Goal: Check status: Check status

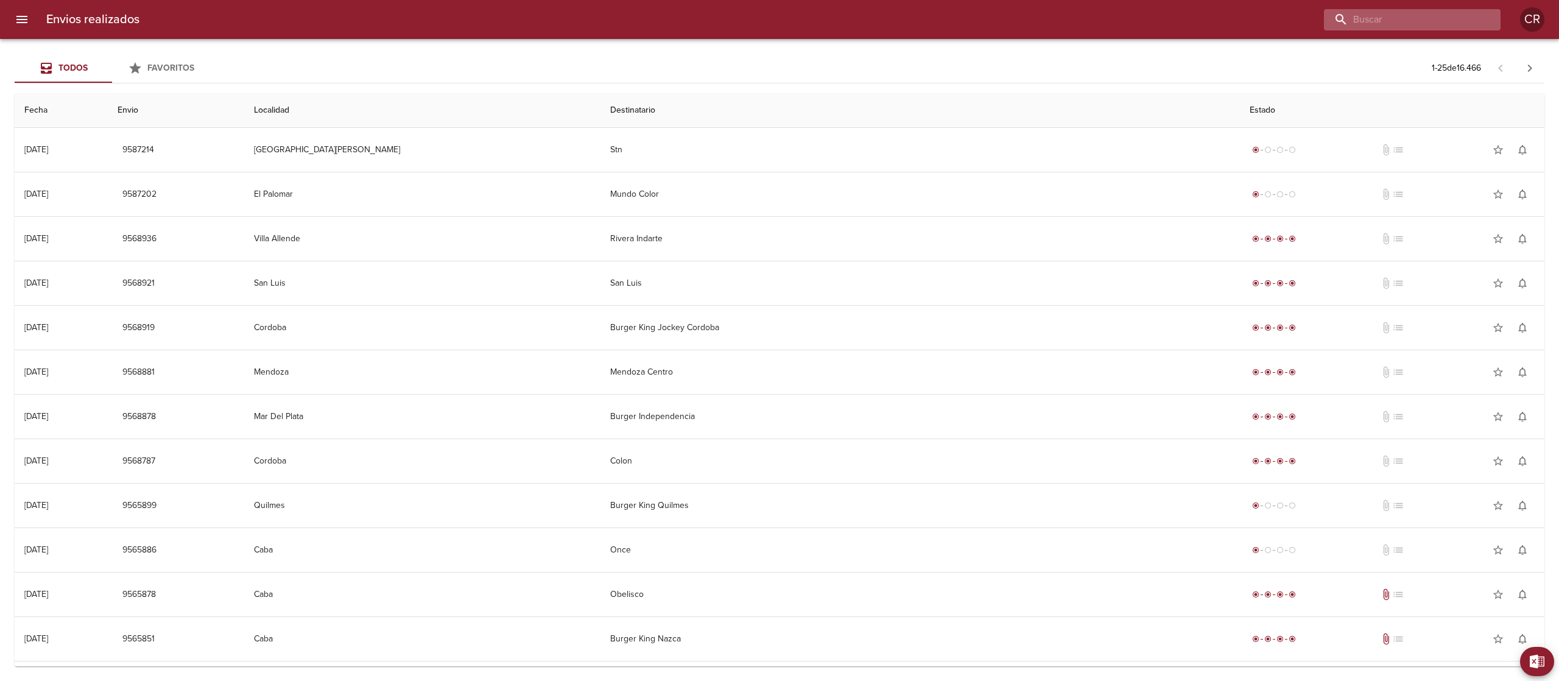
click at [1420, 10] on input "buscar" at bounding box center [1402, 19] width 156 height 21
type input "[PERSON_NAME]"
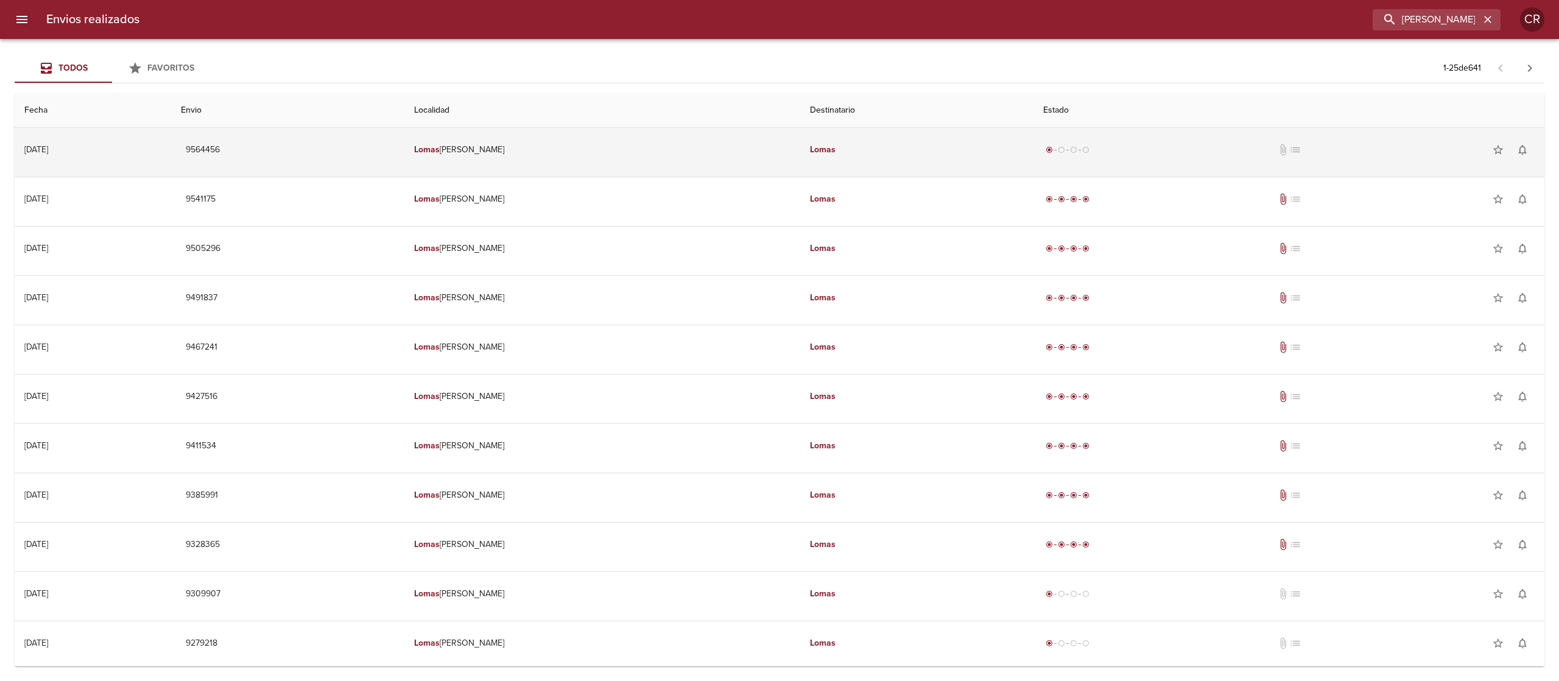
click at [856, 165] on td "Lomas" at bounding box center [916, 150] width 233 height 44
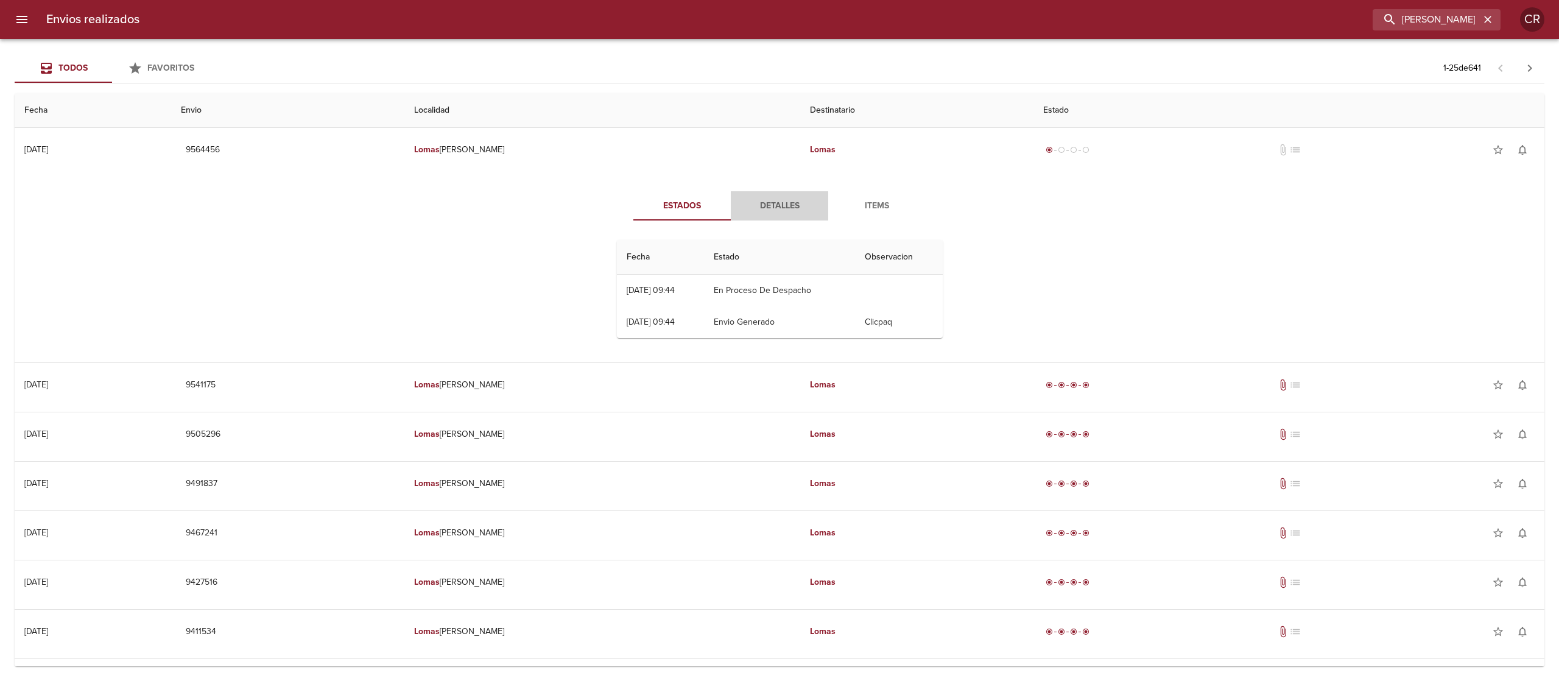
click at [773, 202] on span "Detalles" at bounding box center [779, 206] width 83 height 15
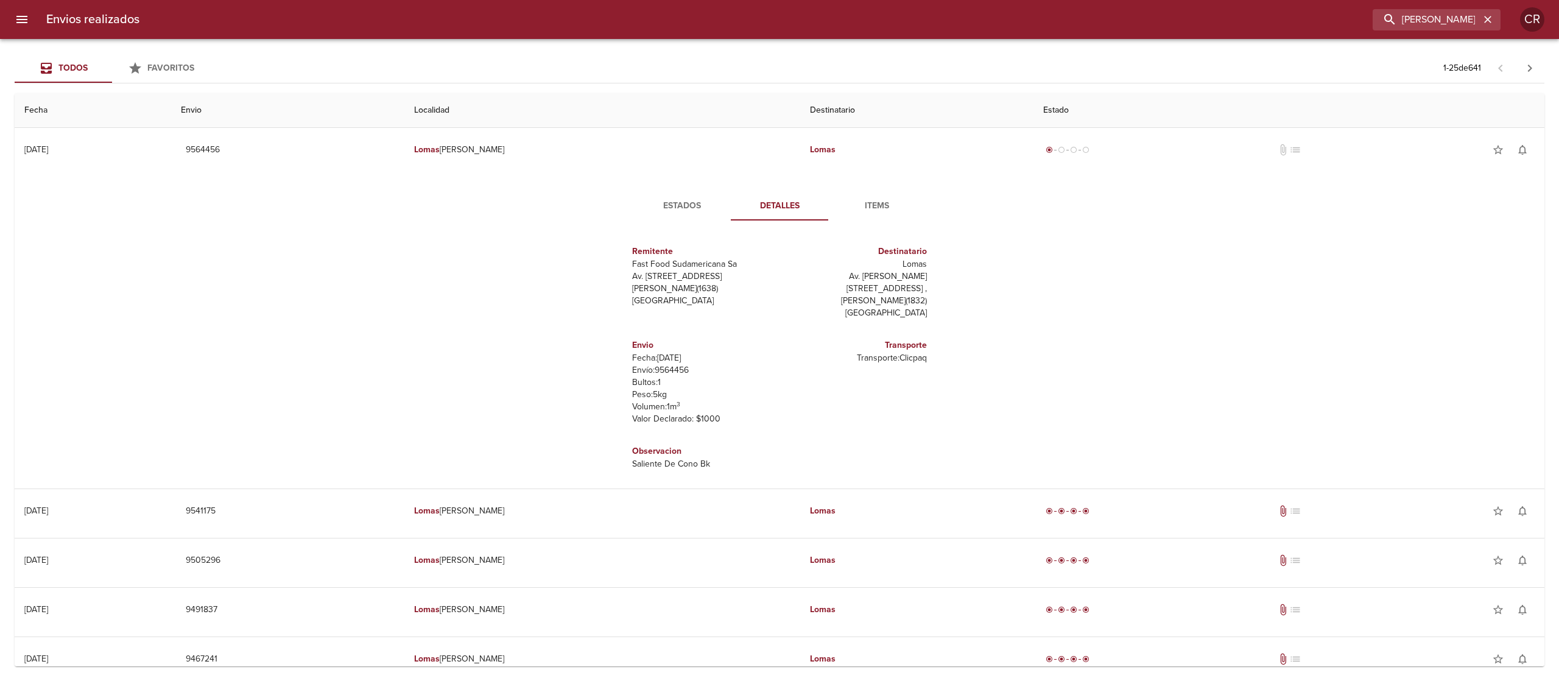
click at [663, 224] on div "Estados Detalles Items Remitente Fast Food Sudamericana Sa Av. [STREET_ADDRESS]…" at bounding box center [779, 332] width 353 height 283
click at [677, 202] on span "Estados" at bounding box center [682, 206] width 83 height 15
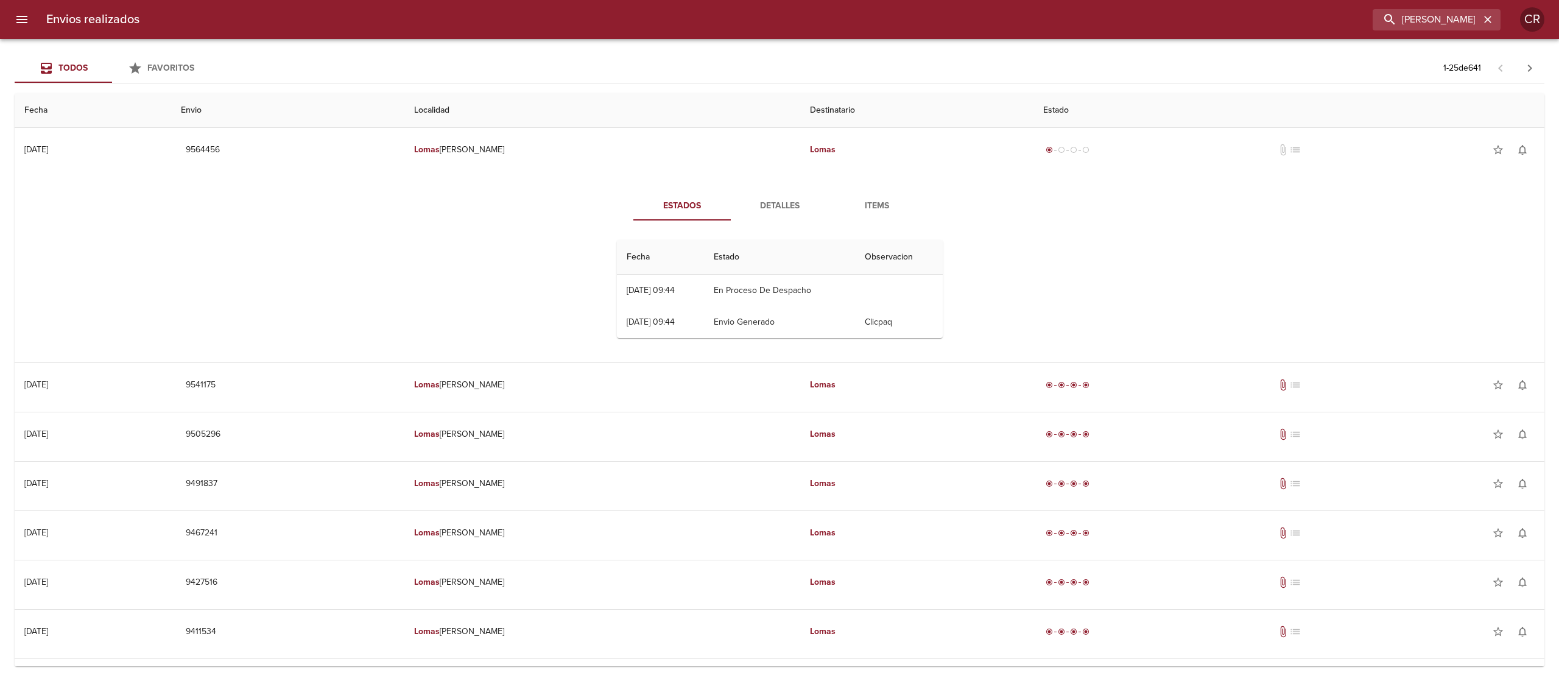
click at [508, 290] on div "Estados Detalles Items Fecha Estado Observacion 04/09 [DATE] 09:44 En Proceso D…" at bounding box center [779, 270] width 1510 height 186
click at [791, 192] on button "Detalles" at bounding box center [779, 205] width 97 height 29
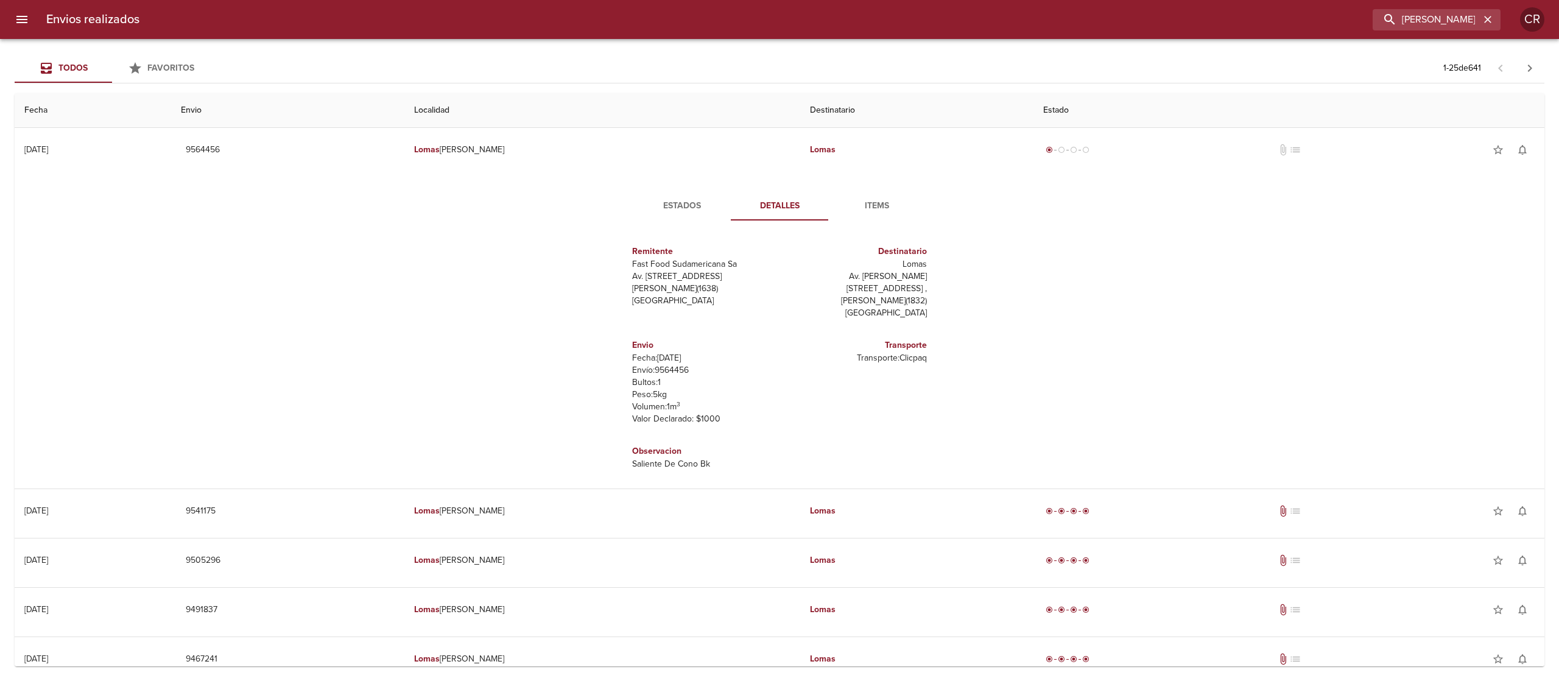
click at [497, 270] on div "Estados Detalles Items Remitente Fast Food Sudamericana Sa Av. [STREET_ADDRESS]…" at bounding box center [779, 333] width 1510 height 312
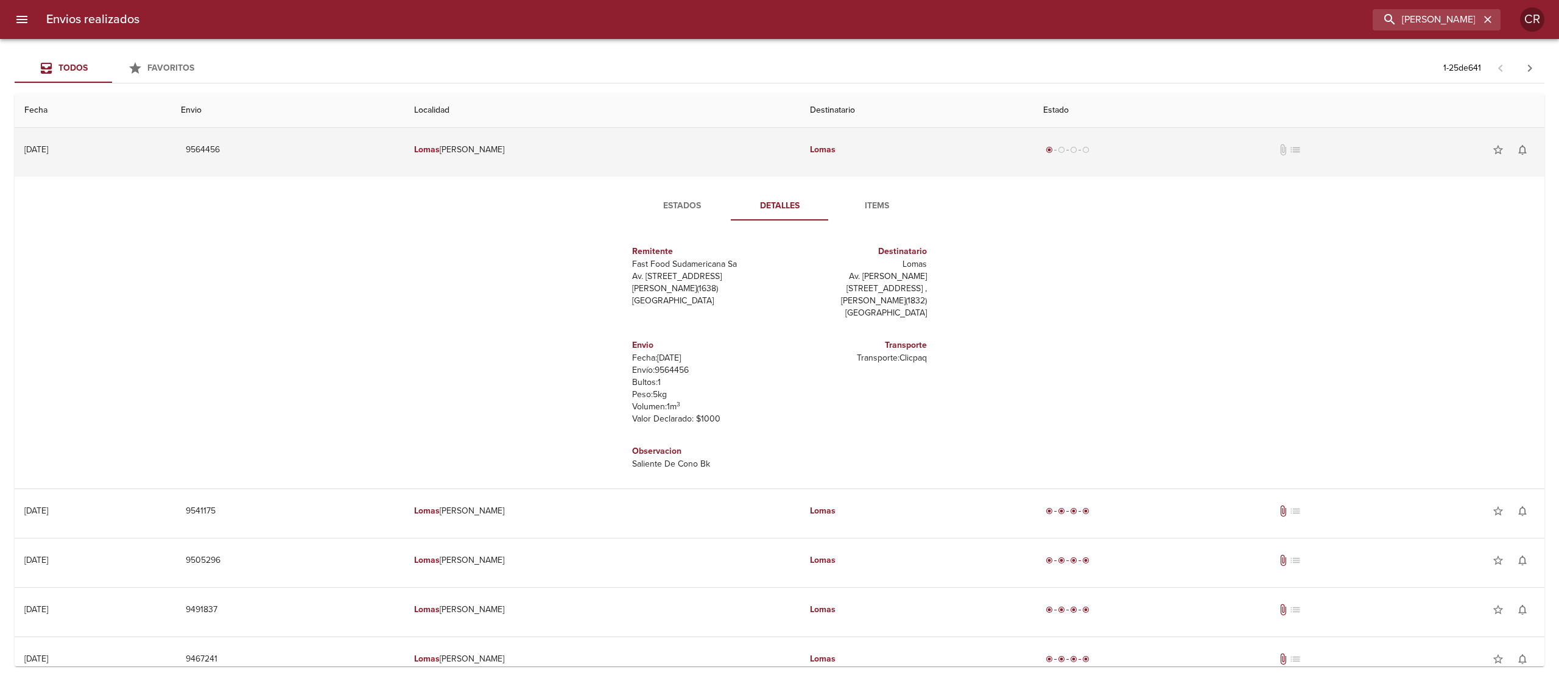
click at [768, 158] on td "[PERSON_NAME]" at bounding box center [602, 150] width 396 height 44
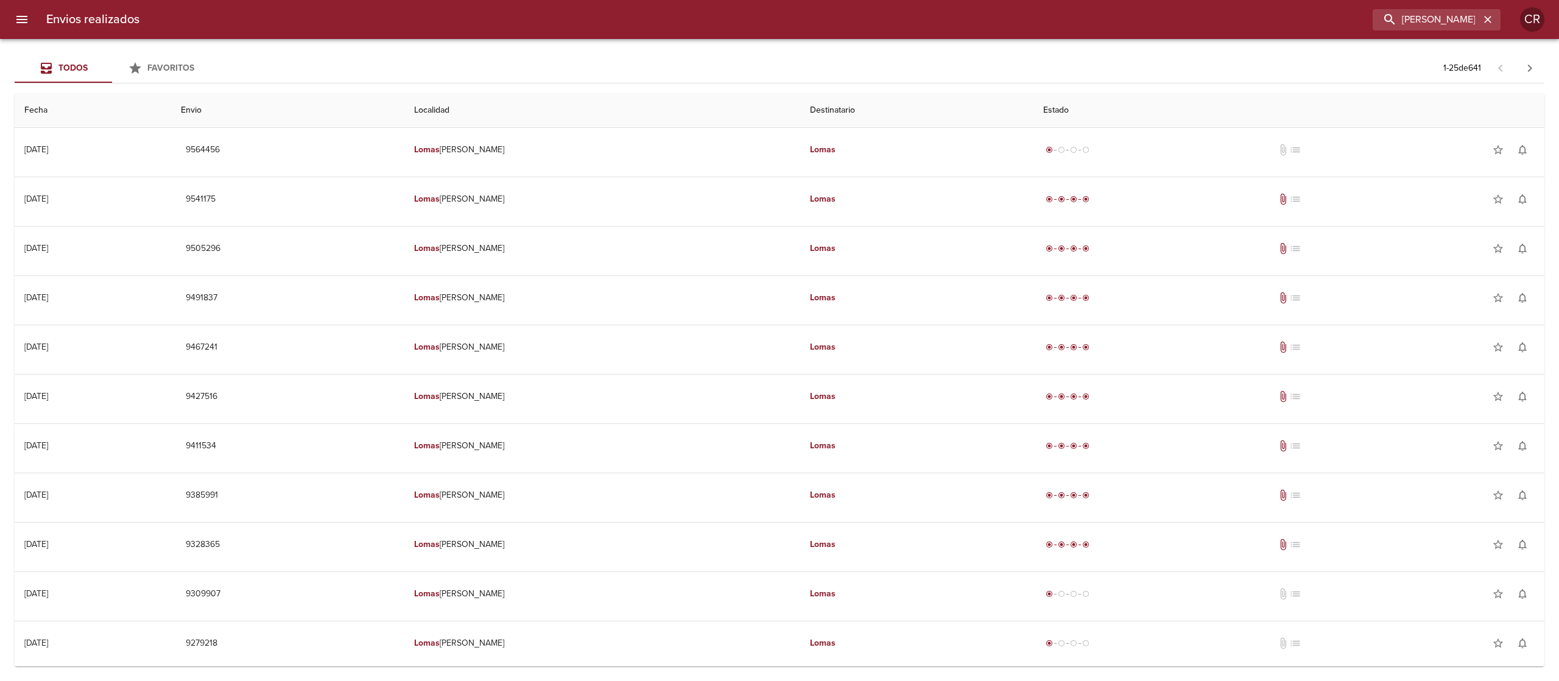
click at [755, 172] on td "Localidad de destino : [PERSON_NAME]" at bounding box center [780, 174] width 1530 height 5
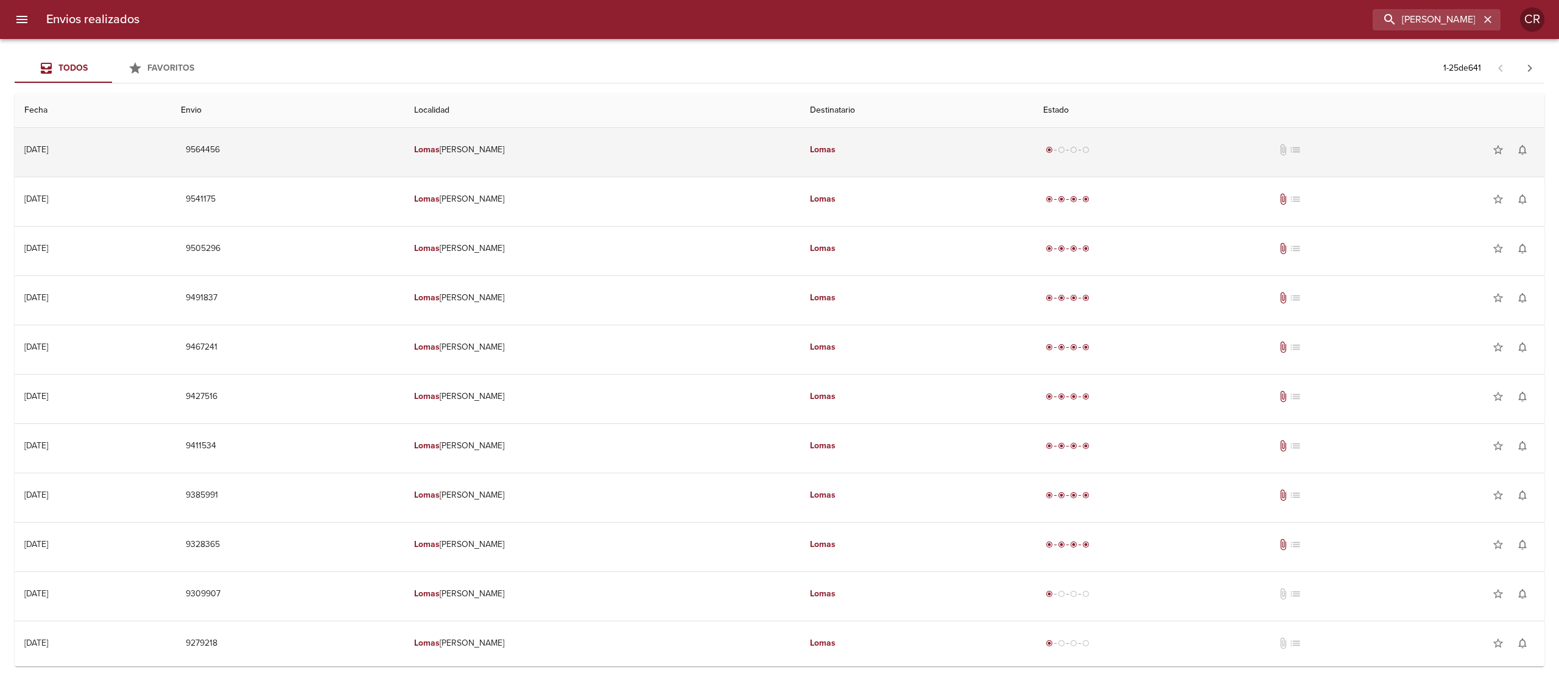
click at [783, 155] on td "[PERSON_NAME]" at bounding box center [602, 150] width 396 height 44
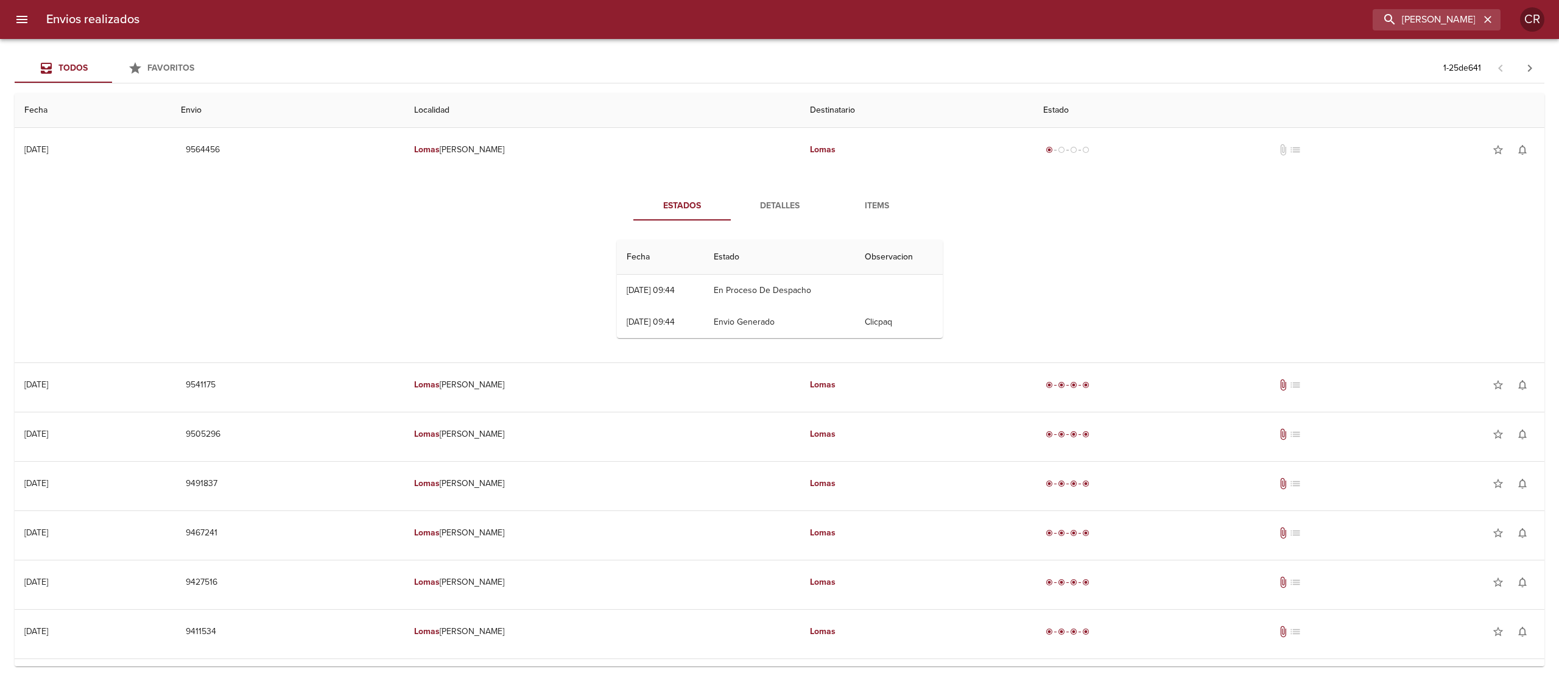
click at [353, 255] on div "Estados Detalles Items Fecha Estado Observacion 04/09 [DATE] 09:44 En Proceso D…" at bounding box center [779, 270] width 1510 height 186
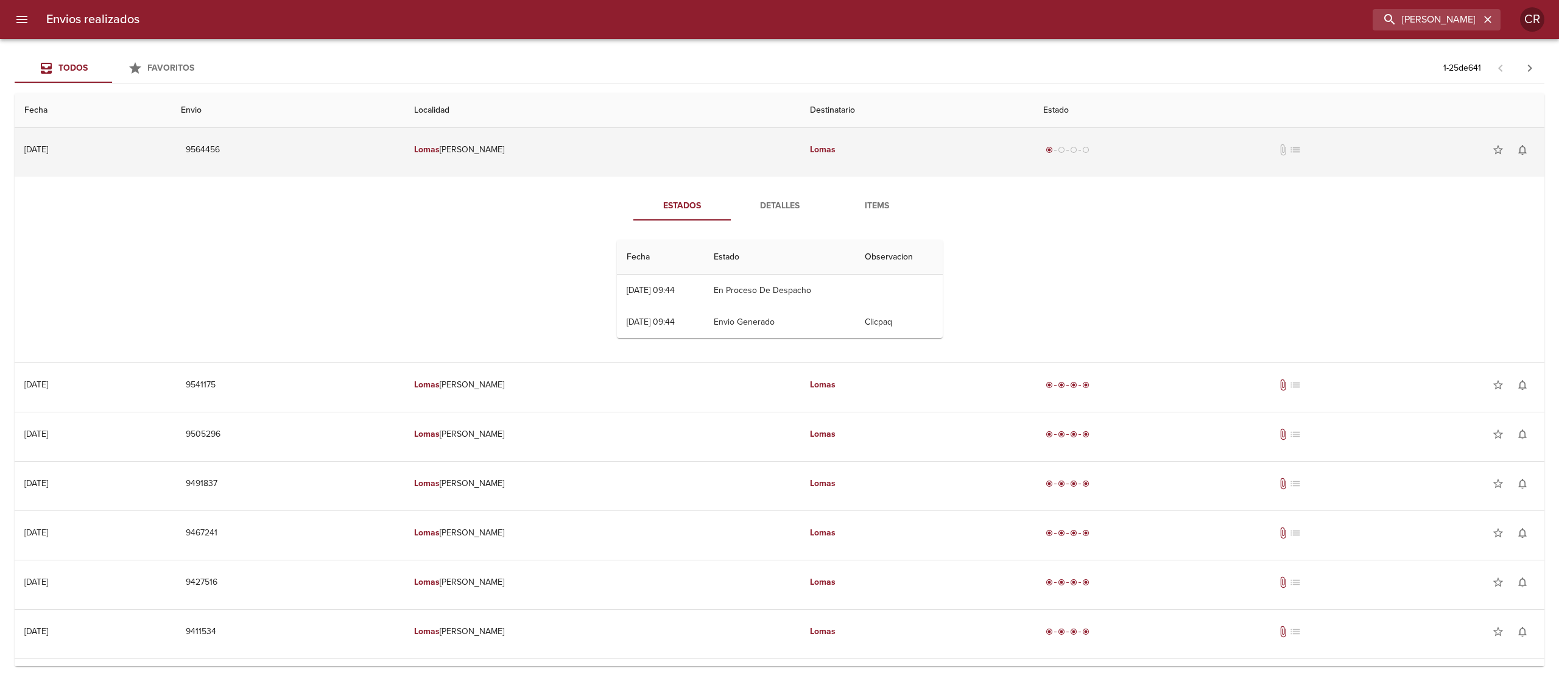
click at [610, 156] on td "[PERSON_NAME]" at bounding box center [602, 150] width 396 height 44
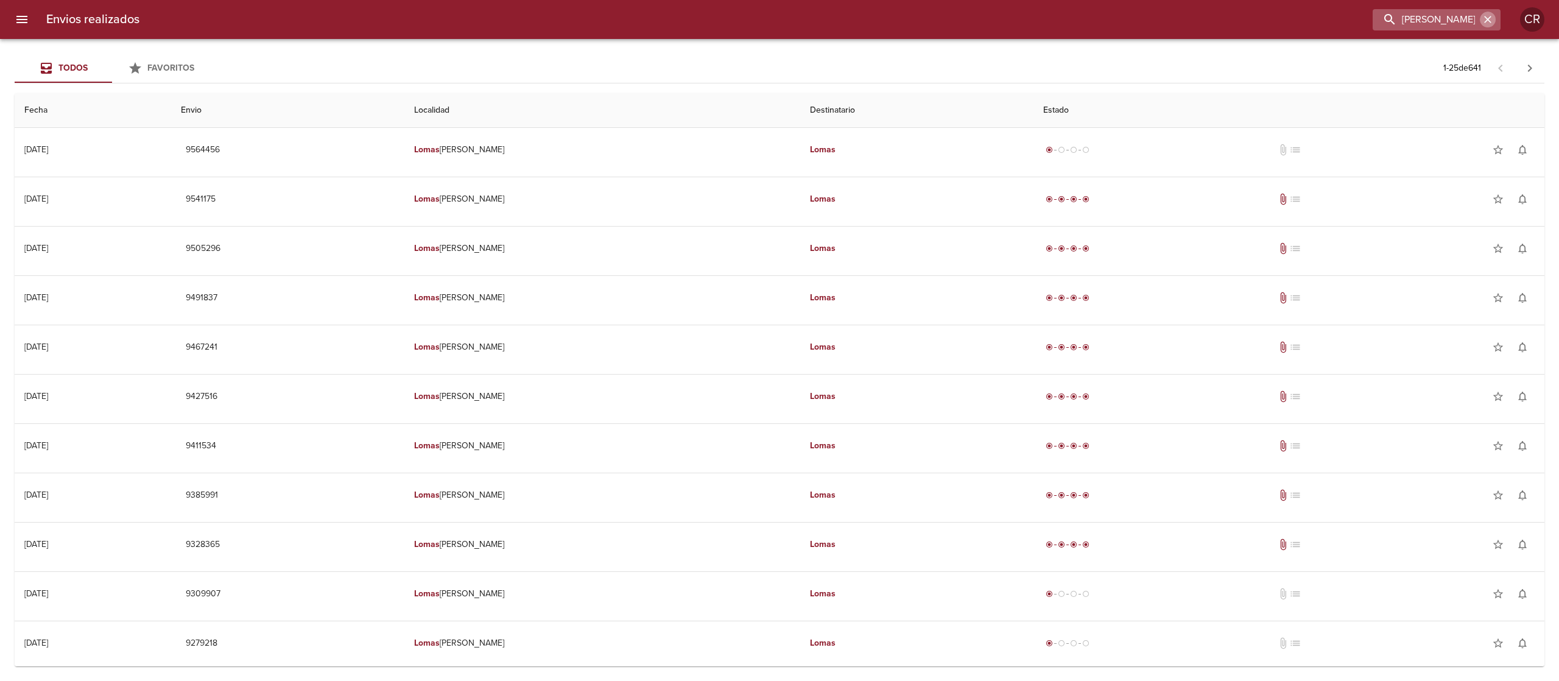
click at [1487, 18] on icon "button" at bounding box center [1488, 19] width 12 height 12
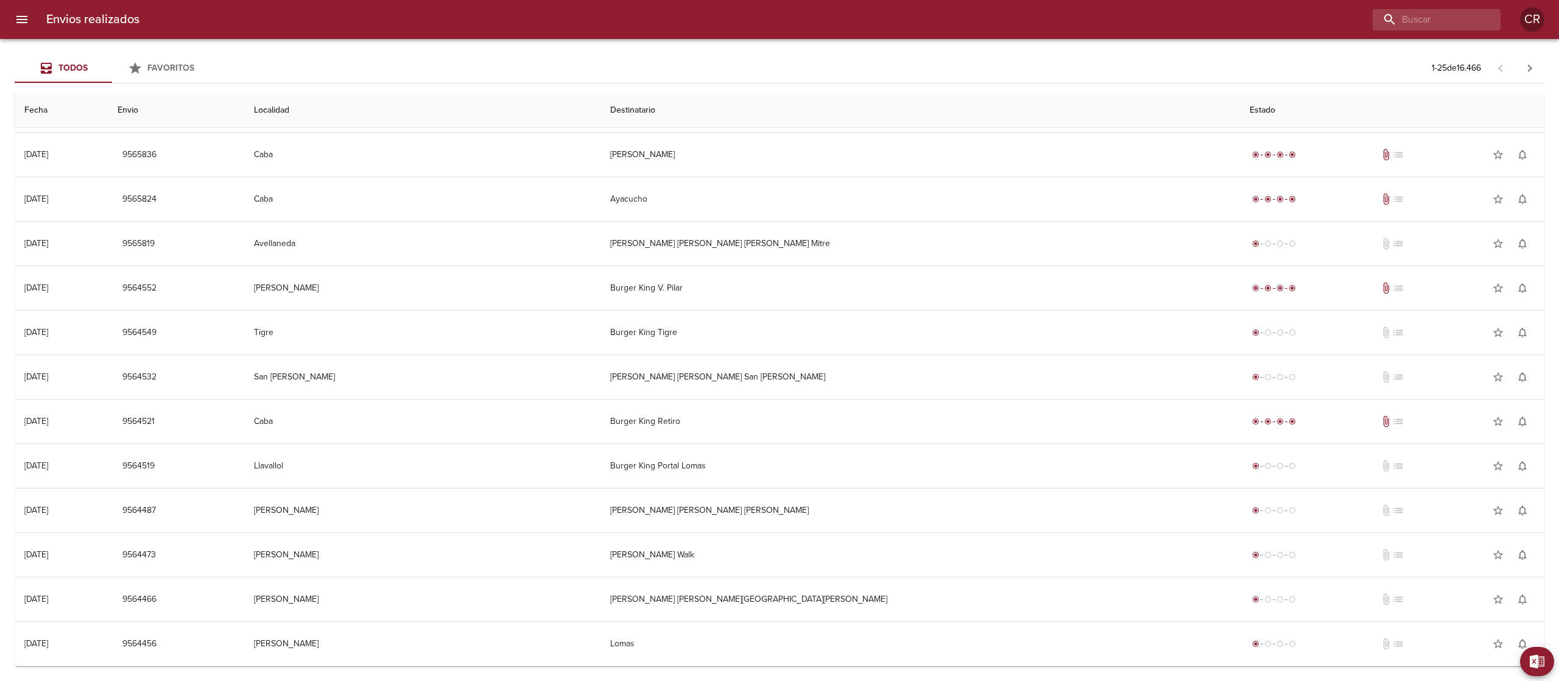
scroll to position [578, 0]
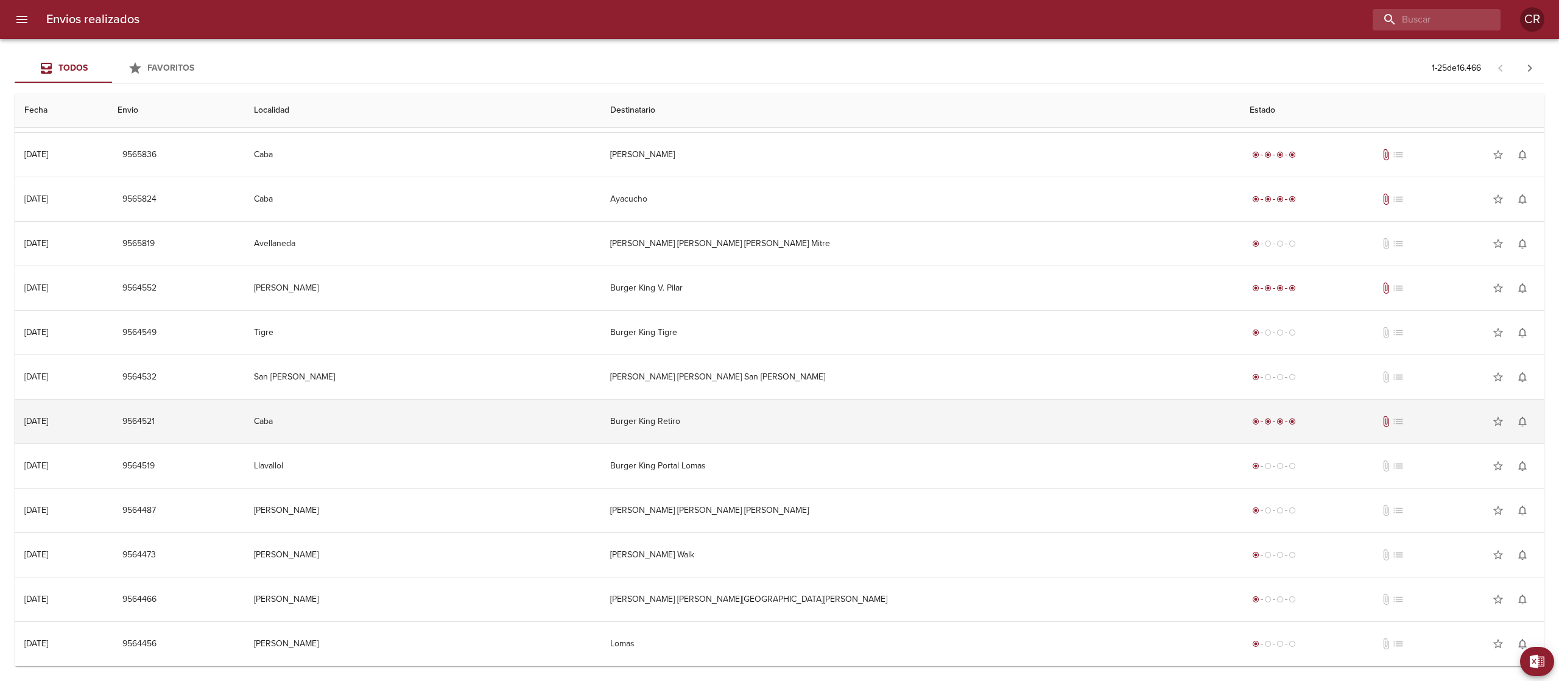
click at [760, 426] on td "Burger King Retiro" at bounding box center [921, 422] width 640 height 44
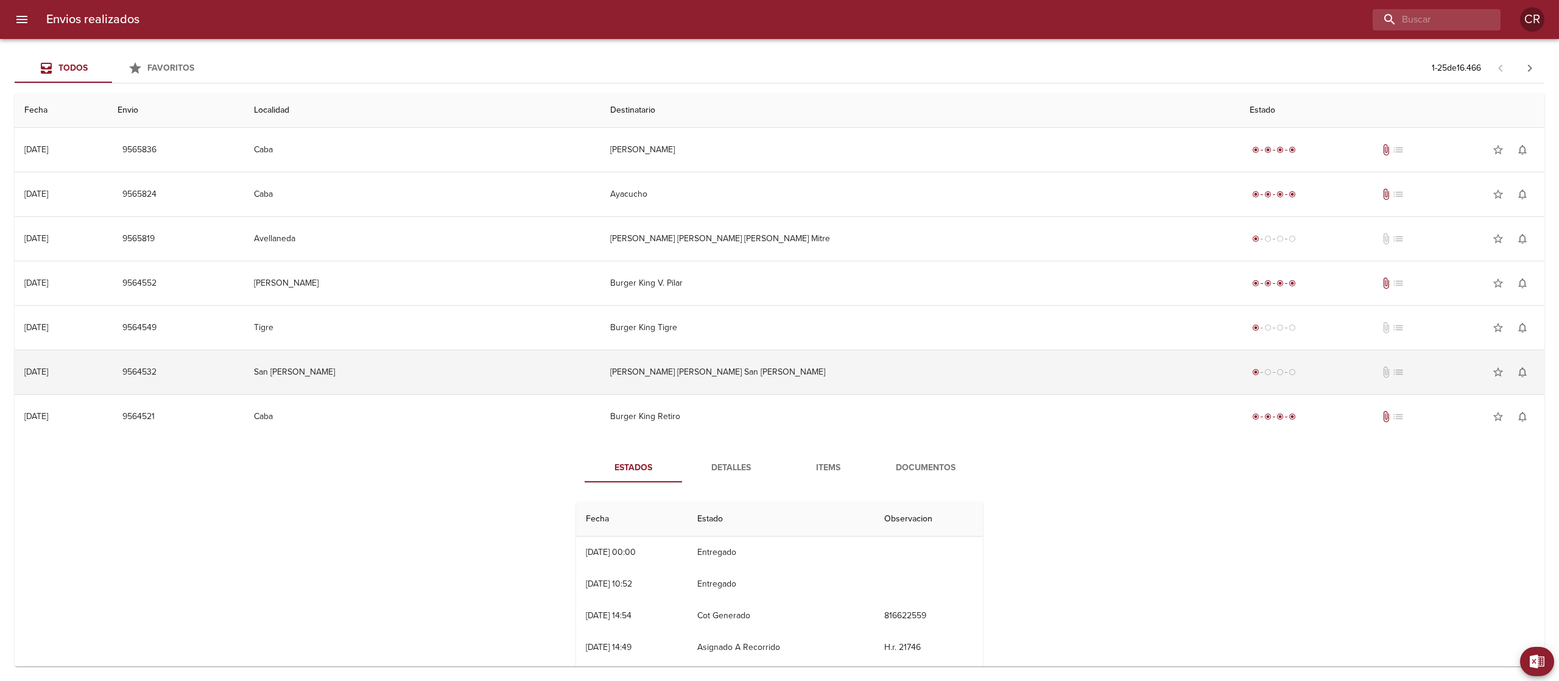
click at [760, 387] on td "[PERSON_NAME] [PERSON_NAME] San [PERSON_NAME]" at bounding box center [921, 372] width 640 height 44
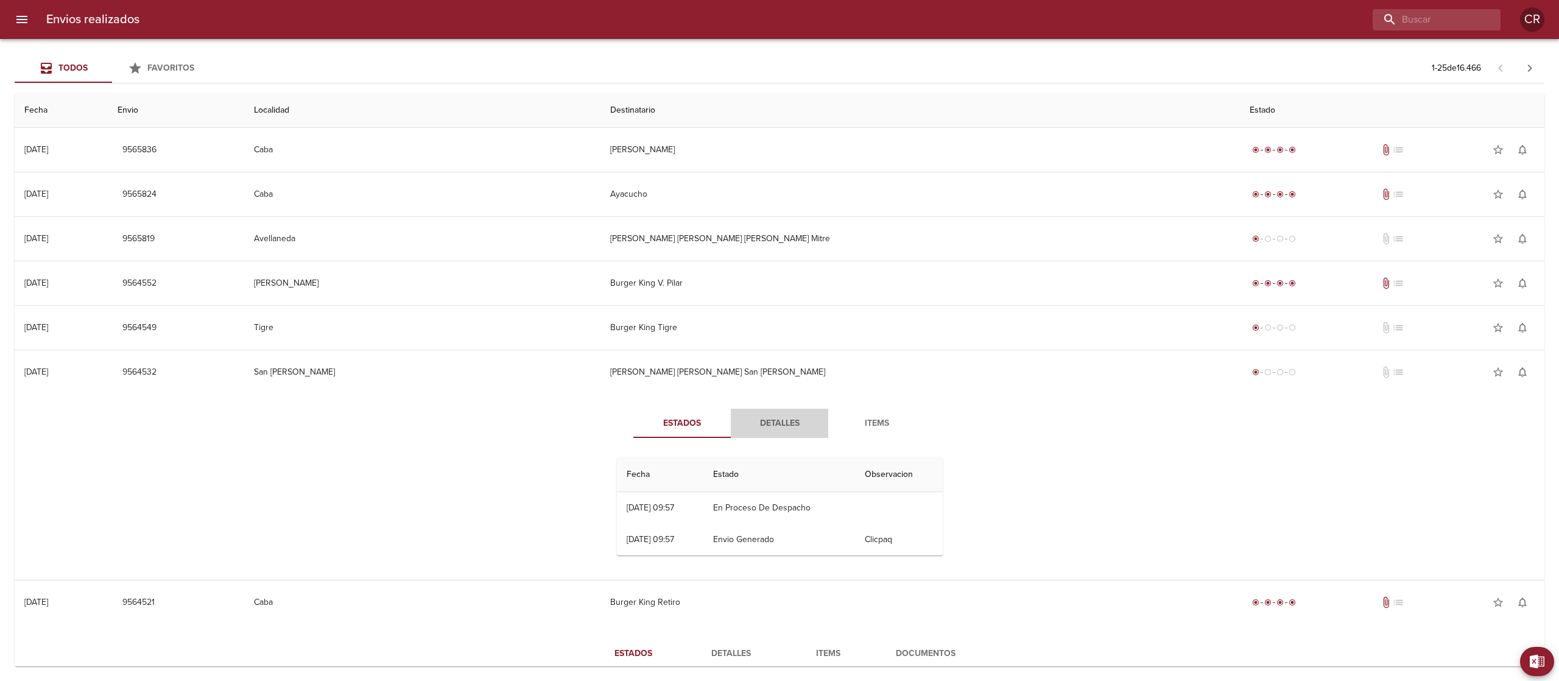
click at [754, 425] on span "Detalles" at bounding box center [779, 423] width 83 height 15
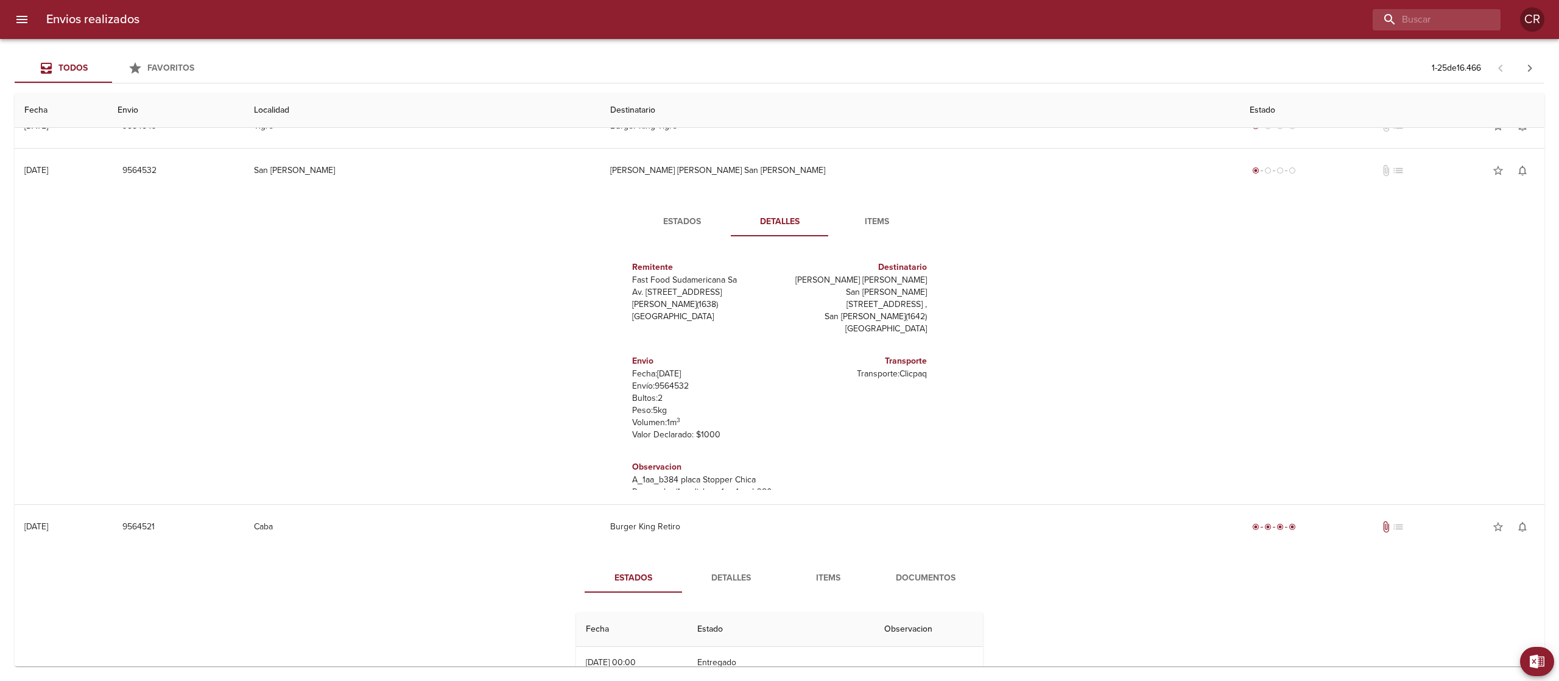
scroll to position [700, 0]
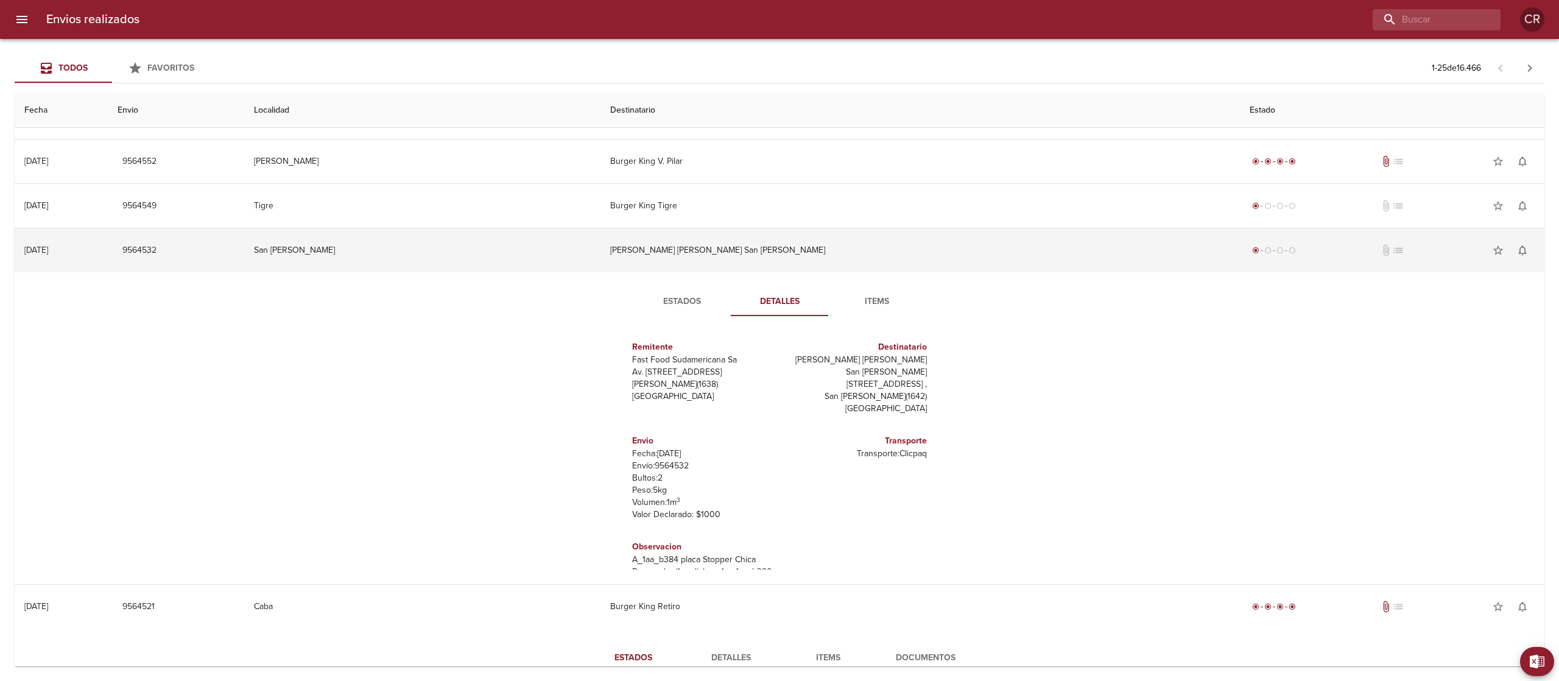
click at [743, 235] on td "[PERSON_NAME] [PERSON_NAME] San [PERSON_NAME]" at bounding box center [921, 250] width 640 height 44
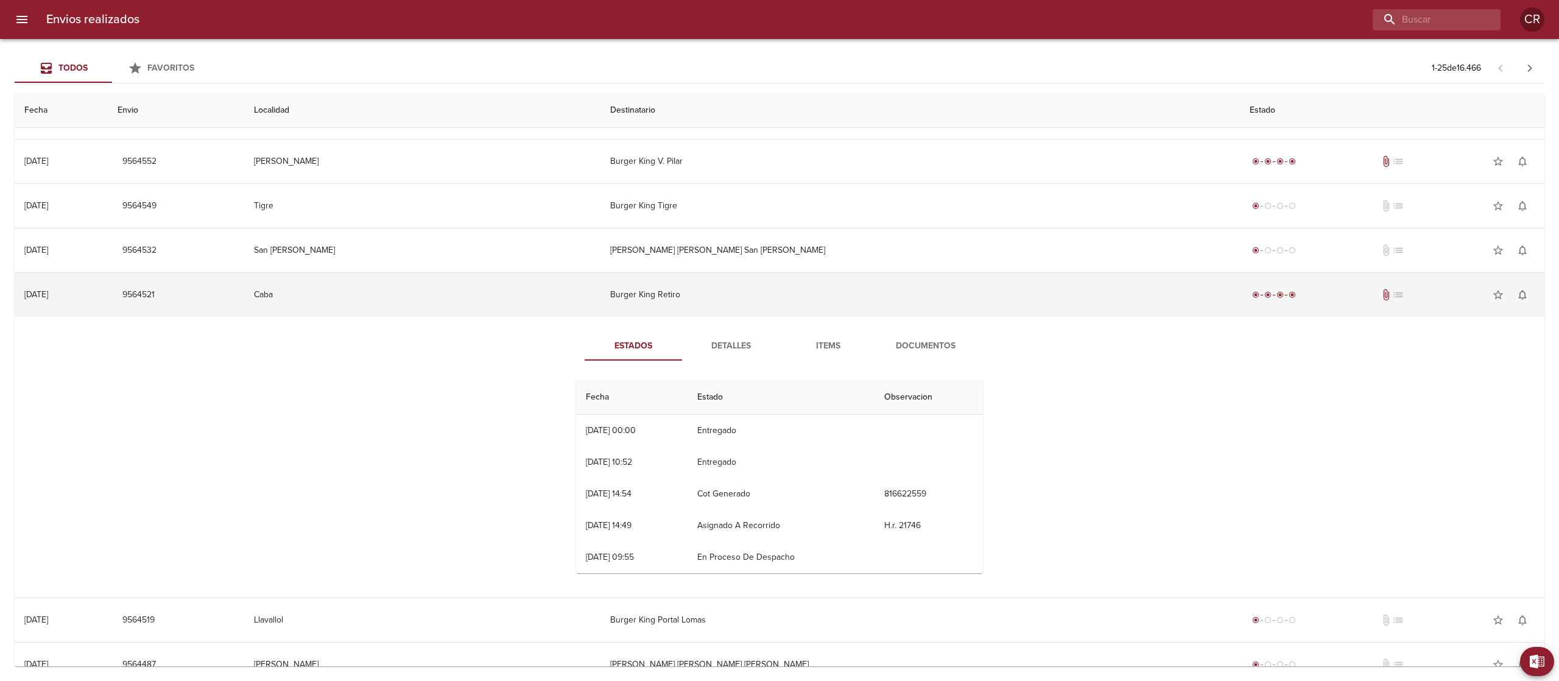
click at [744, 304] on td "Burger King Retiro" at bounding box center [921, 295] width 640 height 44
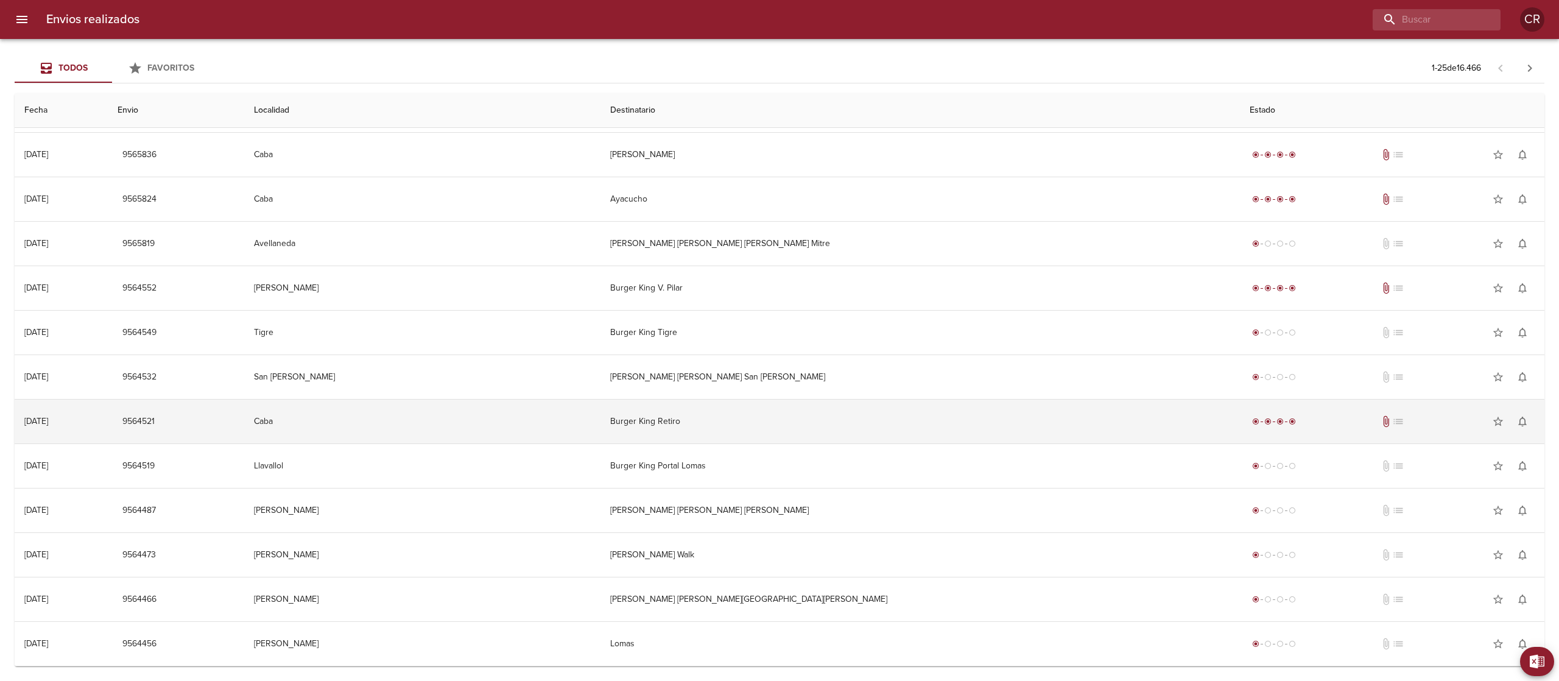
scroll to position [578, 0]
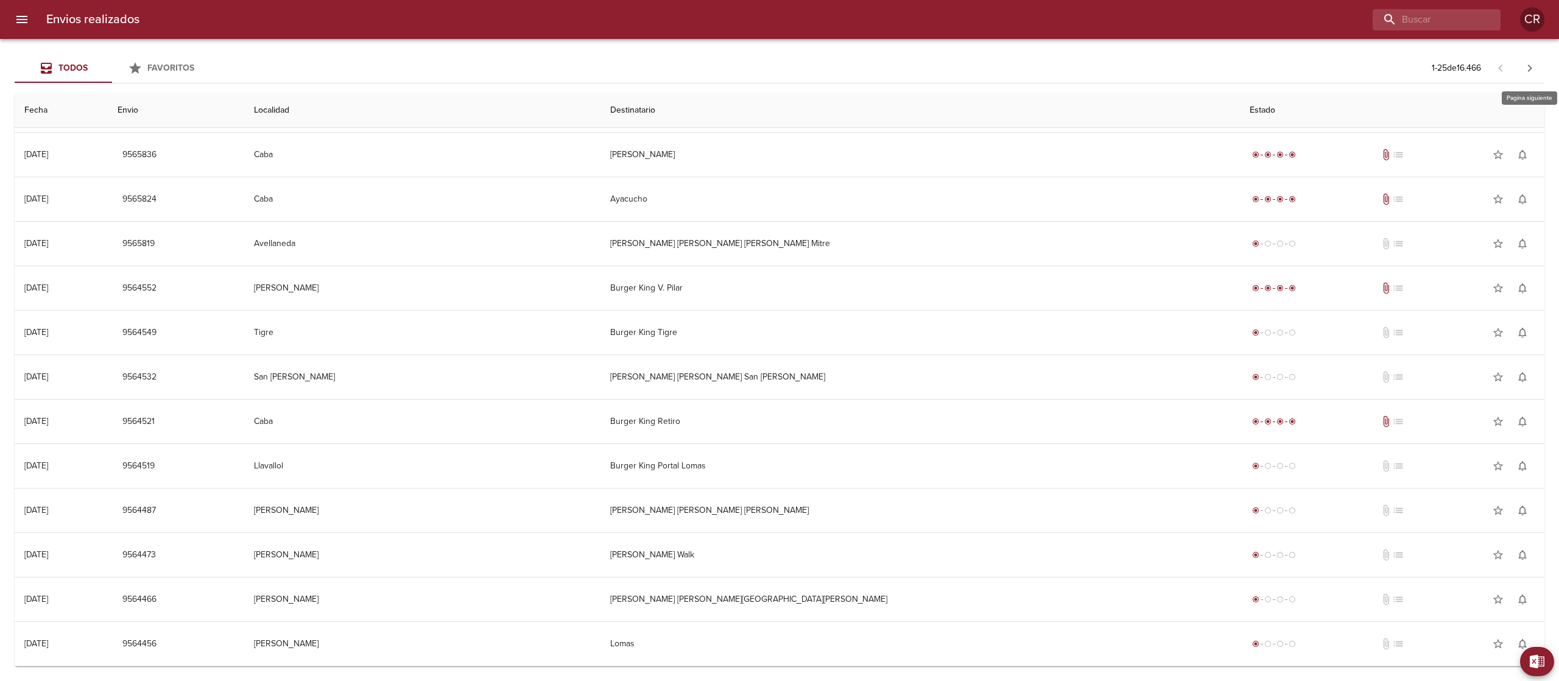
click at [1537, 70] on button "button" at bounding box center [1529, 68] width 29 height 29
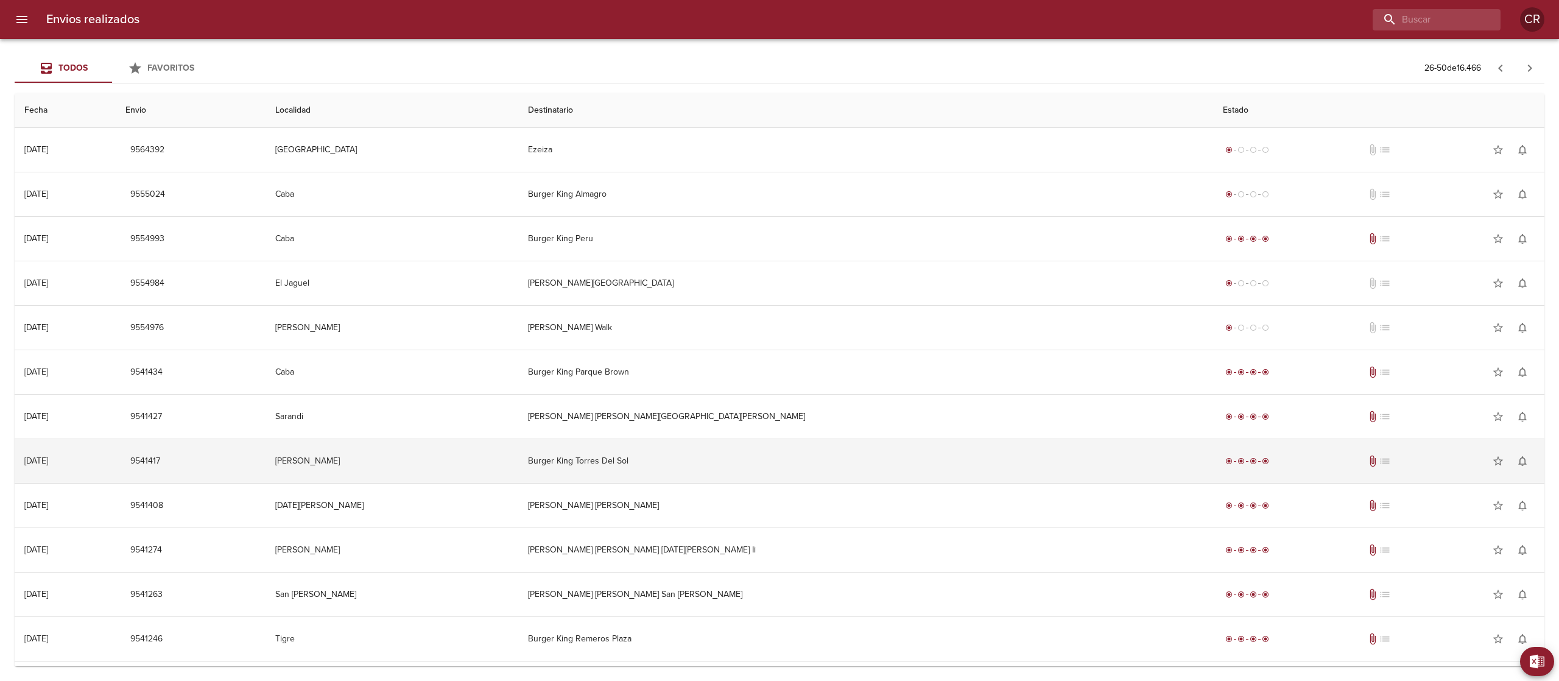
scroll to position [122, 0]
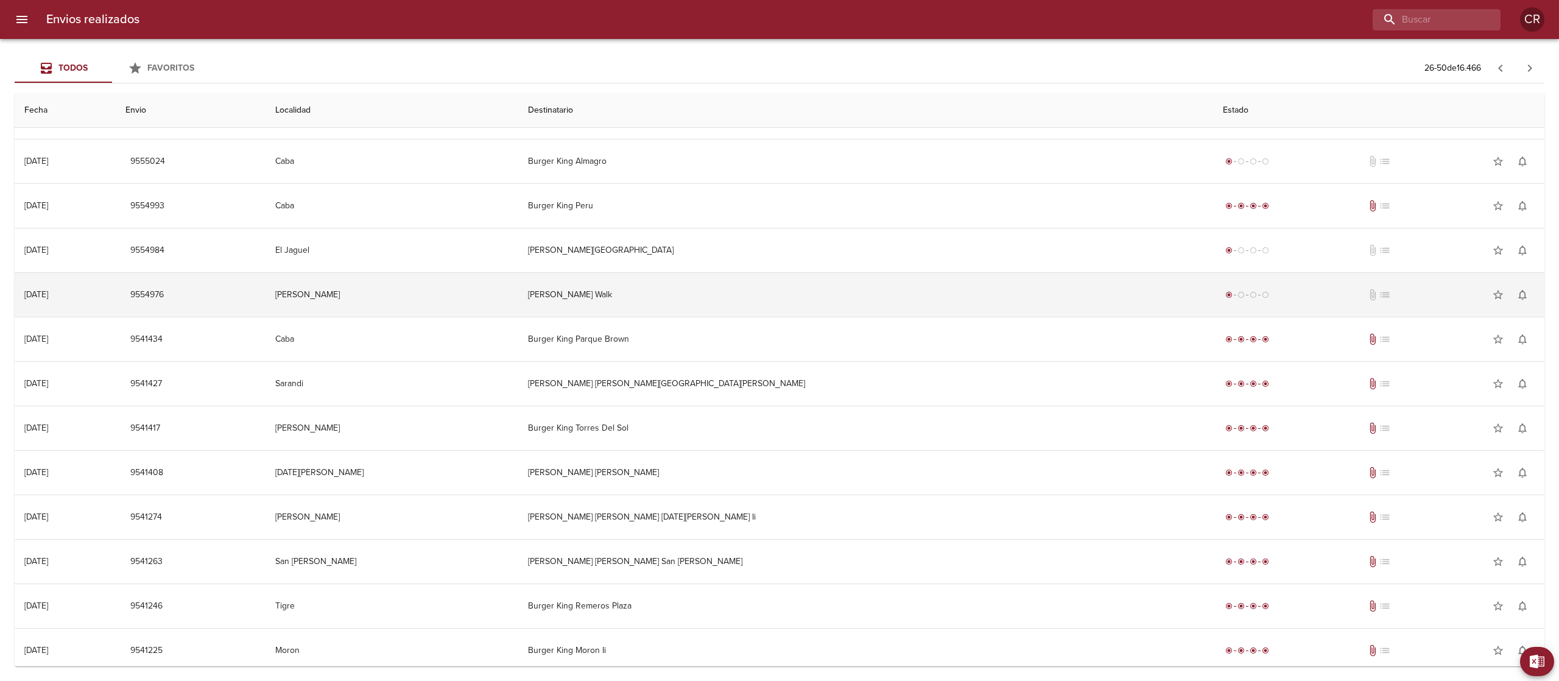
click at [758, 314] on td "[PERSON_NAME] Walk" at bounding box center [866, 295] width 696 height 44
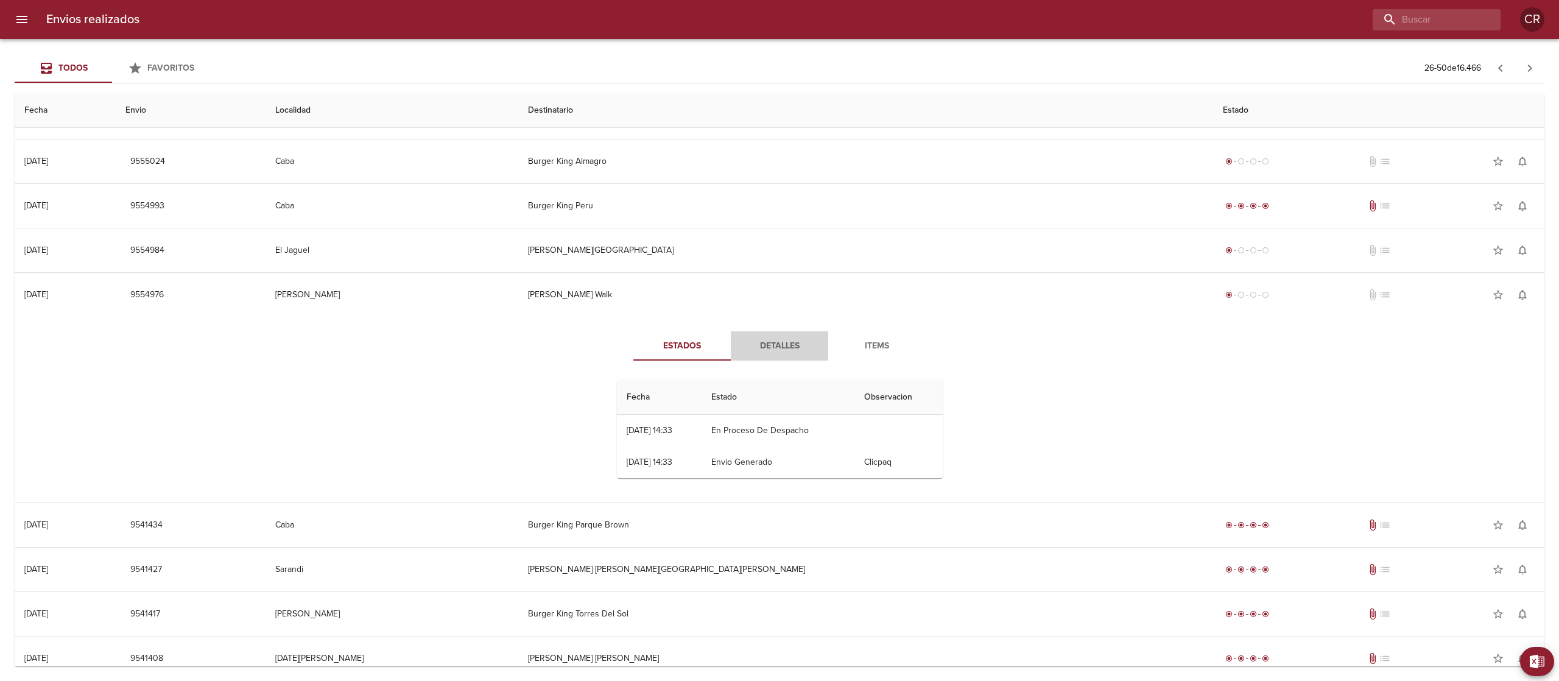
click at [755, 350] on span "Detalles" at bounding box center [779, 346] width 83 height 15
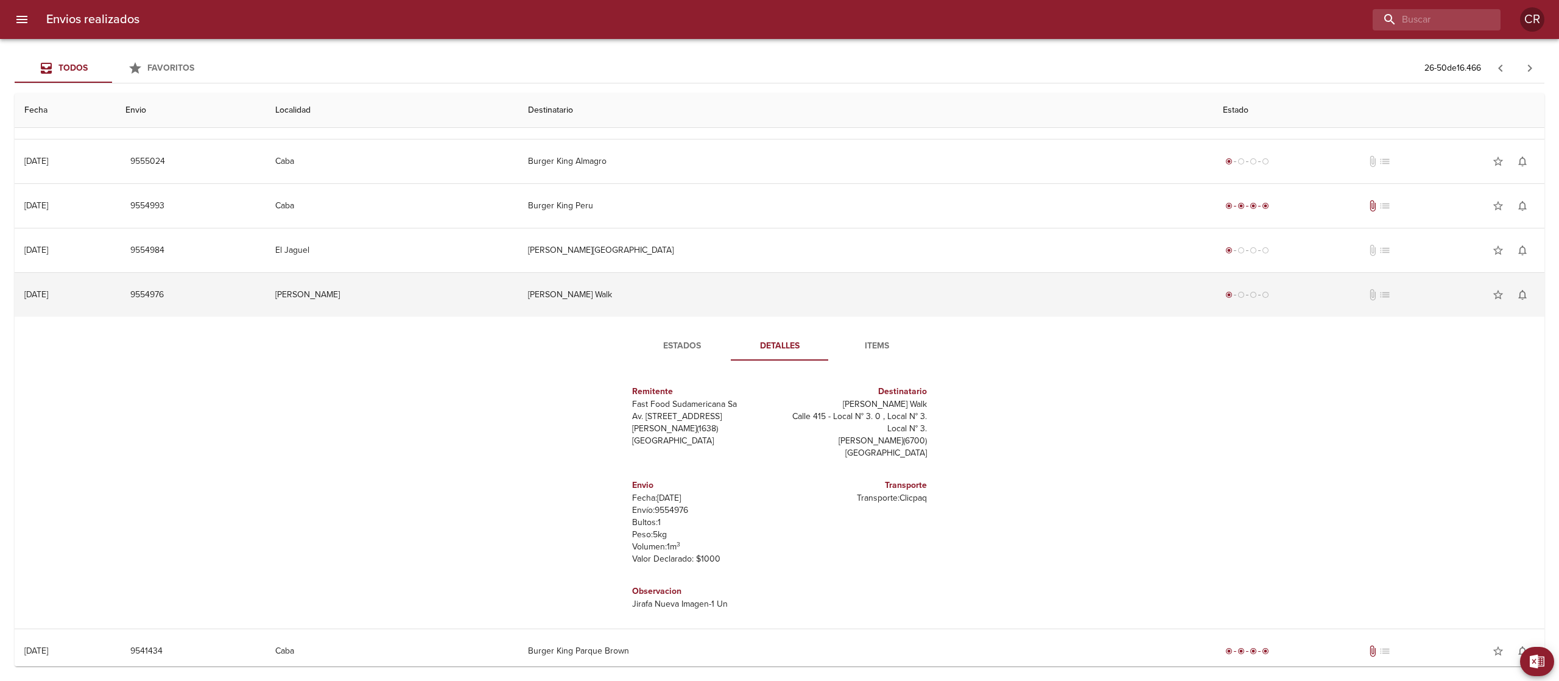
click at [699, 304] on td "[PERSON_NAME] Walk" at bounding box center [866, 295] width 696 height 44
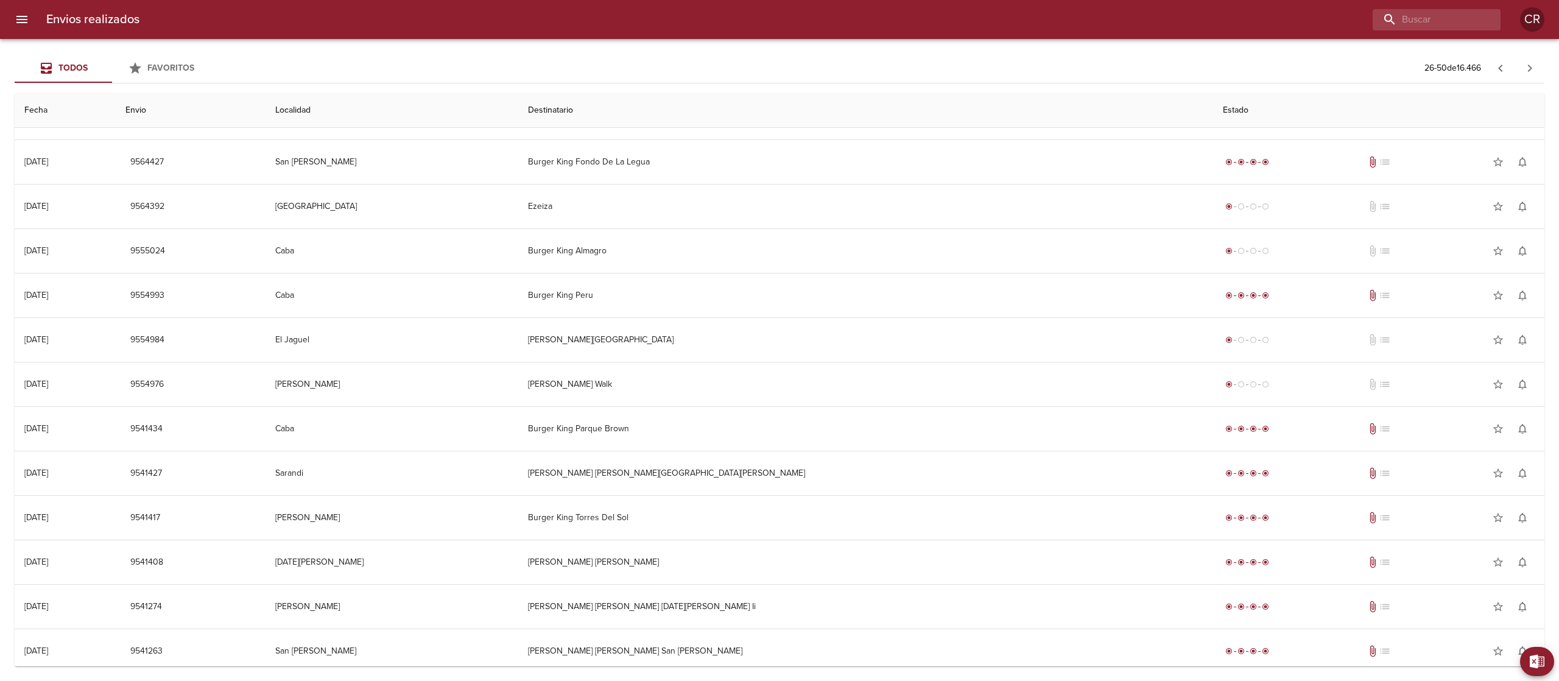
scroll to position [0, 0]
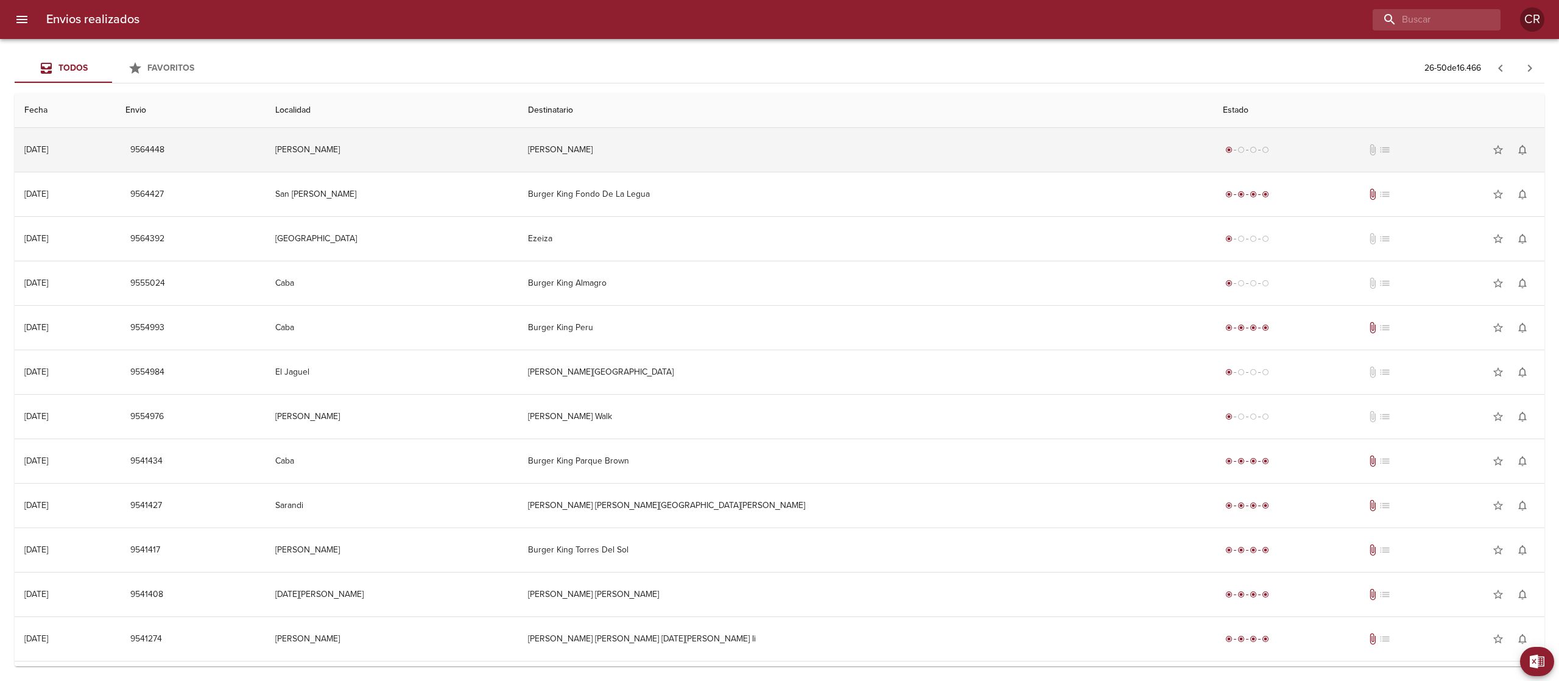
click at [768, 164] on td "[PERSON_NAME]" at bounding box center [866, 150] width 696 height 44
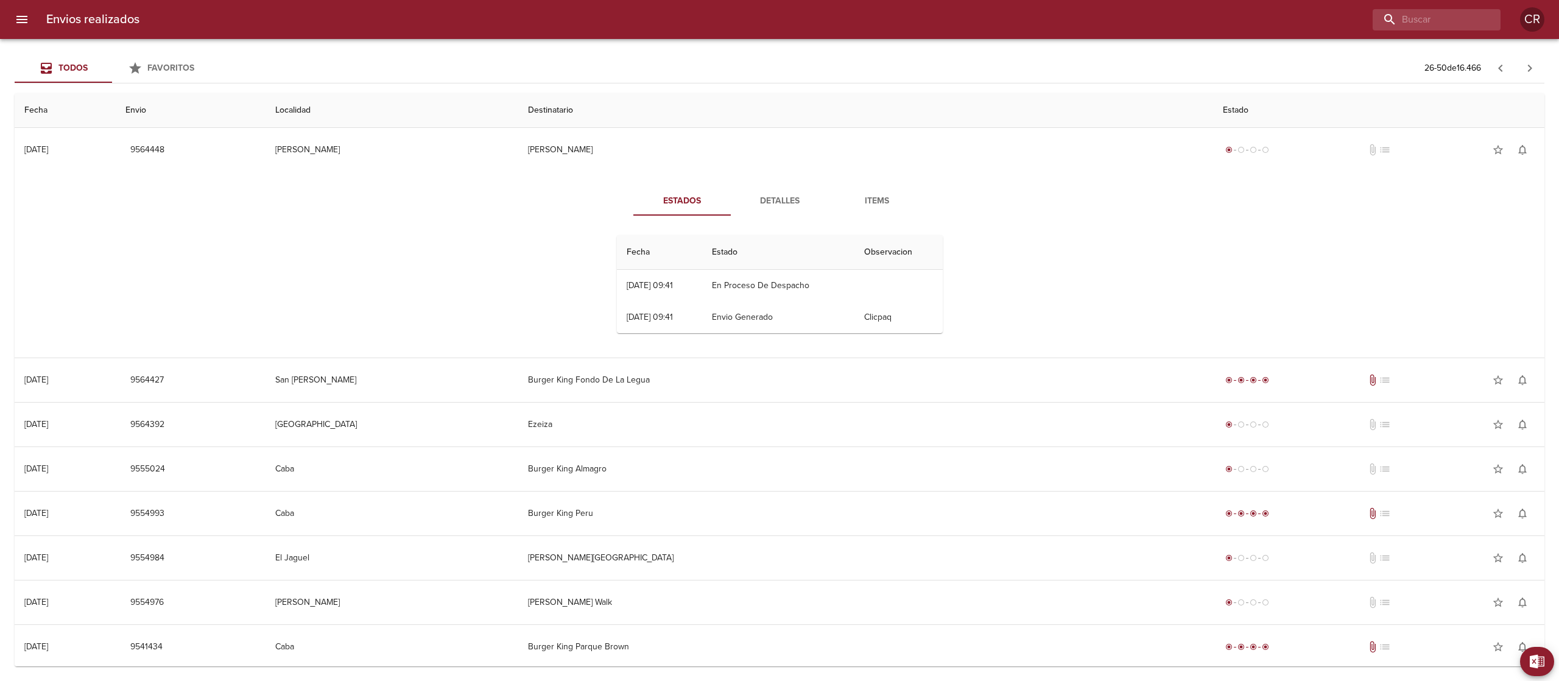
click at [764, 199] on span "Detalles" at bounding box center [779, 201] width 83 height 15
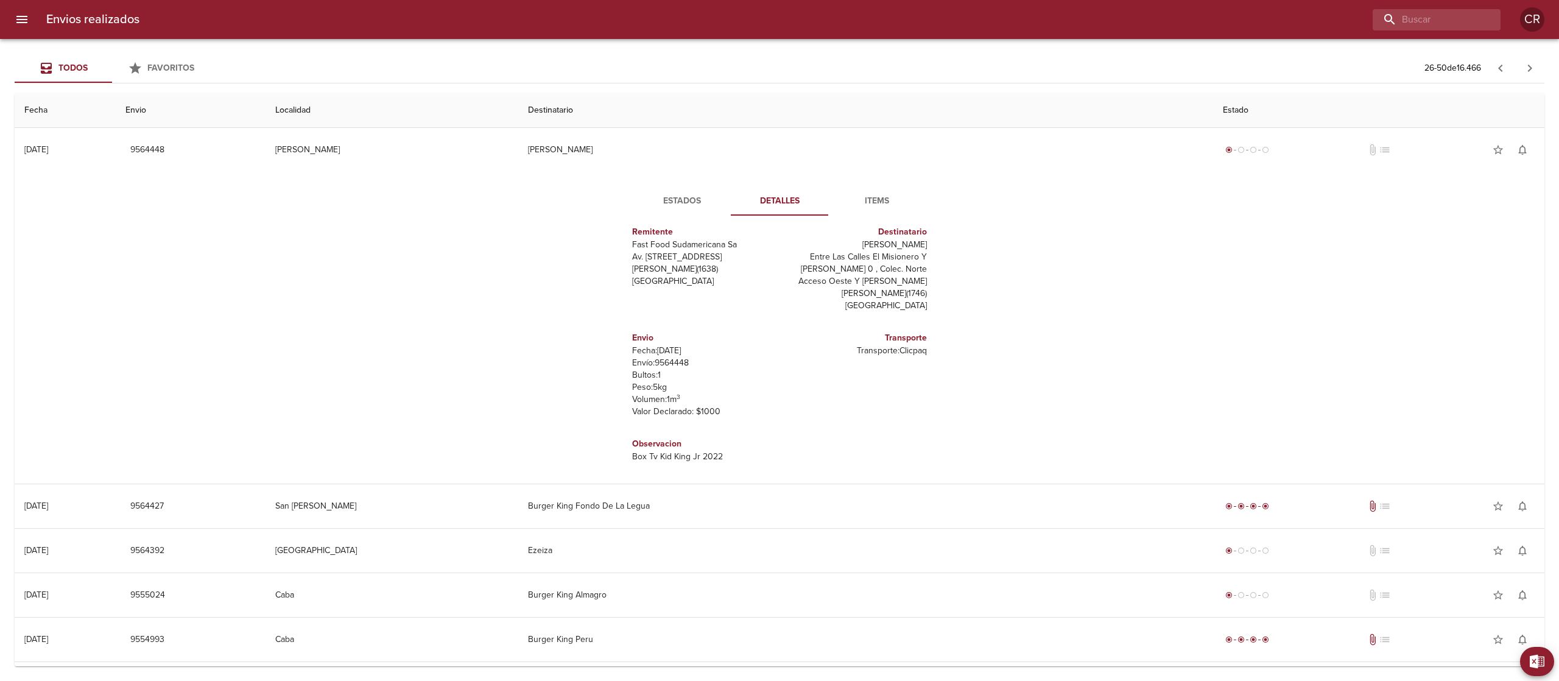
scroll to position [18, 0]
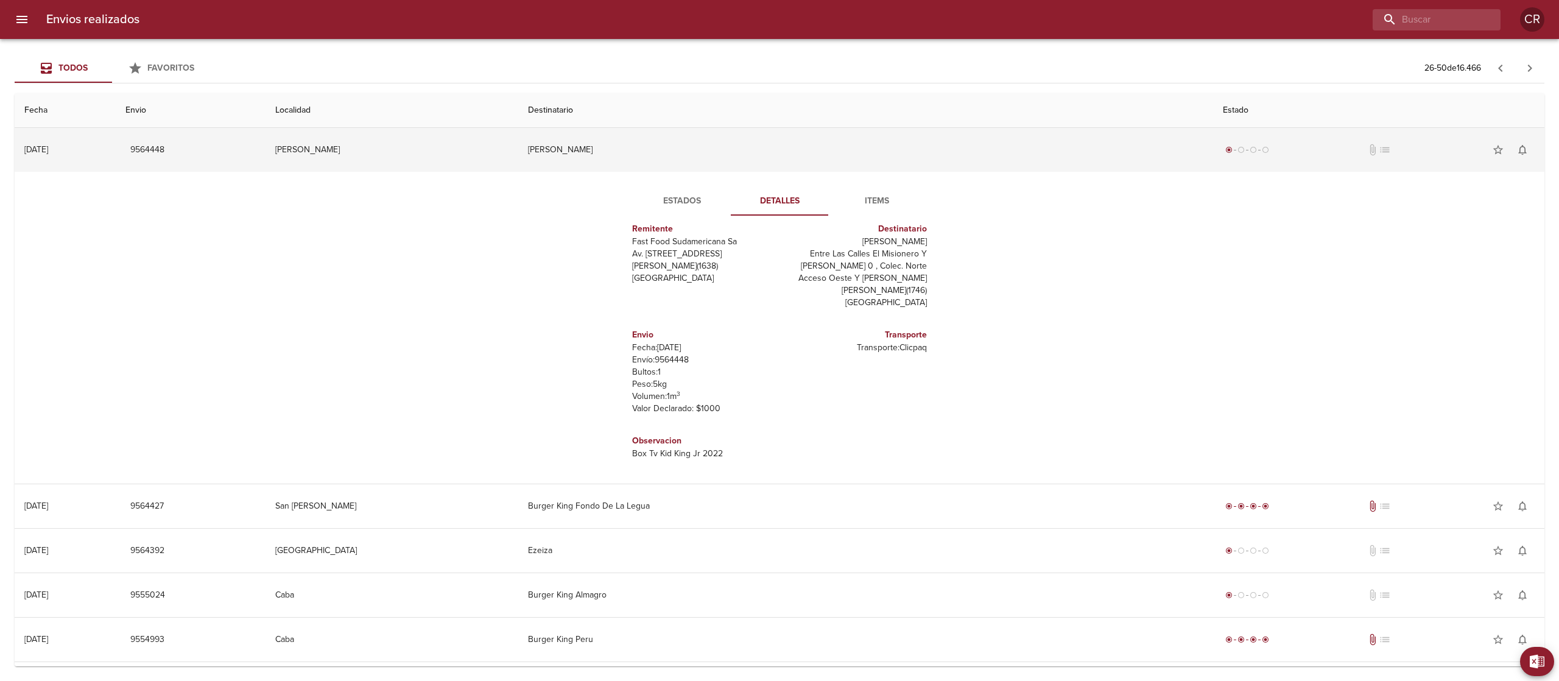
click at [753, 141] on td "[PERSON_NAME]" at bounding box center [866, 150] width 696 height 44
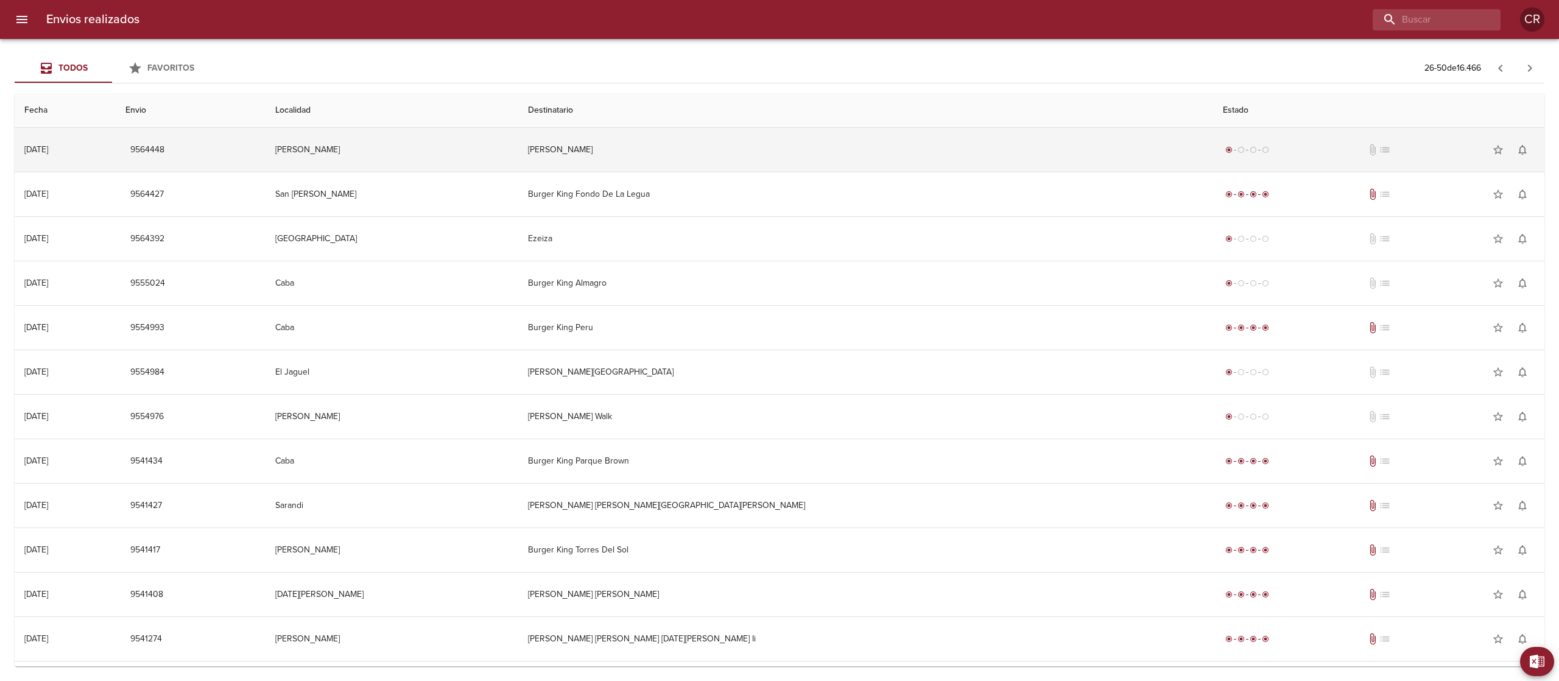
click at [689, 158] on td "[PERSON_NAME]" at bounding box center [866, 150] width 696 height 44
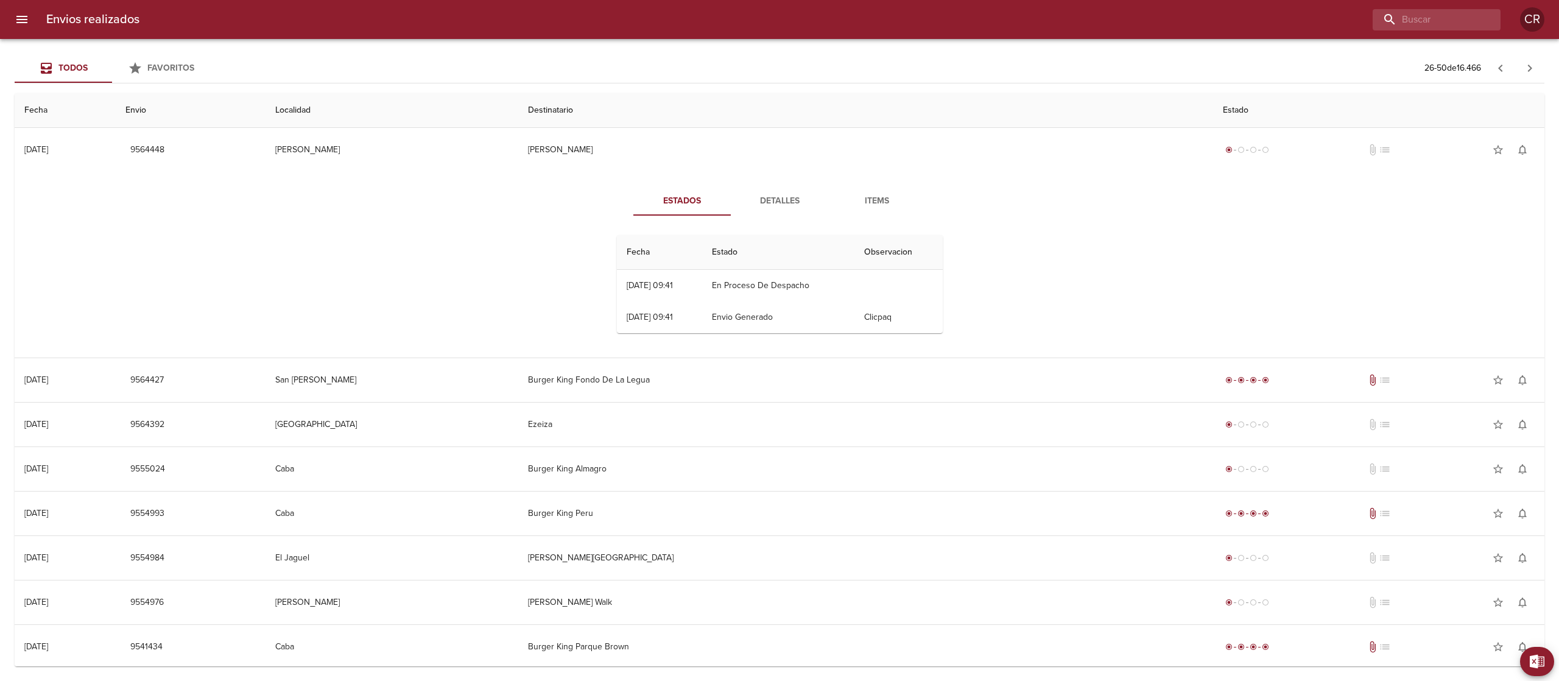
click at [759, 196] on span "Detalles" at bounding box center [779, 201] width 83 height 15
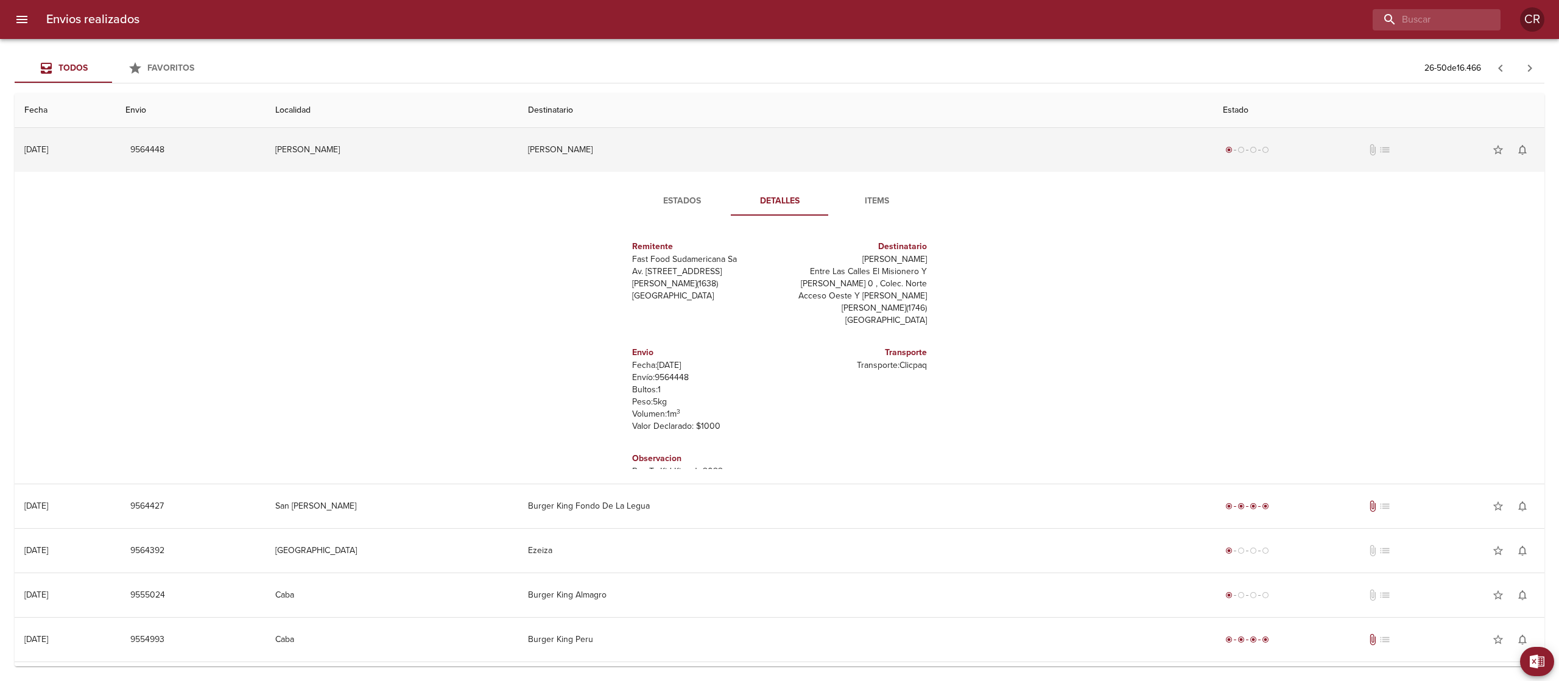
click at [752, 141] on td "[PERSON_NAME]" at bounding box center [866, 150] width 696 height 44
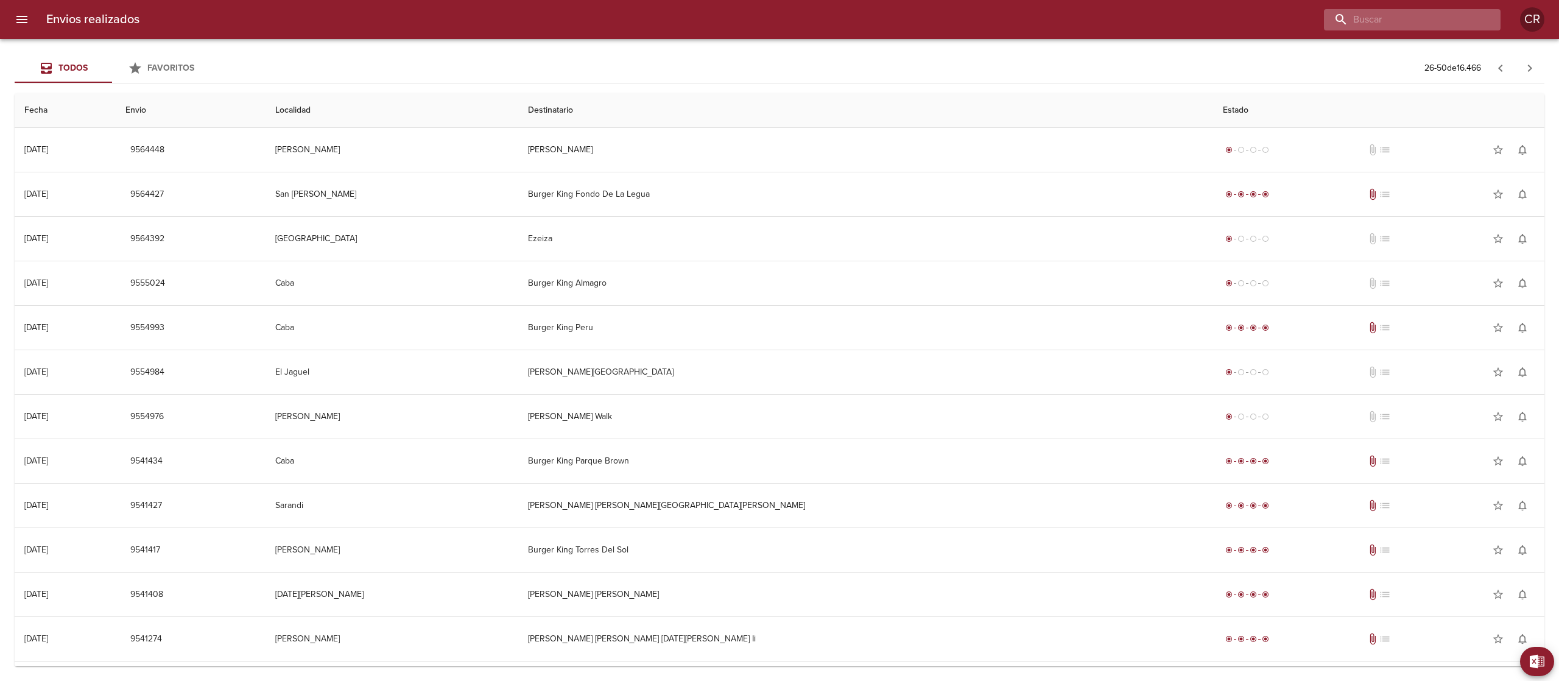
click at [1411, 19] on input "buscar" at bounding box center [1402, 19] width 156 height 21
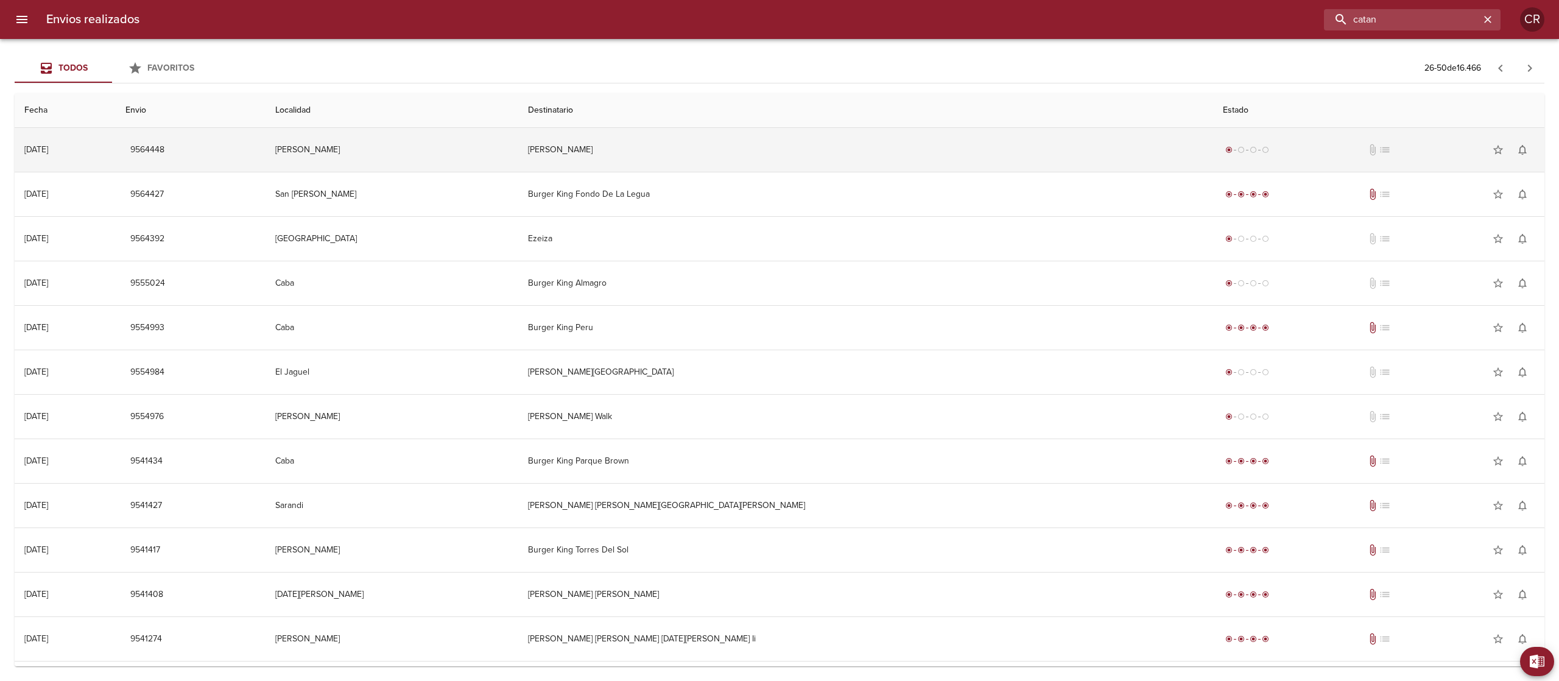
type input "catan"
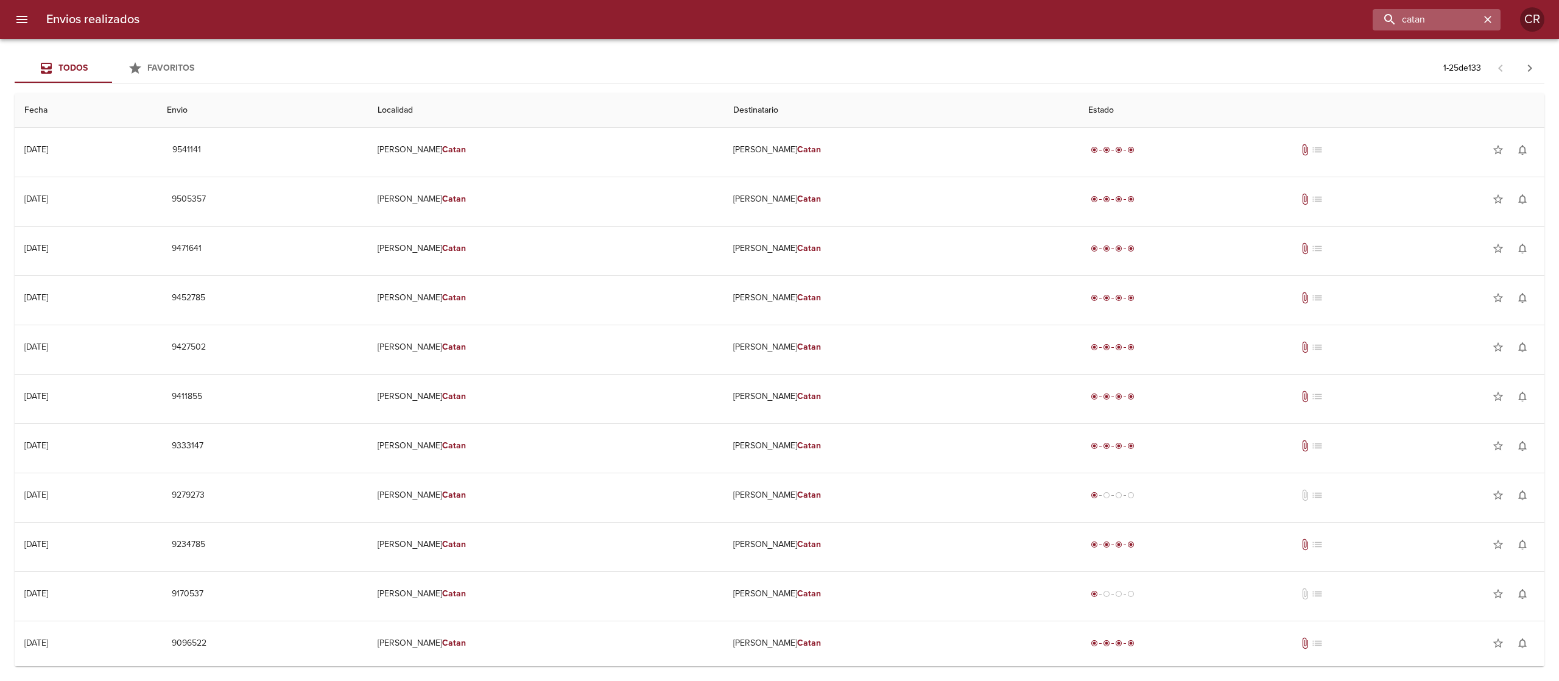
click at [1489, 23] on icon "button" at bounding box center [1488, 19] width 12 height 12
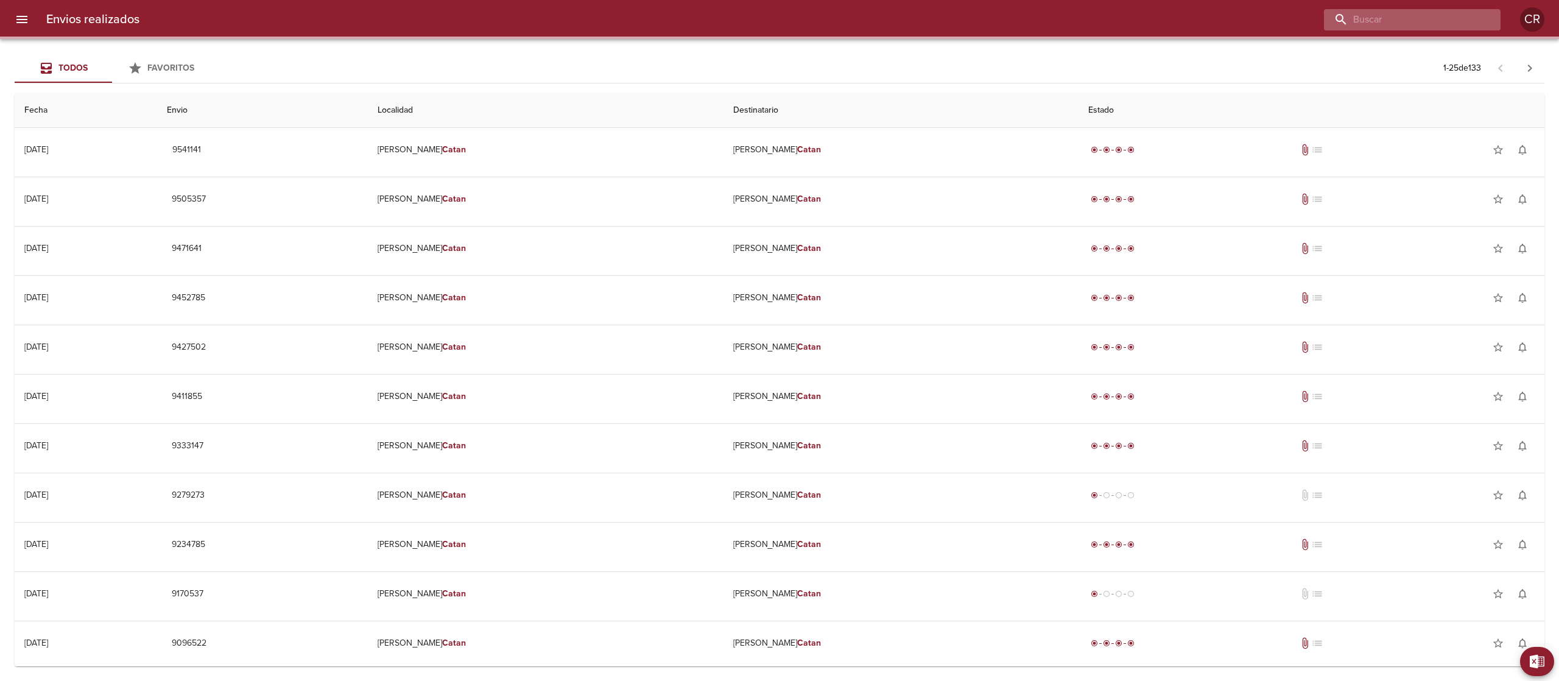
click at [1443, 18] on input "buscar" at bounding box center [1402, 19] width 156 height 21
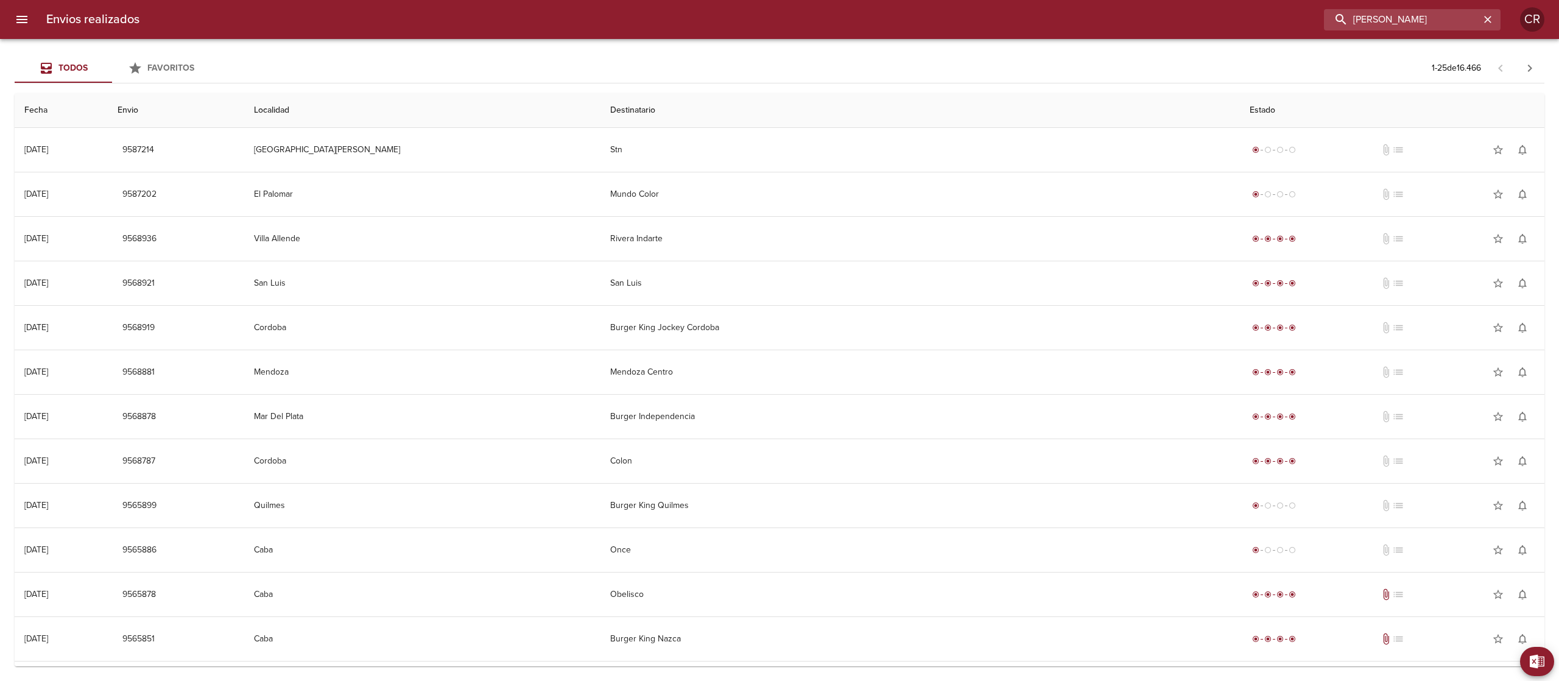
type input "[PERSON_NAME]"
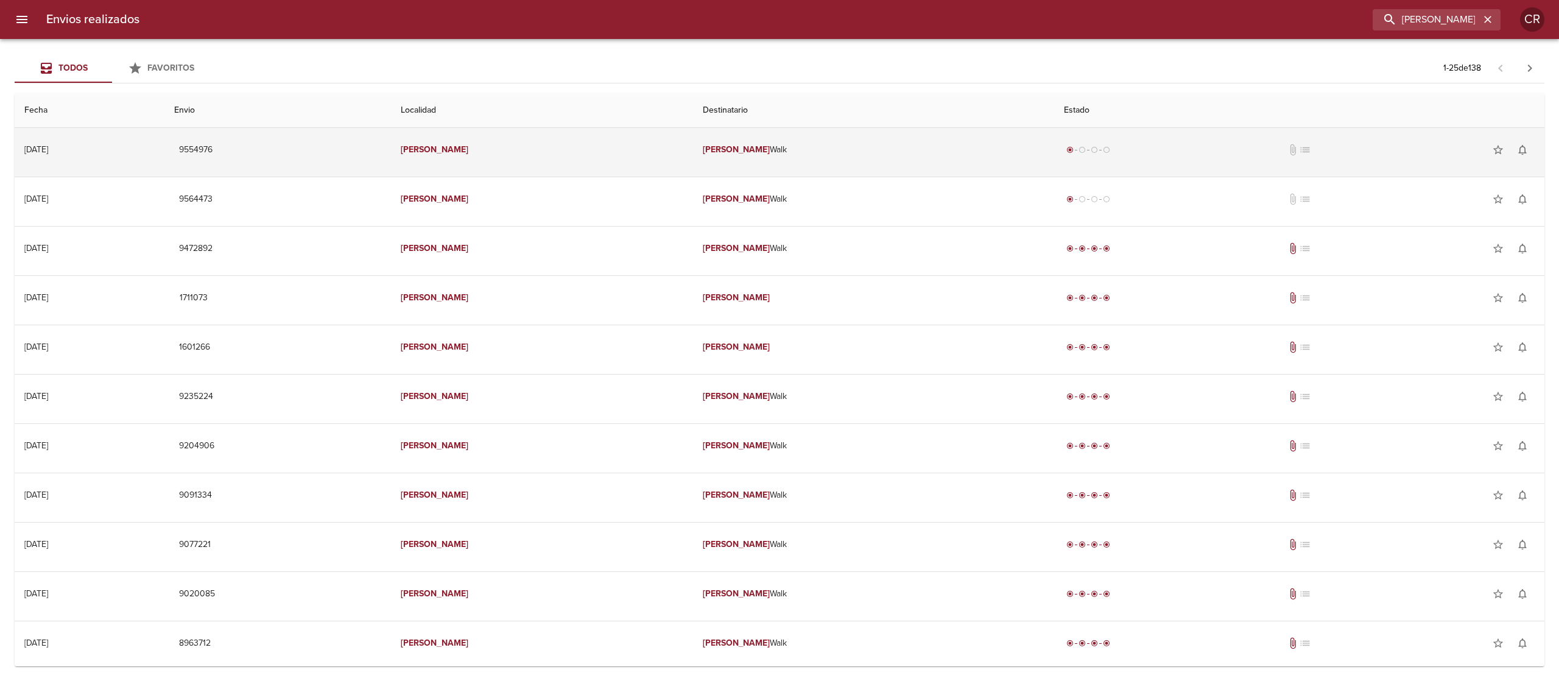
click at [784, 150] on td "[PERSON_NAME] Walk" at bounding box center [873, 150] width 361 height 44
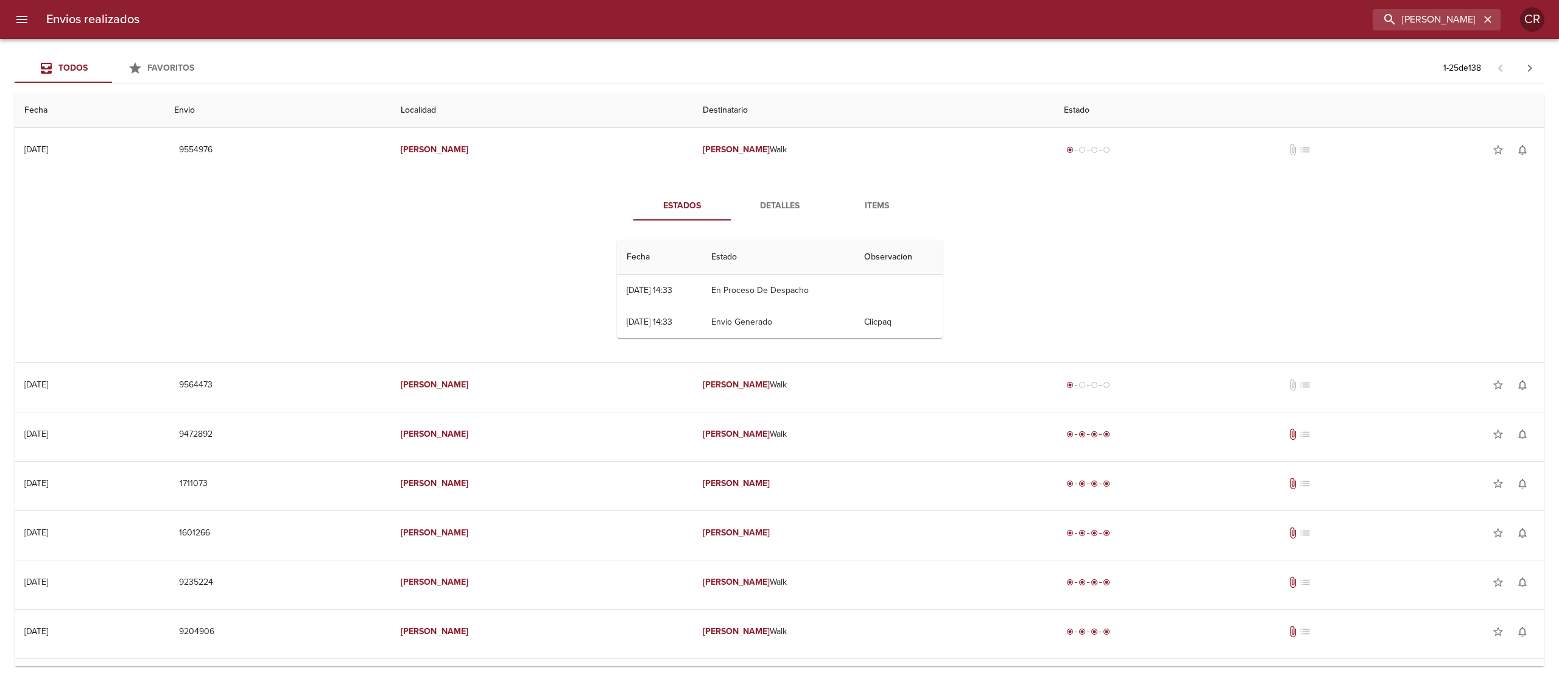
click at [775, 197] on button "Detalles" at bounding box center [779, 205] width 97 height 29
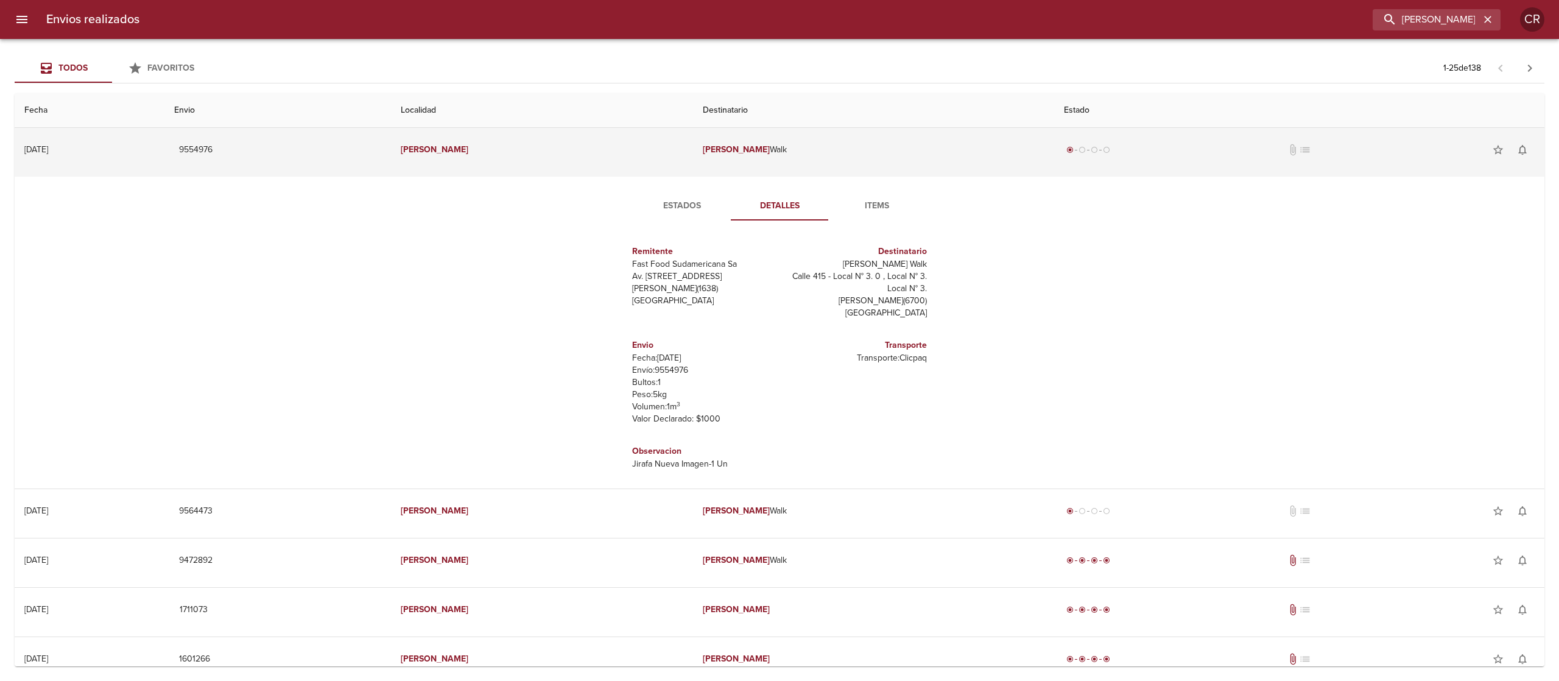
click at [773, 163] on td "[PERSON_NAME] Walk" at bounding box center [873, 150] width 361 height 44
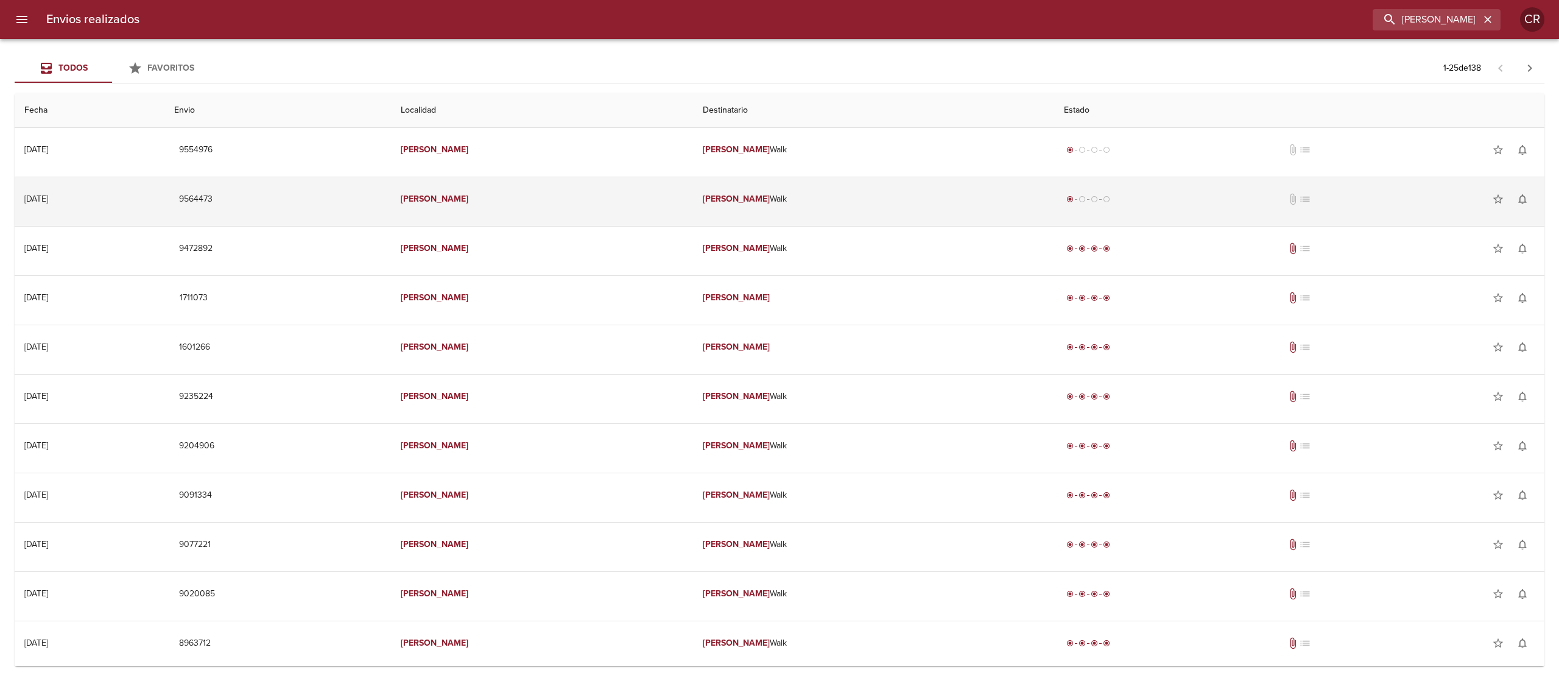
click at [781, 208] on td "[PERSON_NAME] Walk" at bounding box center [873, 199] width 361 height 44
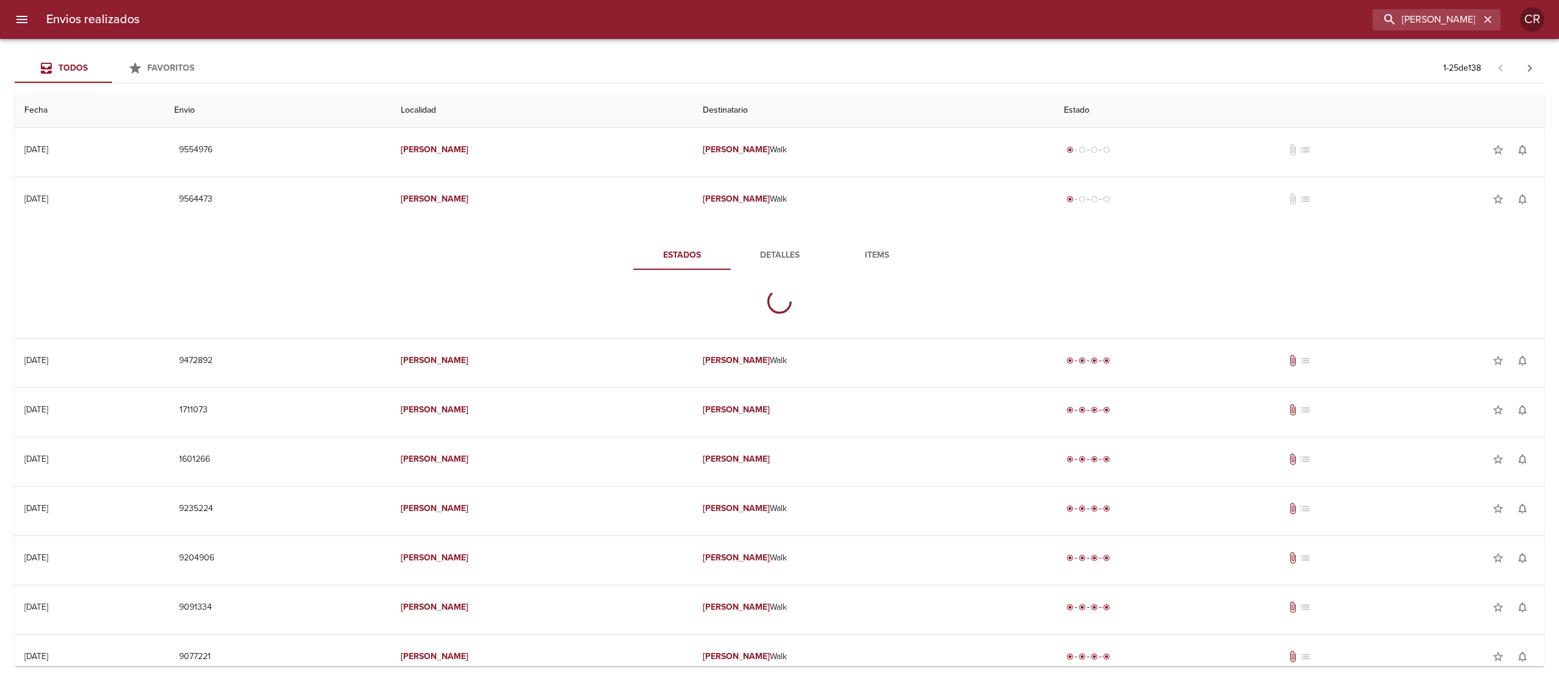
click at [773, 257] on span "Detalles" at bounding box center [779, 255] width 83 height 15
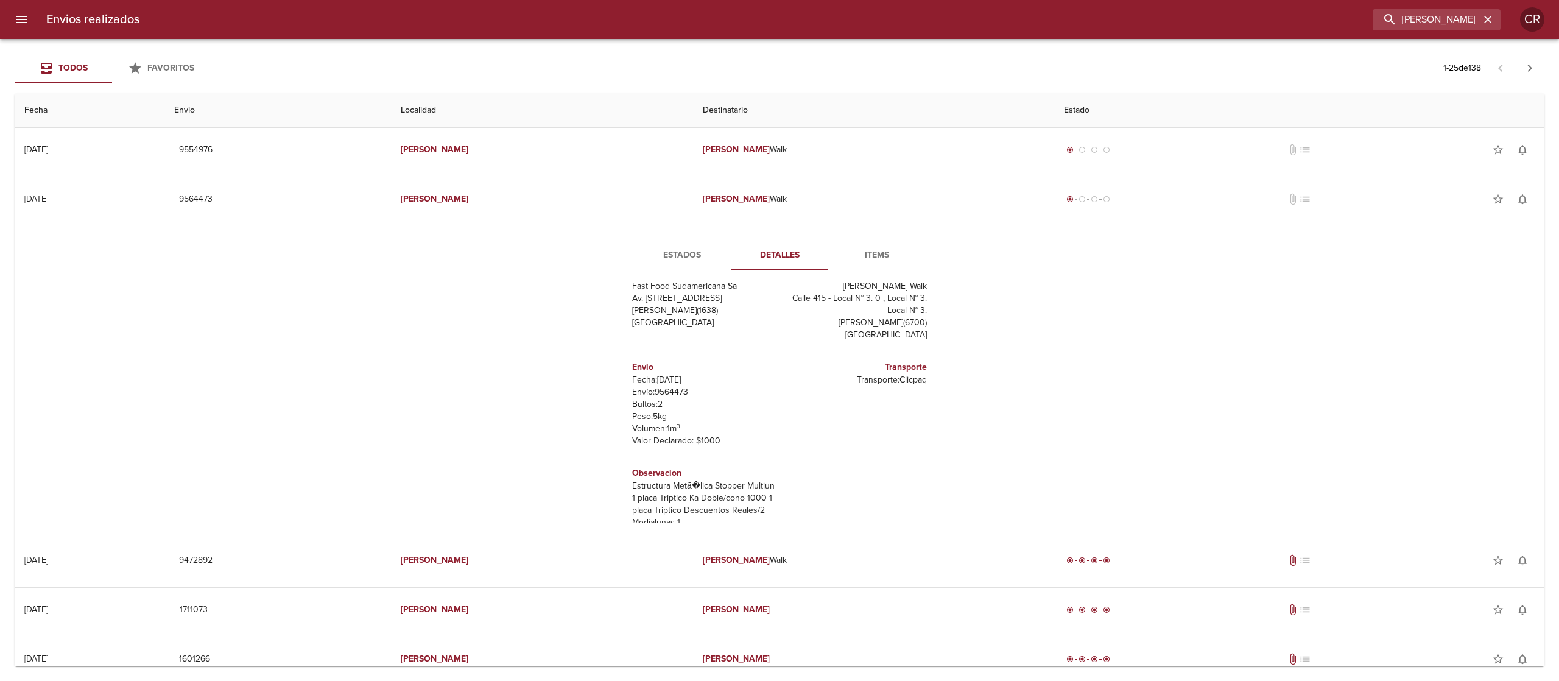
scroll to position [42, 0]
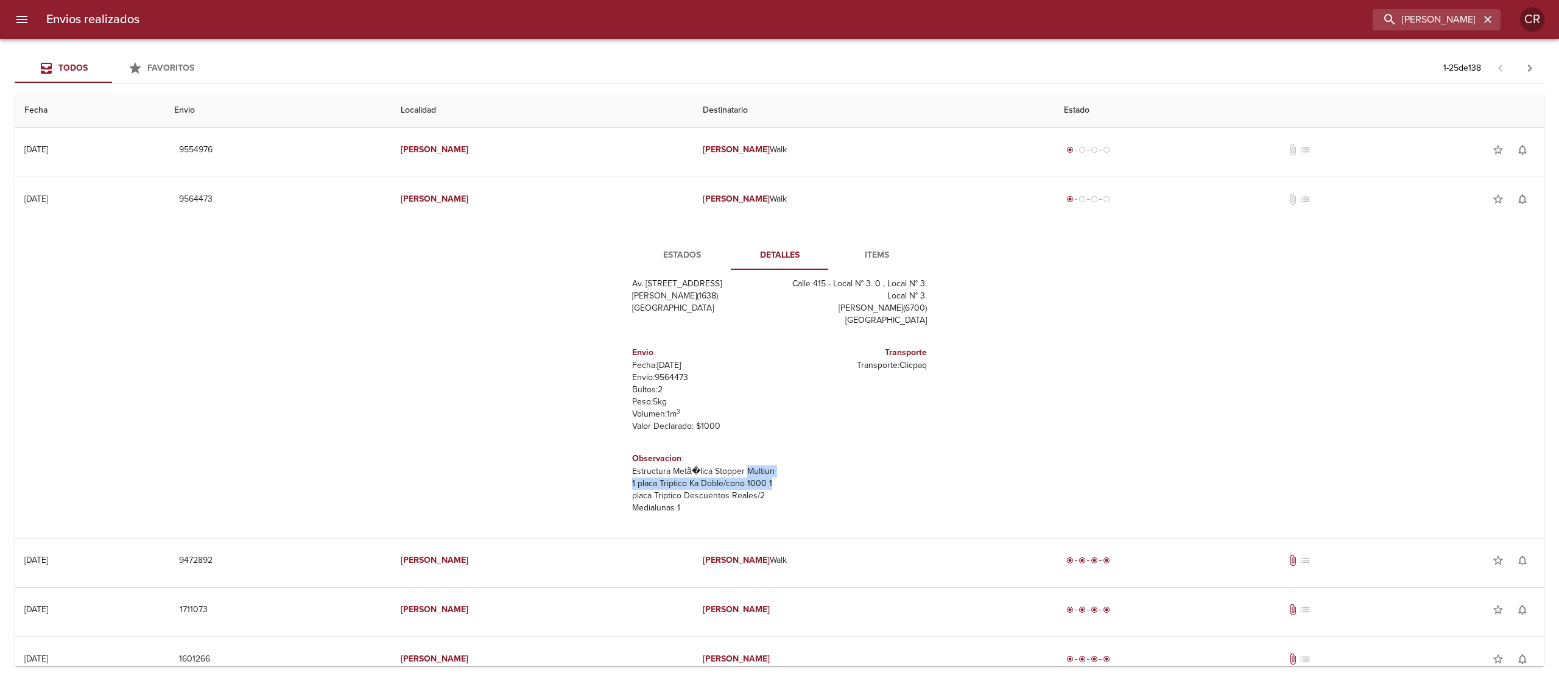
drag, startPoint x: 727, startPoint y: 473, endPoint x: 768, endPoint y: 485, distance: 43.2
click at [768, 485] on div "Remitente Fast Food Sudamericana Sa Av. [STREET_ADDRESS][PERSON_NAME] Destinata…" at bounding box center [780, 402] width 336 height 244
click at [1052, 438] on div "Estados Detalles Items Remitente Fast Food Sudamericana Sa Av. [STREET_ADDRESS]…" at bounding box center [779, 382] width 1510 height 312
drag, startPoint x: 704, startPoint y: 467, endPoint x: 758, endPoint y: 487, distance: 57.8
click at [758, 487] on div "Observacion Estructura Metã�lica Stopper Multiun 1 placa Triptico Ka Doble/cono…" at bounding box center [703, 483] width 152 height 82
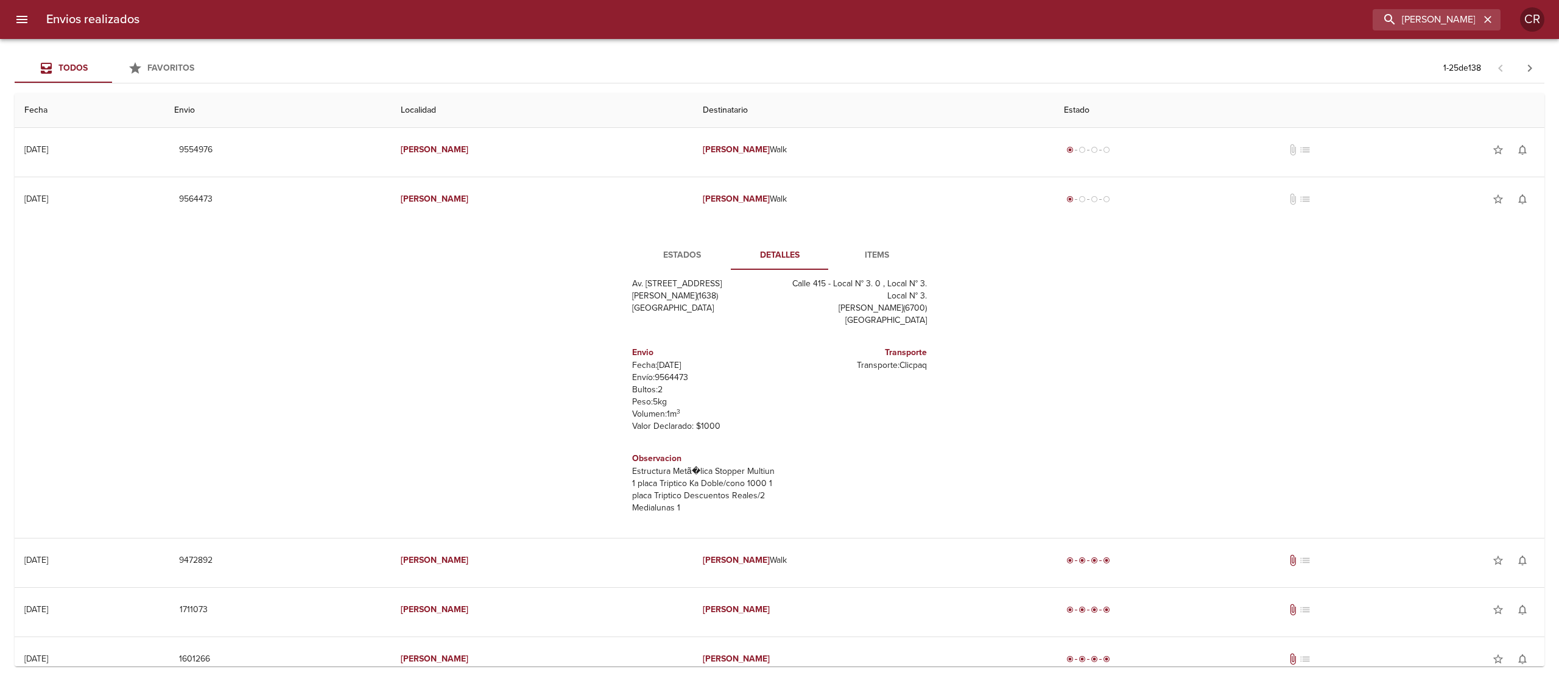
click at [445, 409] on div "Estados Detalles Items Remitente Fast Food Sudamericana Sa Av. [STREET_ADDRESS]…" at bounding box center [779, 382] width 1510 height 312
click at [1492, 19] on icon "button" at bounding box center [1488, 19] width 12 height 12
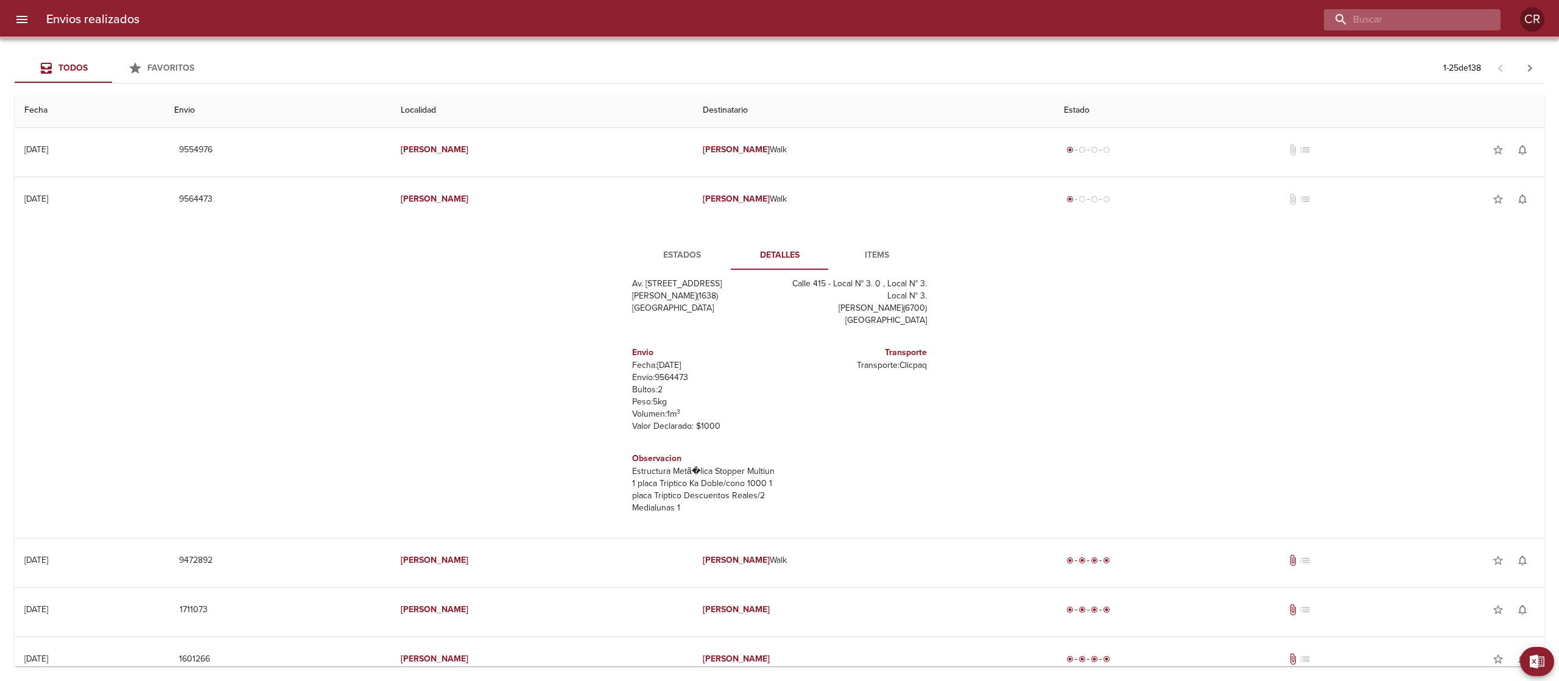
click at [1443, 19] on input "buscar" at bounding box center [1402, 19] width 156 height 21
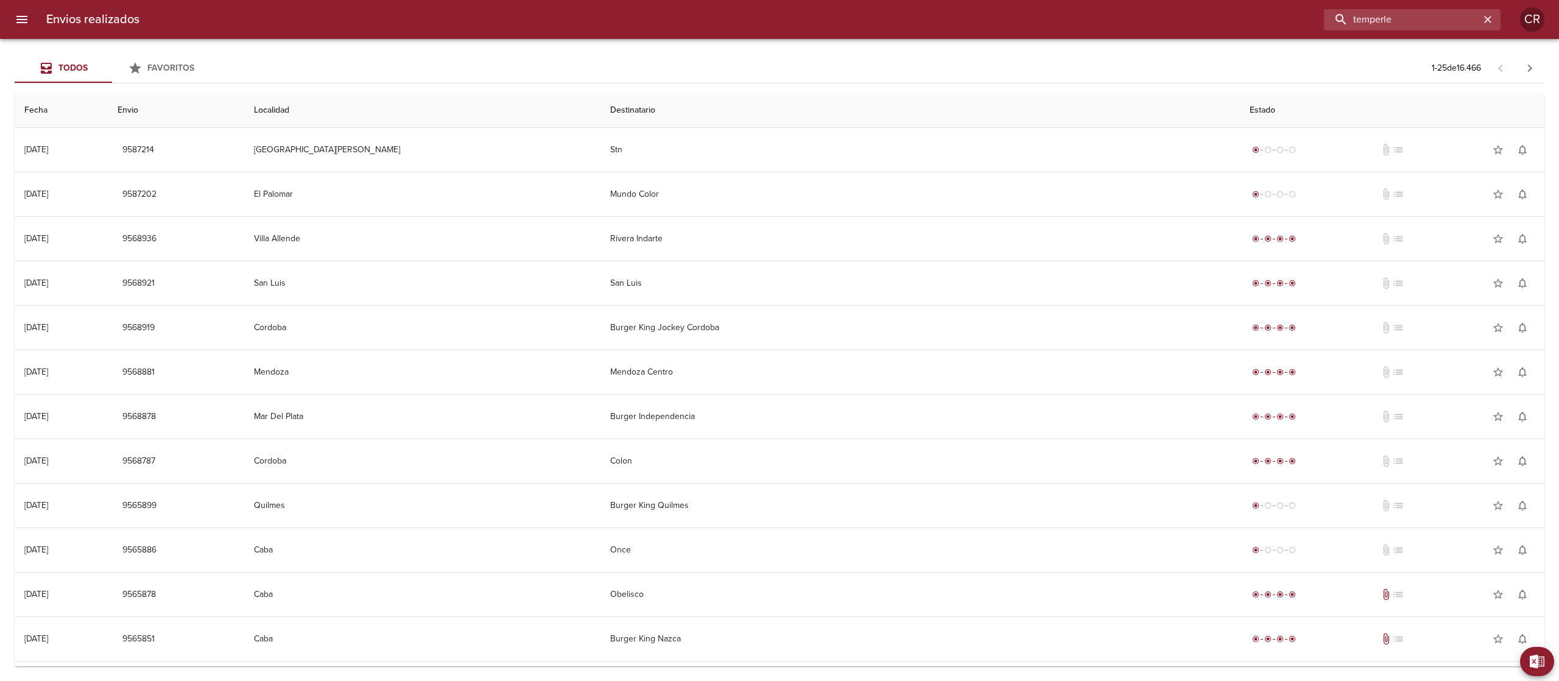
scroll to position [0, 0]
type input "temperley"
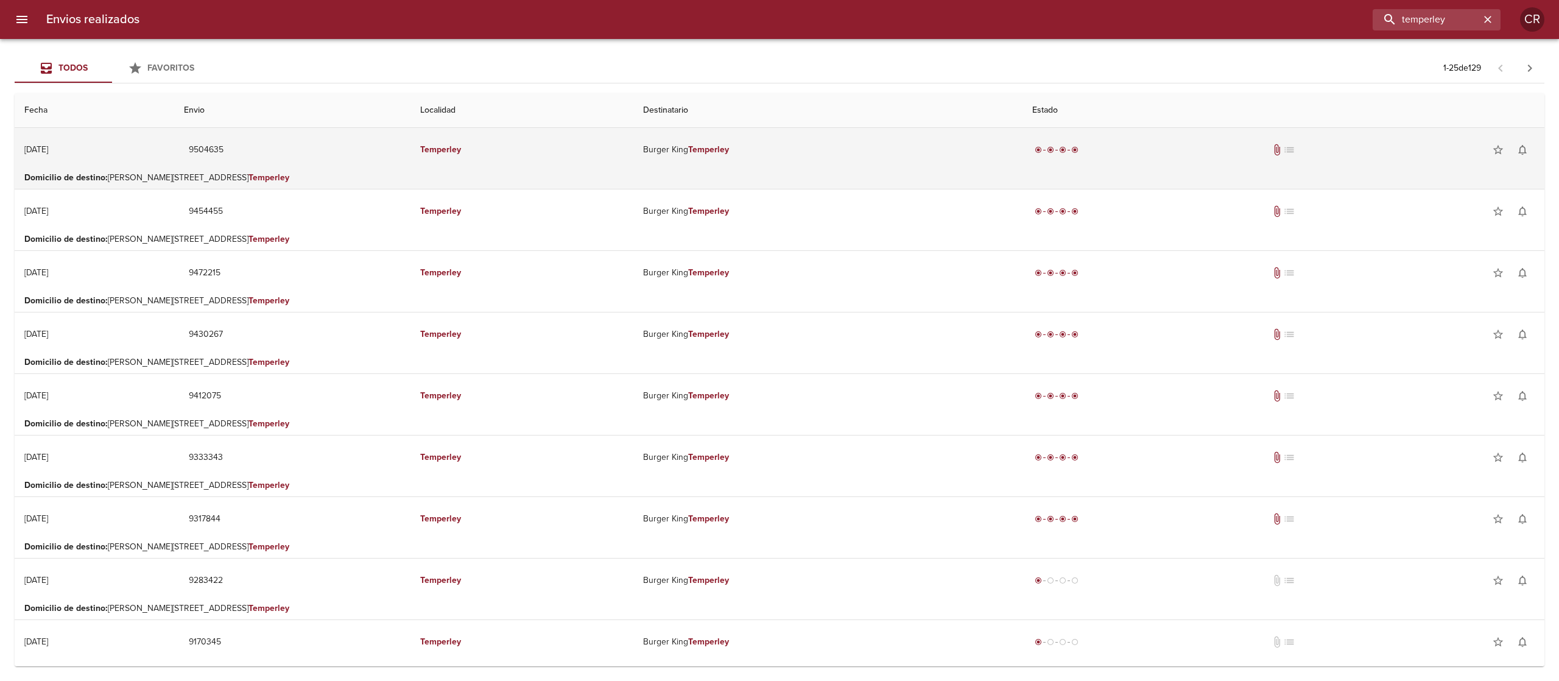
click at [730, 160] on td "[PERSON_NAME] [PERSON_NAME] Temperley" at bounding box center [827, 150] width 389 height 44
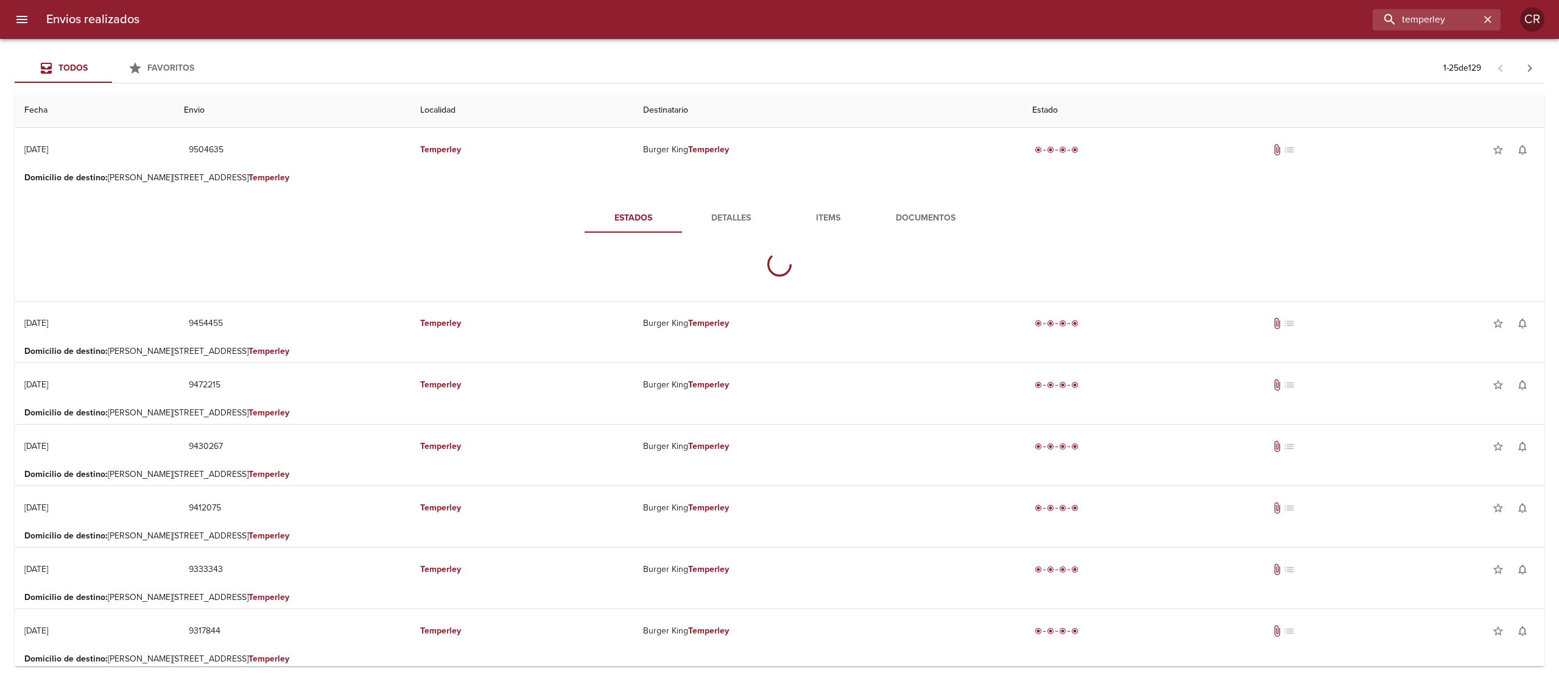
click at [720, 216] on span "Detalles" at bounding box center [730, 218] width 83 height 15
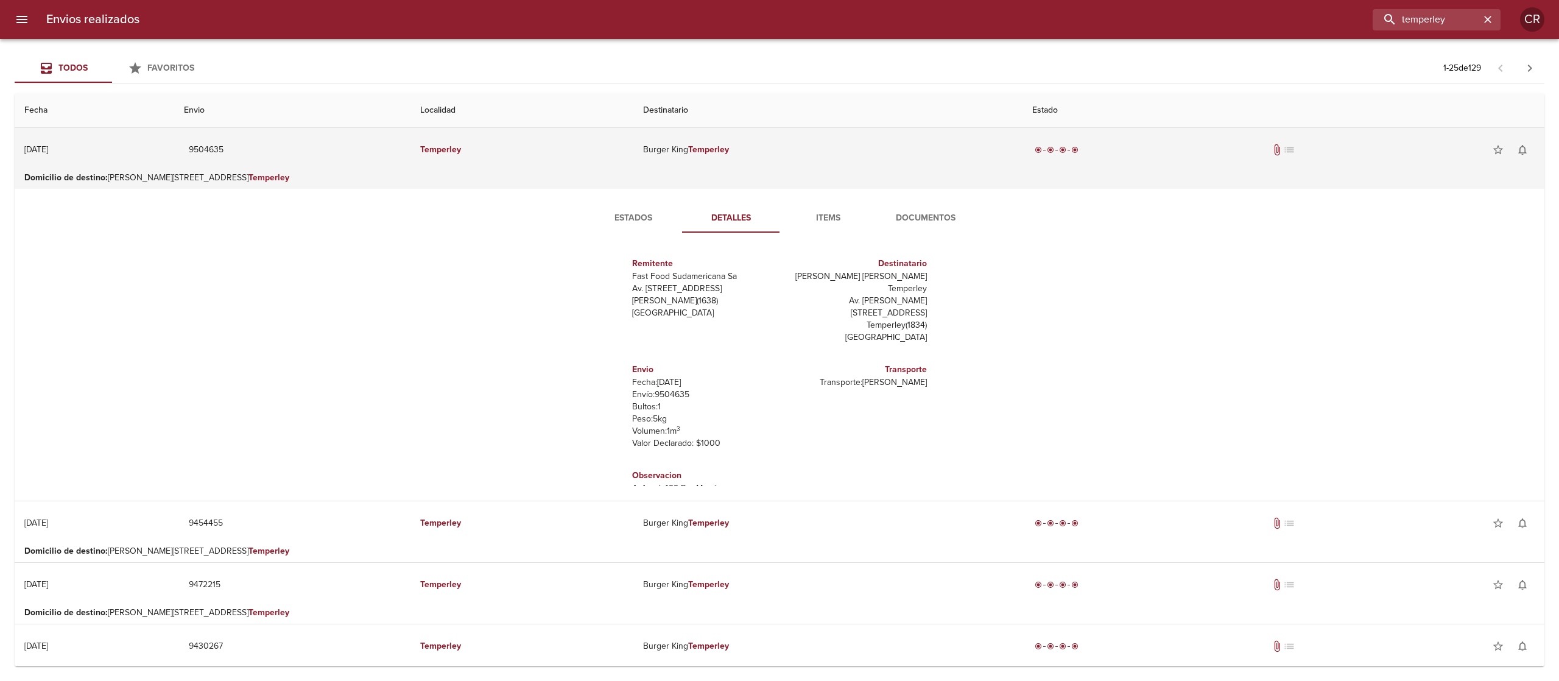
click at [763, 160] on td "[PERSON_NAME] [PERSON_NAME] Temperley" at bounding box center [827, 150] width 389 height 44
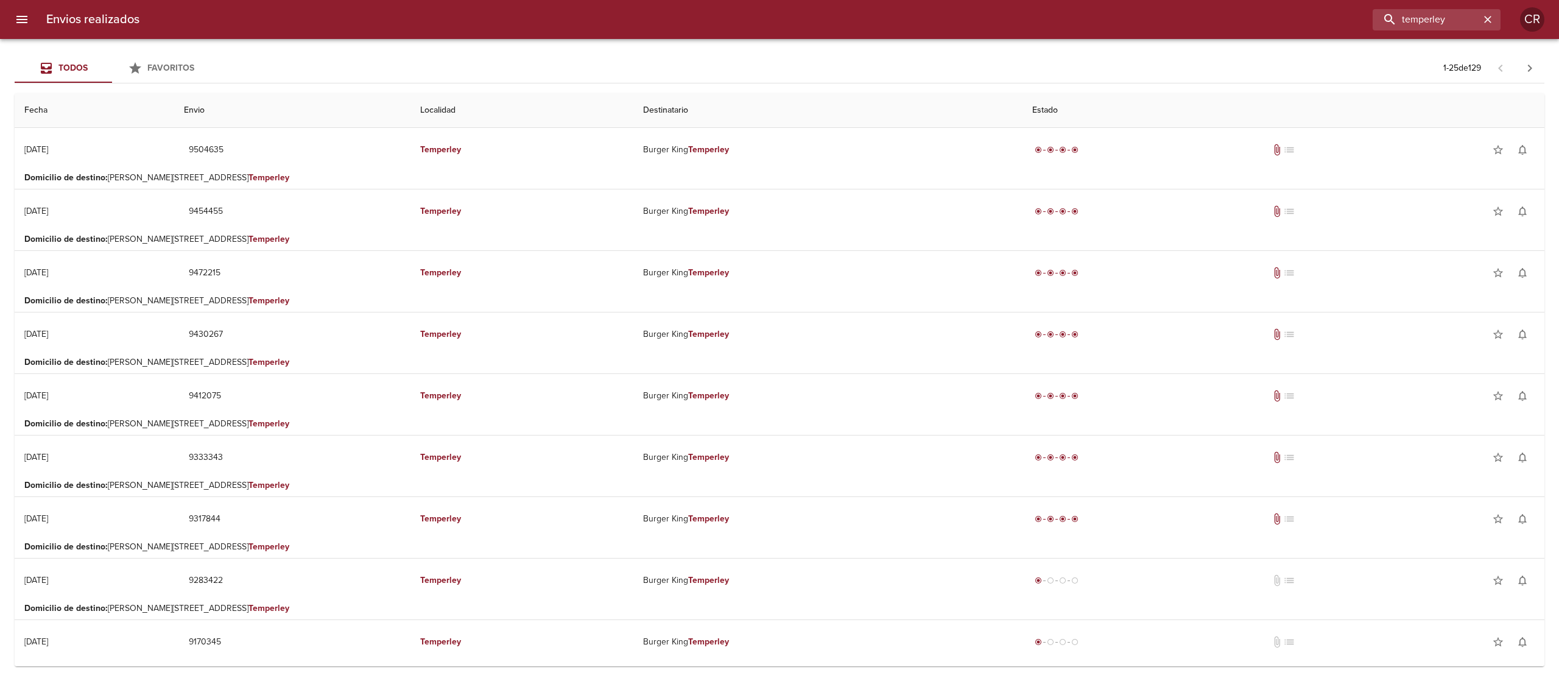
click at [915, 54] on div "Todos Favoritos 1 - 25 de 129" at bounding box center [780, 68] width 1530 height 29
click at [1495, 14] on div "temperley" at bounding box center [1437, 19] width 128 height 21
click at [1487, 19] on icon "button" at bounding box center [1487, 19] width 7 height 7
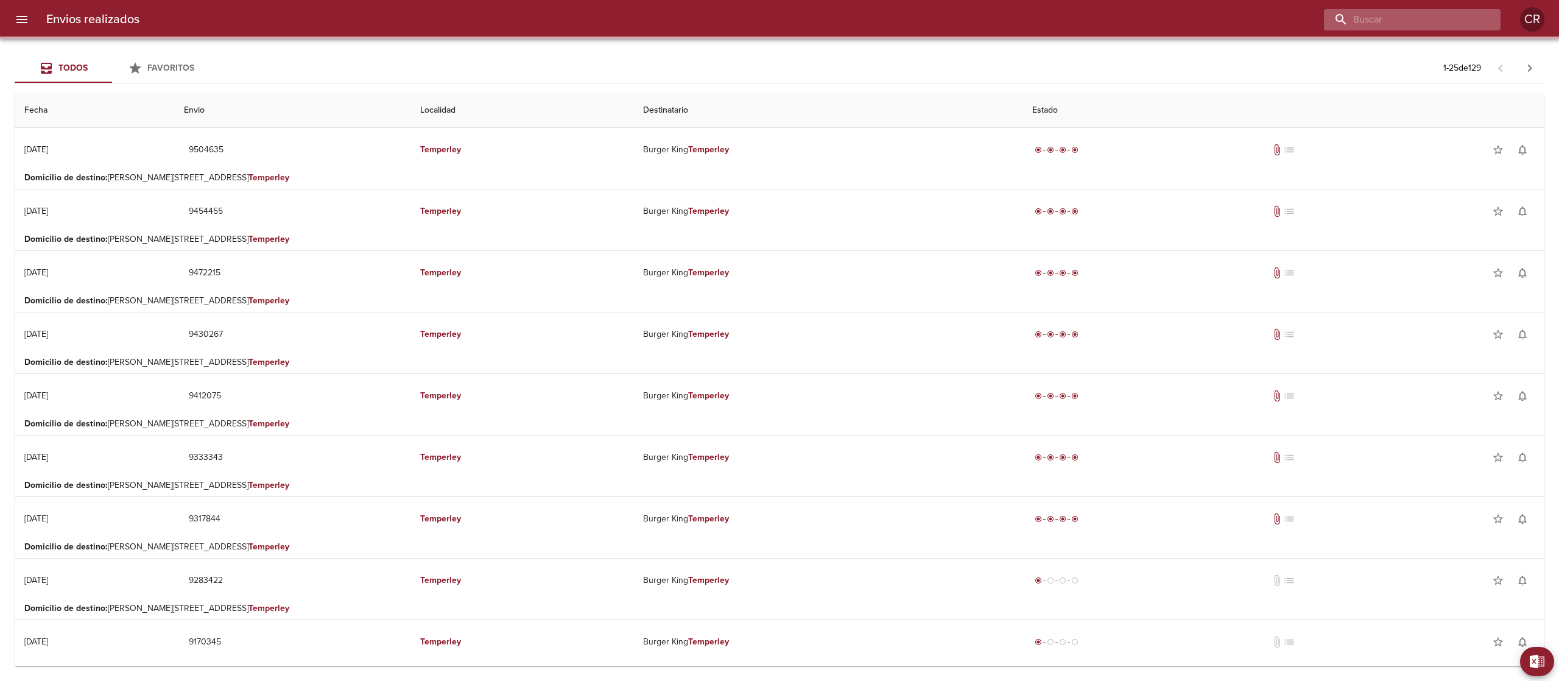
click at [1454, 22] on input "buscar" at bounding box center [1402, 19] width 156 height 21
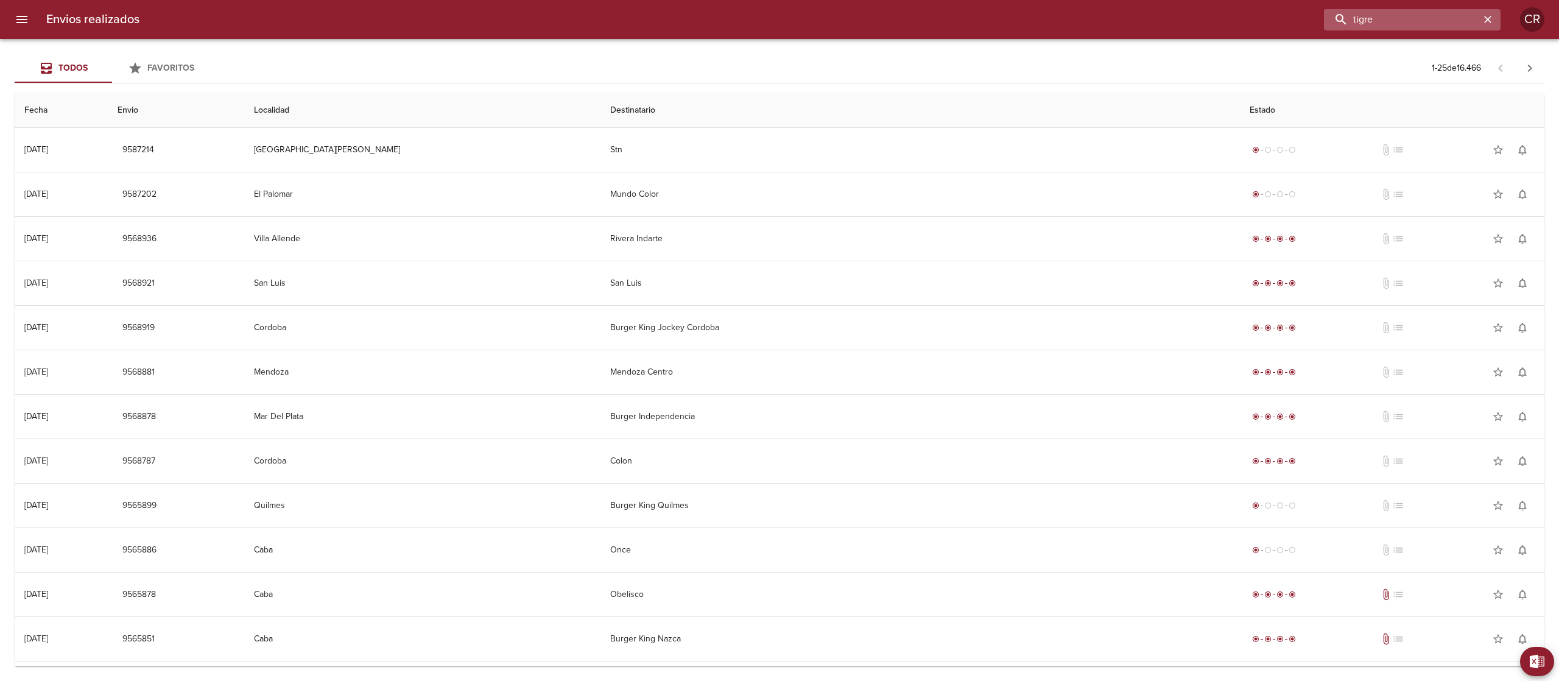
type input "tigre"
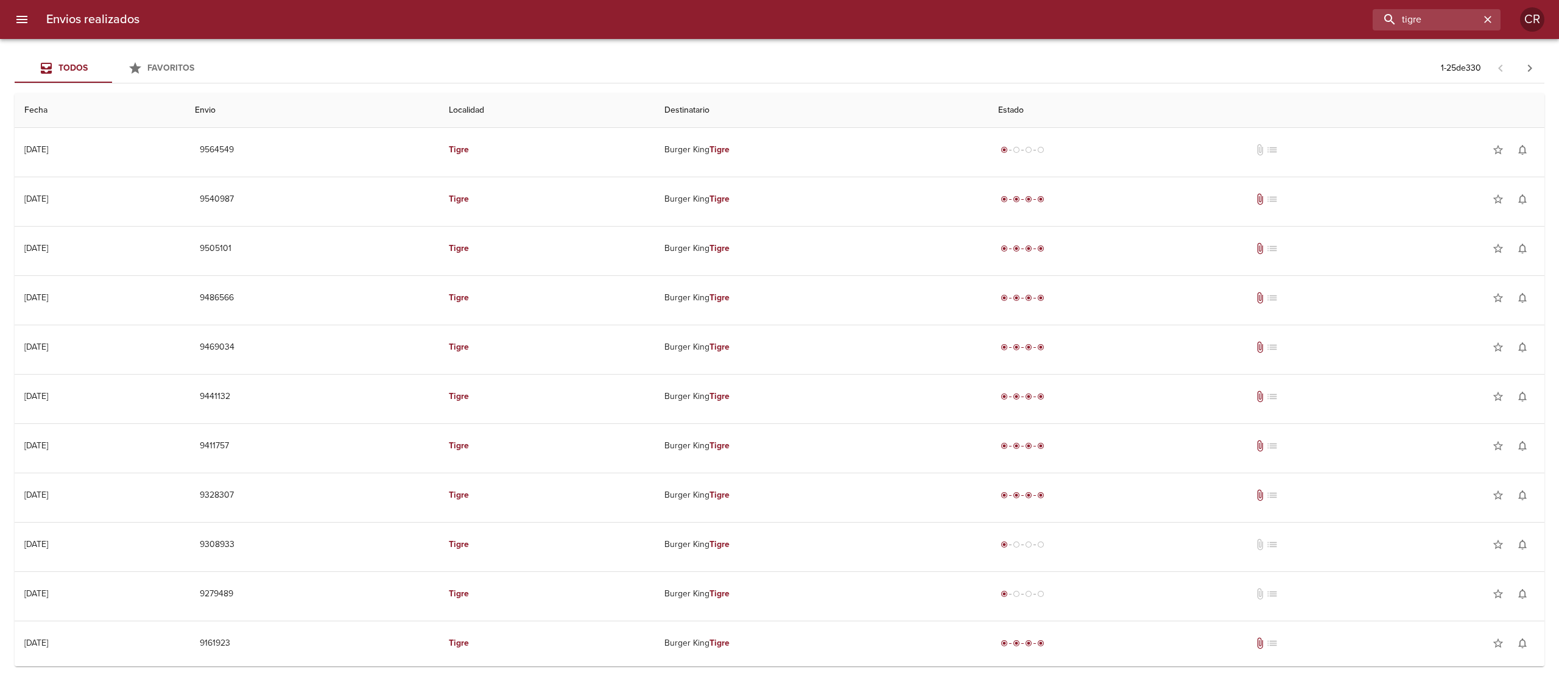
click at [787, 65] on div "Todos Favoritos 1 - 25 de 330" at bounding box center [780, 68] width 1530 height 29
click at [784, 66] on div "Todos Favoritos 1 - 25 de 330" at bounding box center [780, 68] width 1530 height 29
click at [784, 65] on div "Todos Favoritos 1 - 25 de 330" at bounding box center [780, 68] width 1530 height 29
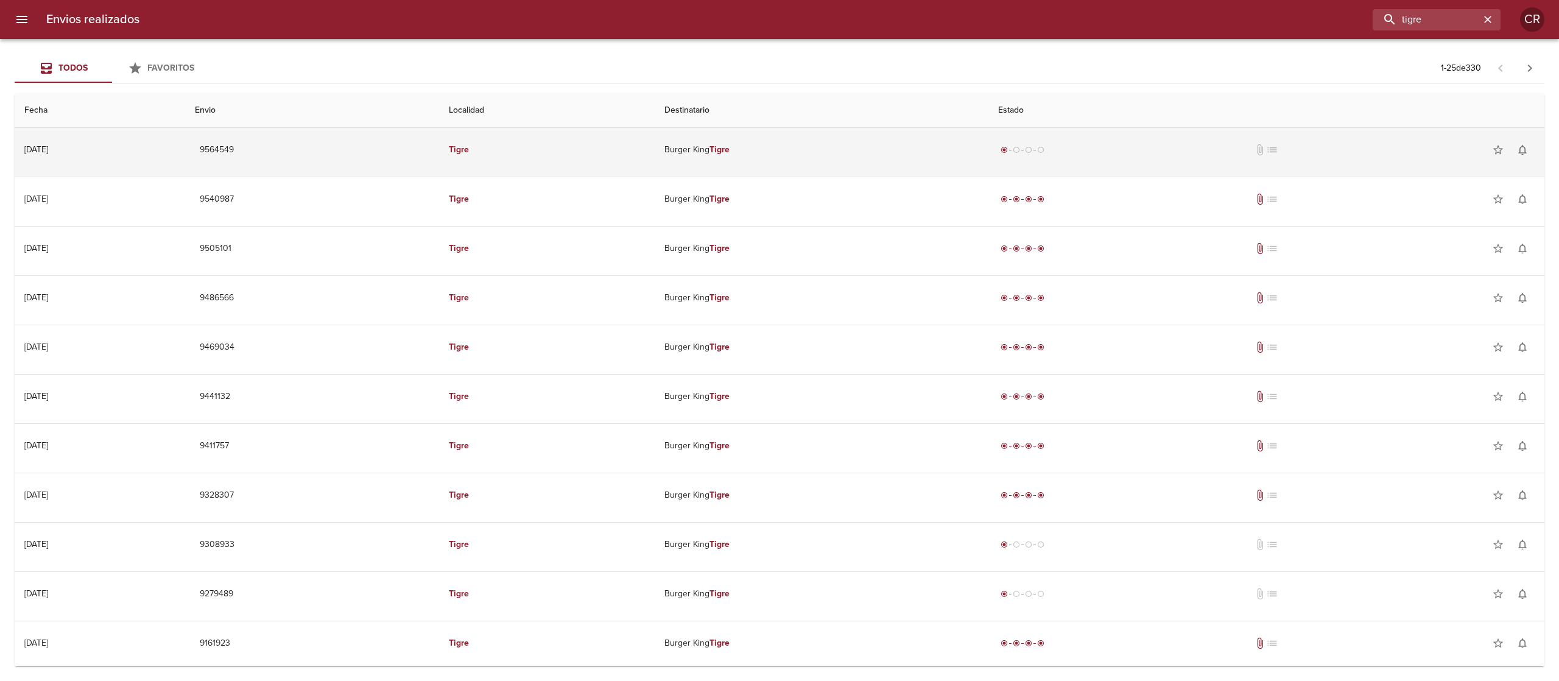
click at [730, 145] on em "Tigre" at bounding box center [720, 149] width 20 height 10
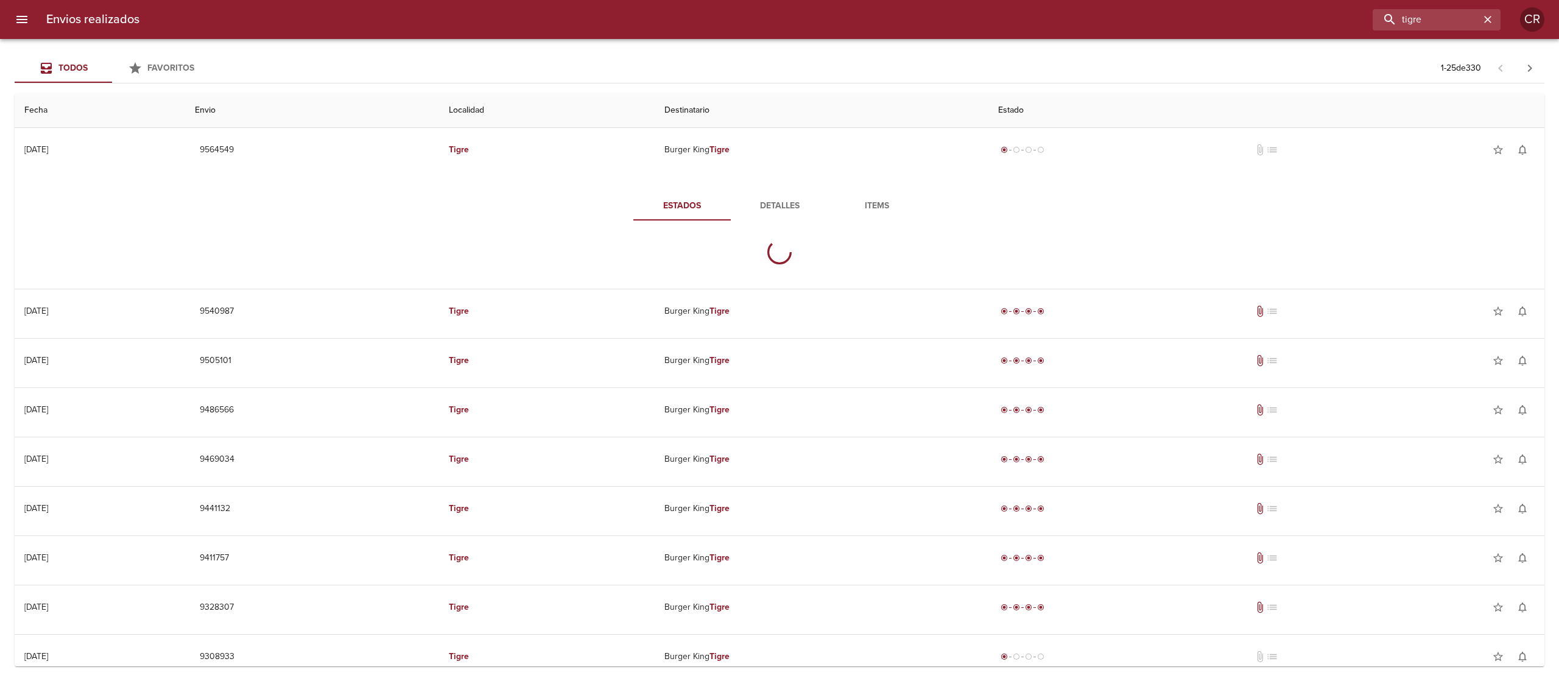
click at [758, 197] on button "Detalles" at bounding box center [779, 205] width 97 height 29
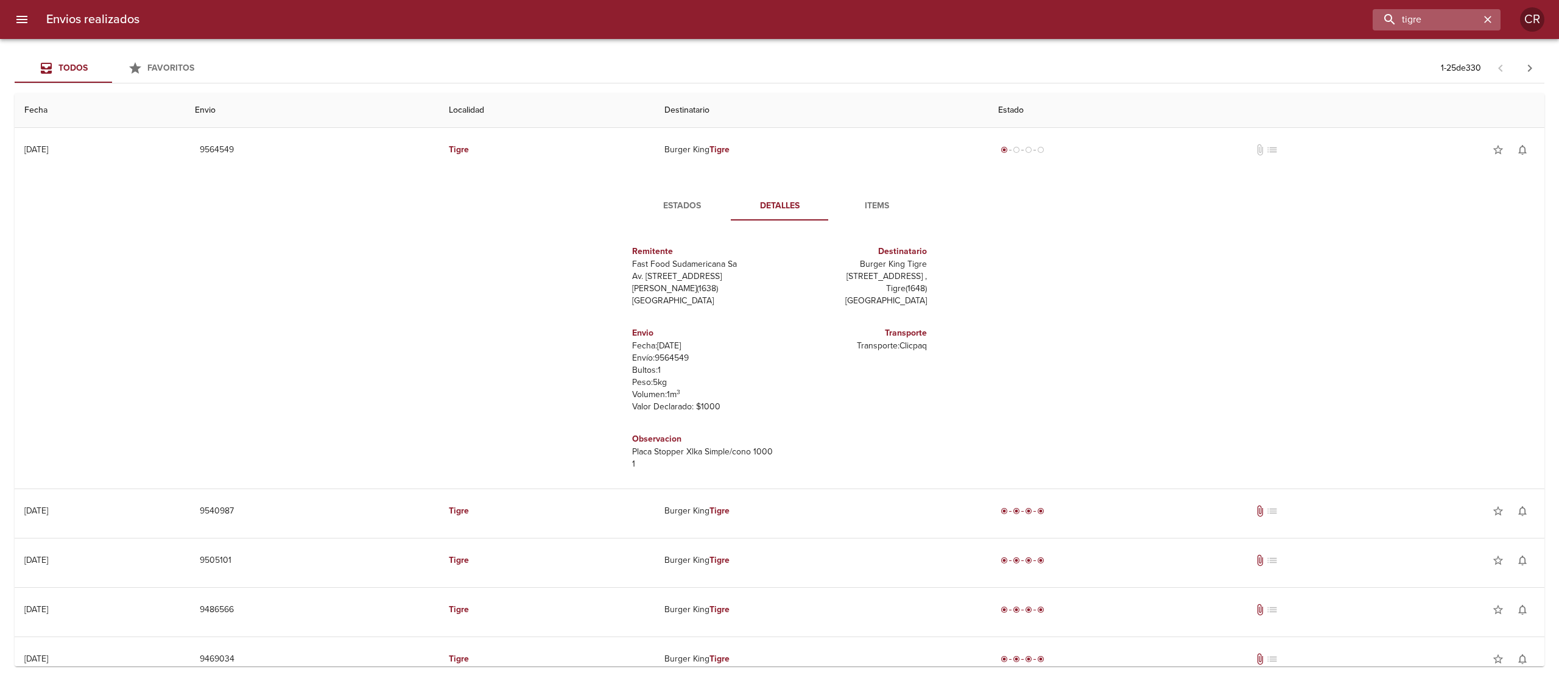
click at [1493, 19] on icon "button" at bounding box center [1488, 19] width 12 height 12
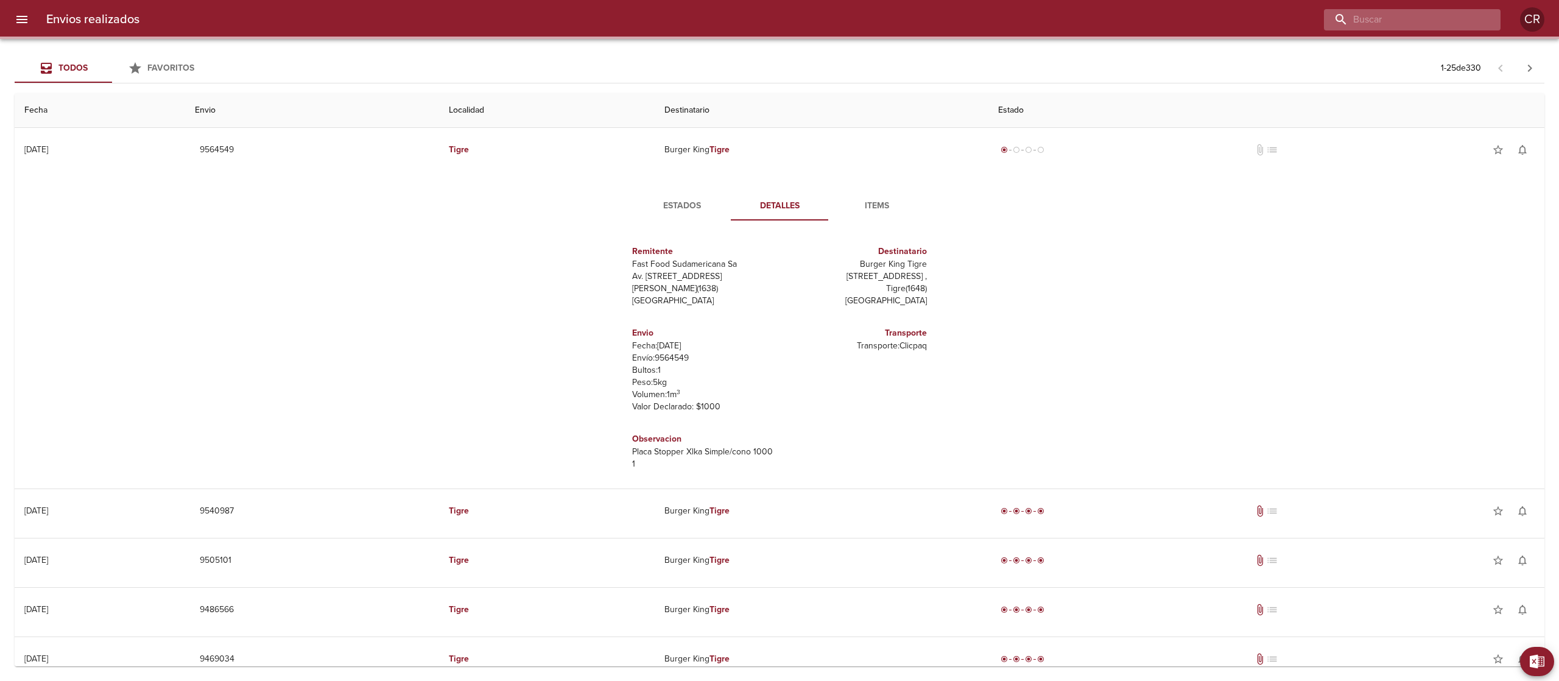
click at [1425, 14] on input "buscar" at bounding box center [1402, 19] width 156 height 21
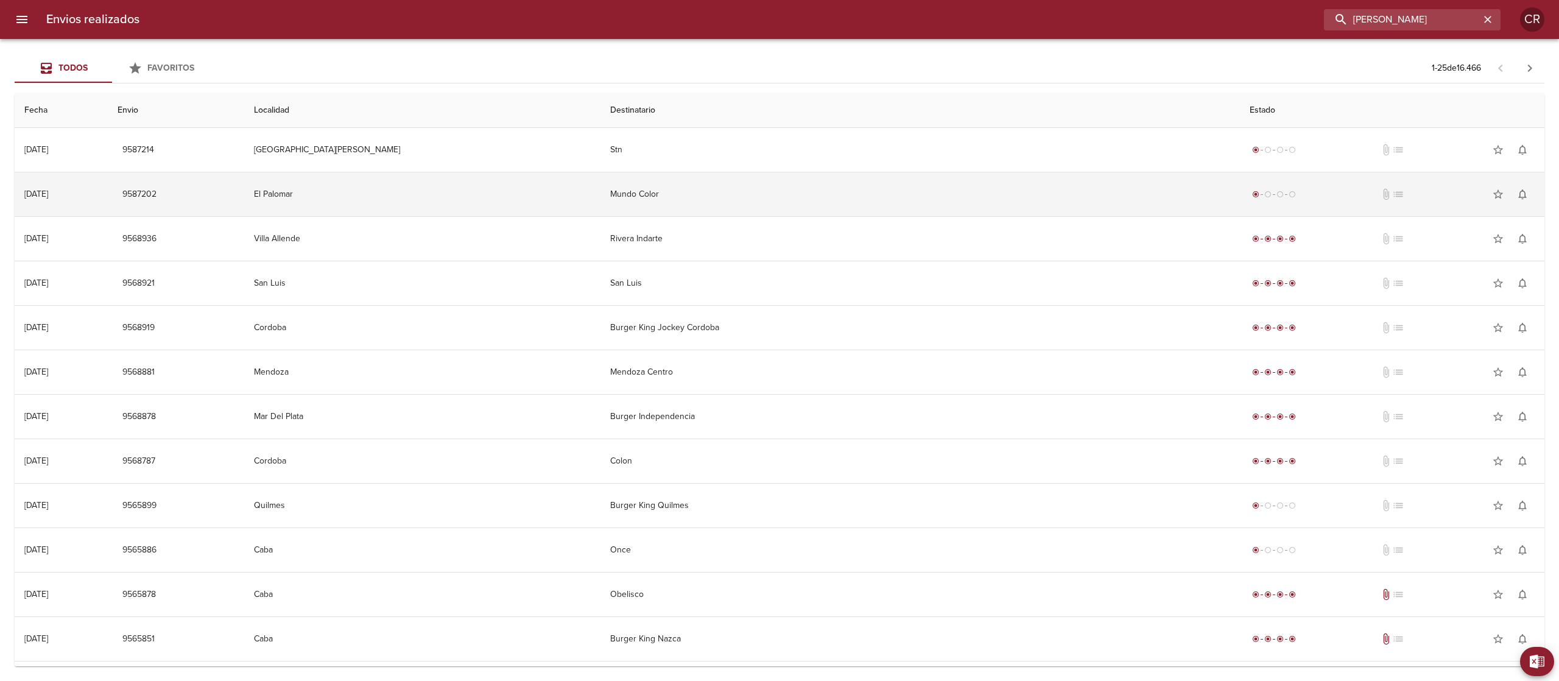
type input "[PERSON_NAME]"
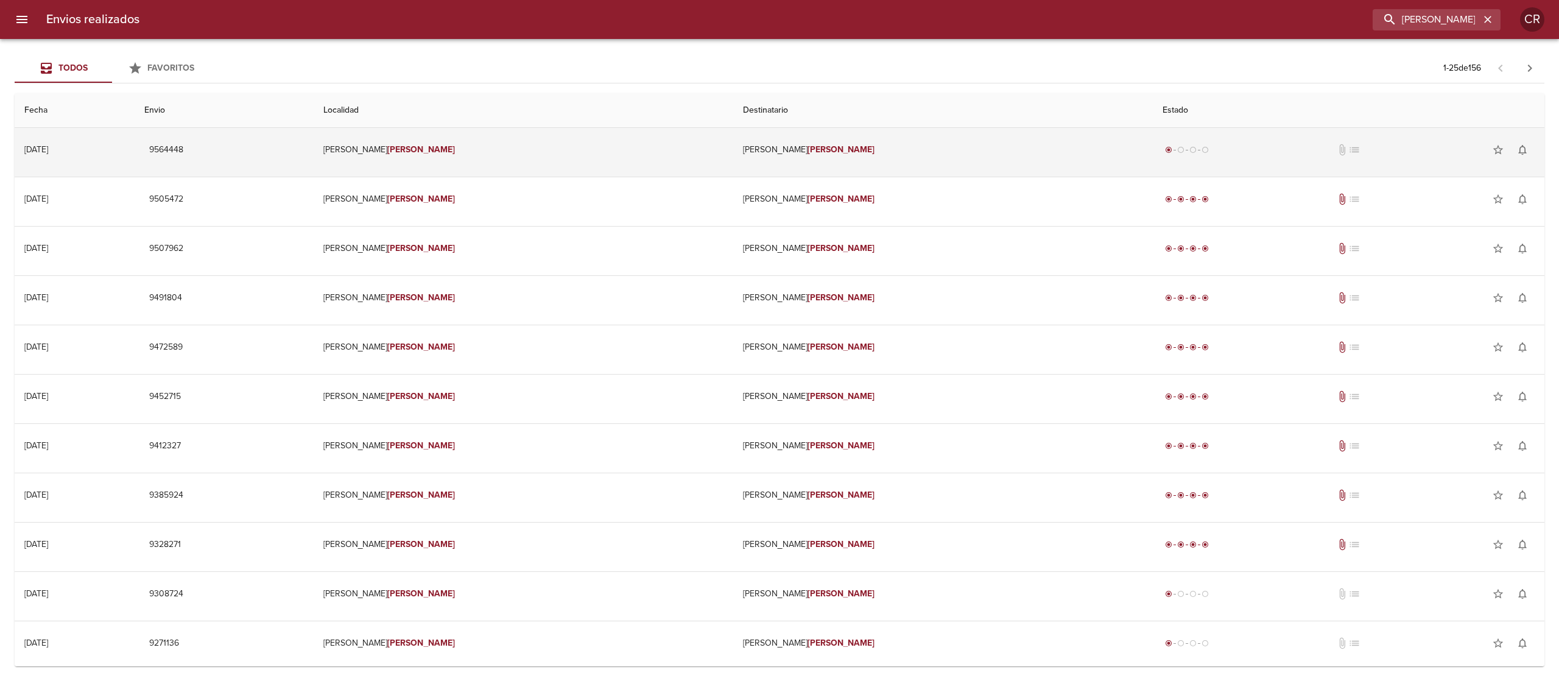
click at [764, 160] on td "[PERSON_NAME]" at bounding box center [943, 150] width 420 height 44
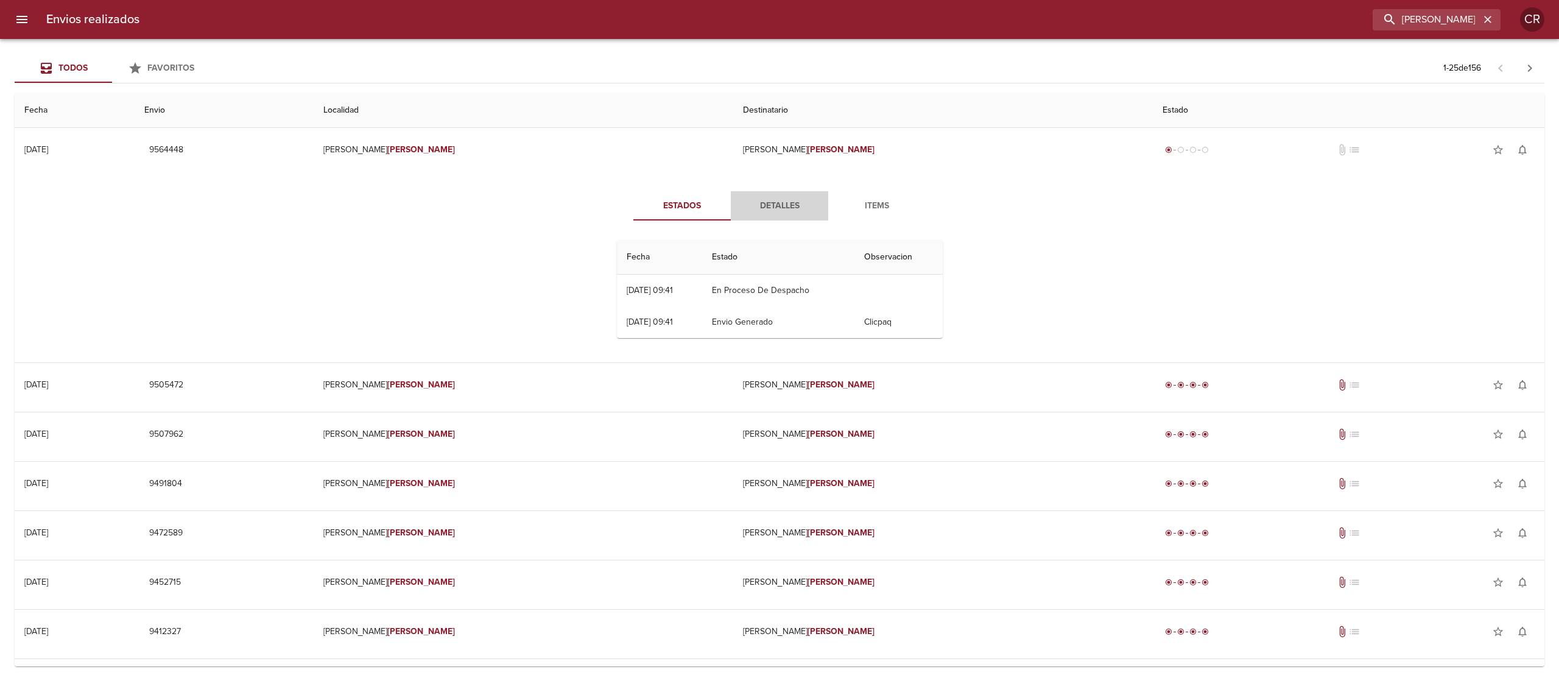
click at [795, 203] on span "Detalles" at bounding box center [779, 206] width 83 height 15
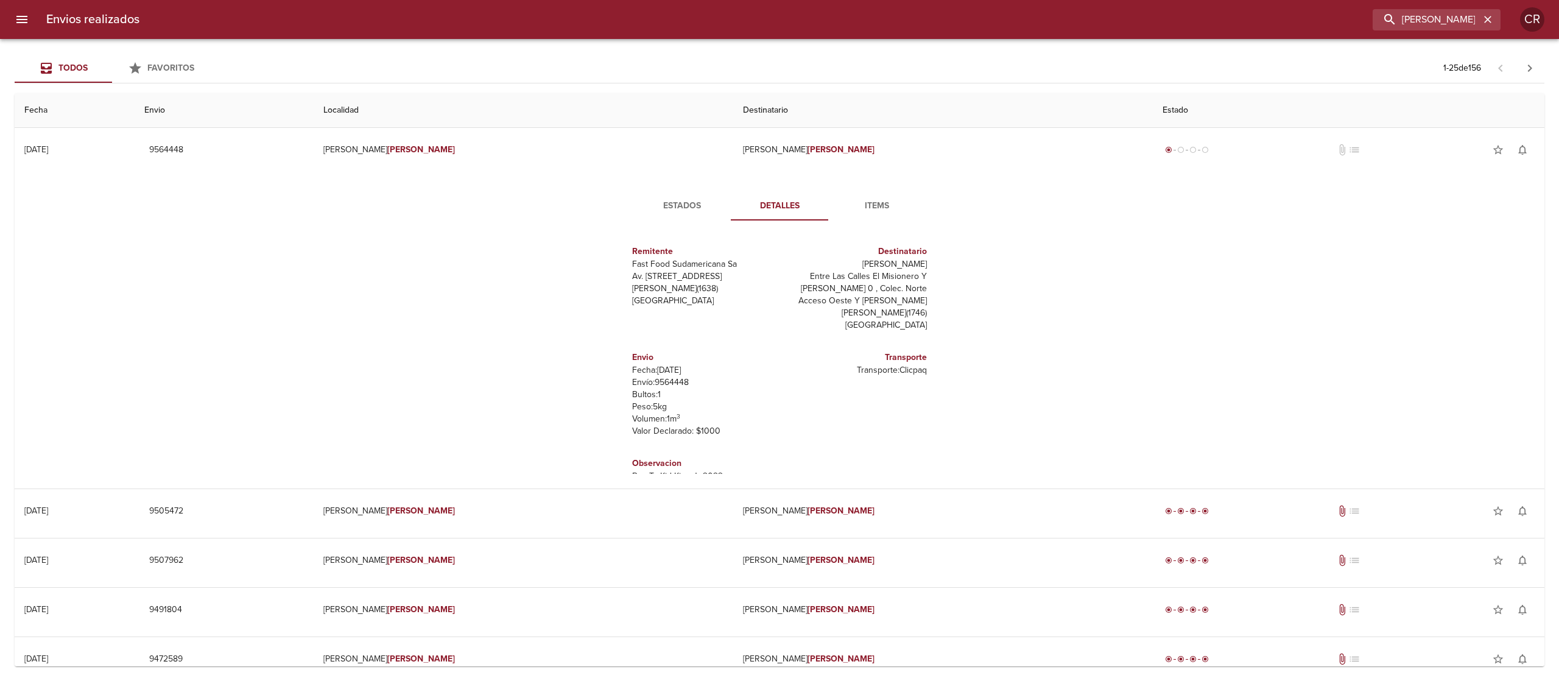
scroll to position [18, 0]
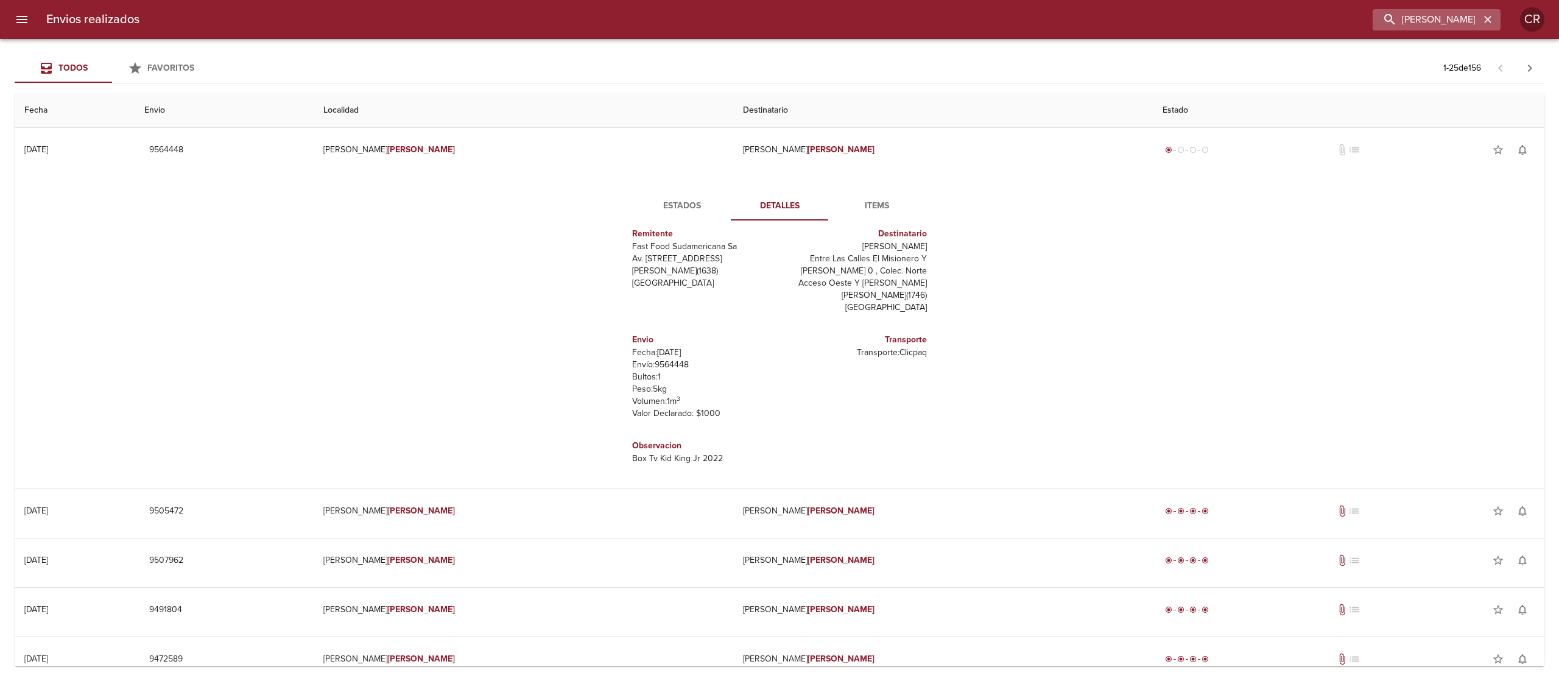
click at [1495, 18] on button "button" at bounding box center [1488, 20] width 16 height 16
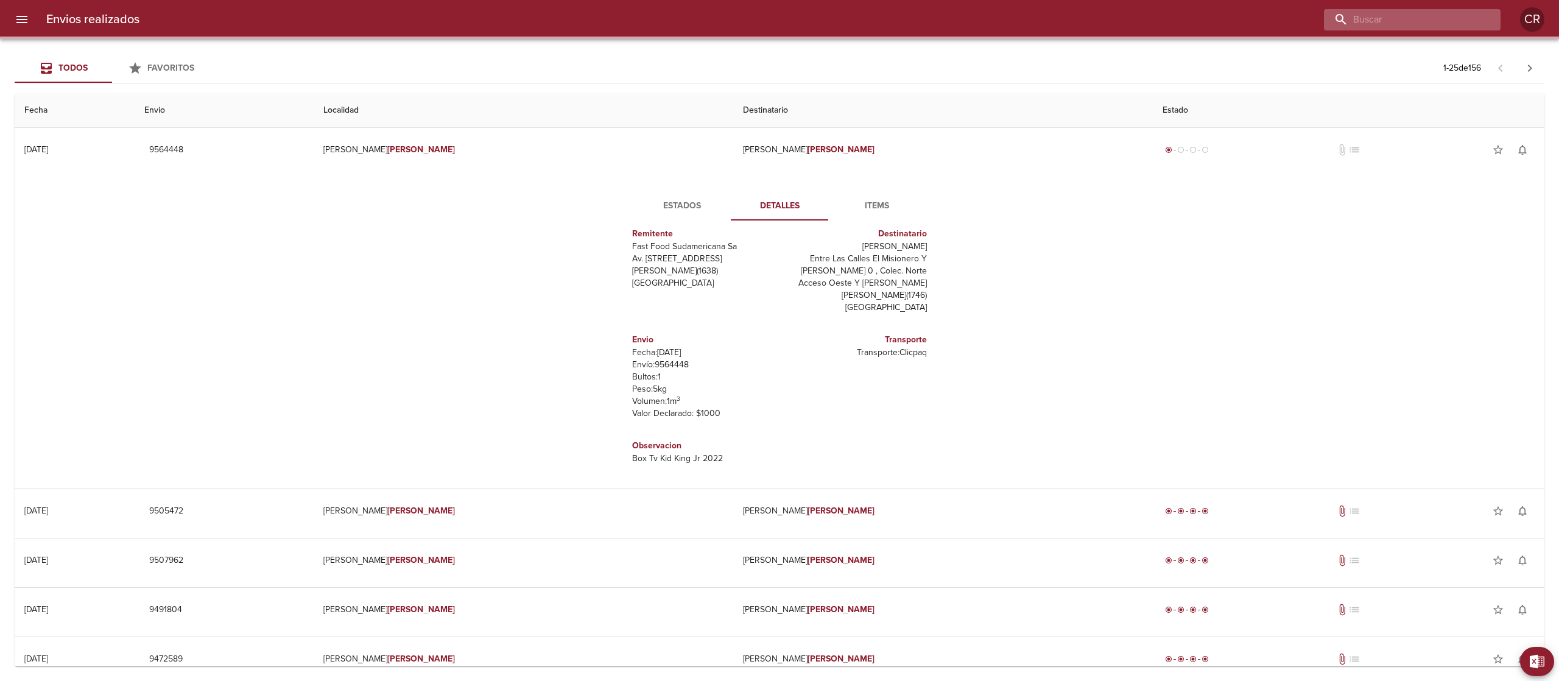
click at [1445, 19] on input "buscar" at bounding box center [1402, 19] width 156 height 21
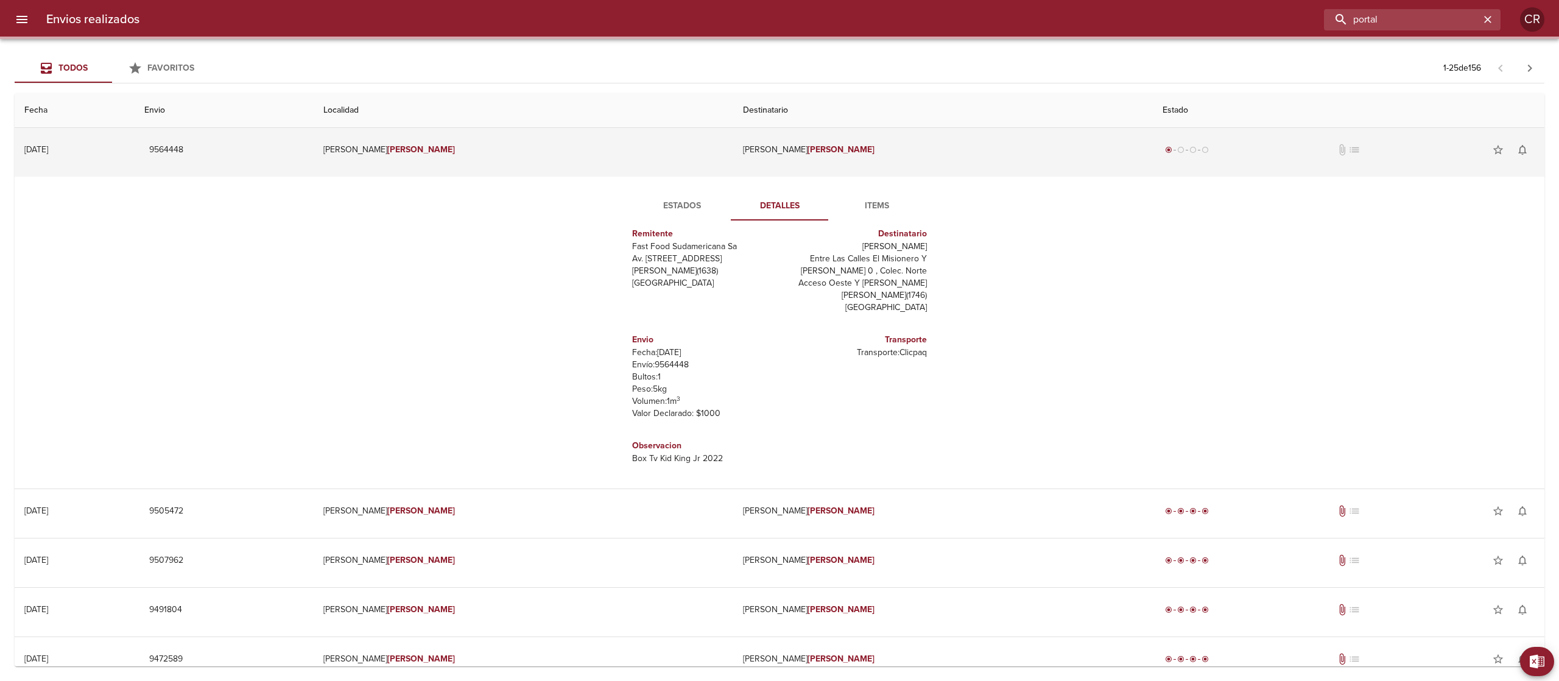
scroll to position [0, 0]
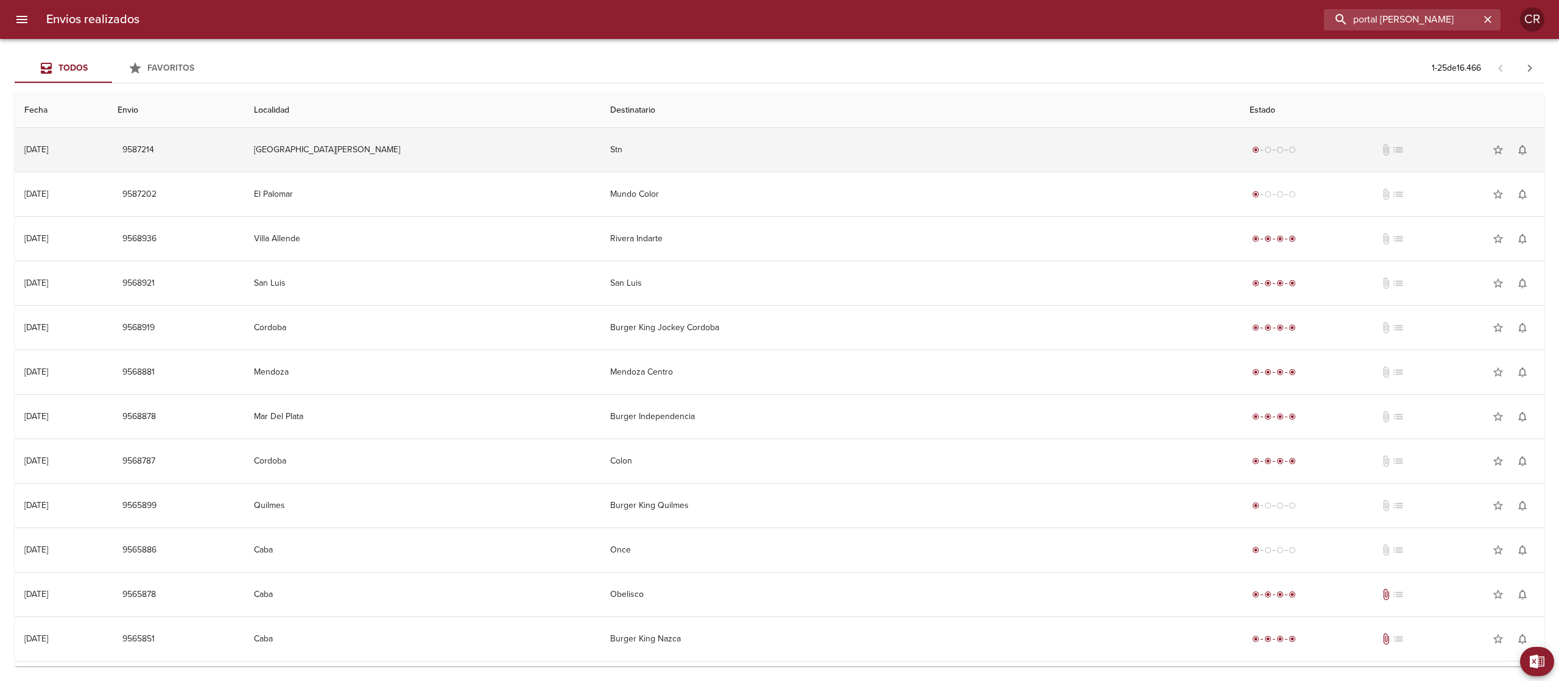
type input "portal [PERSON_NAME]"
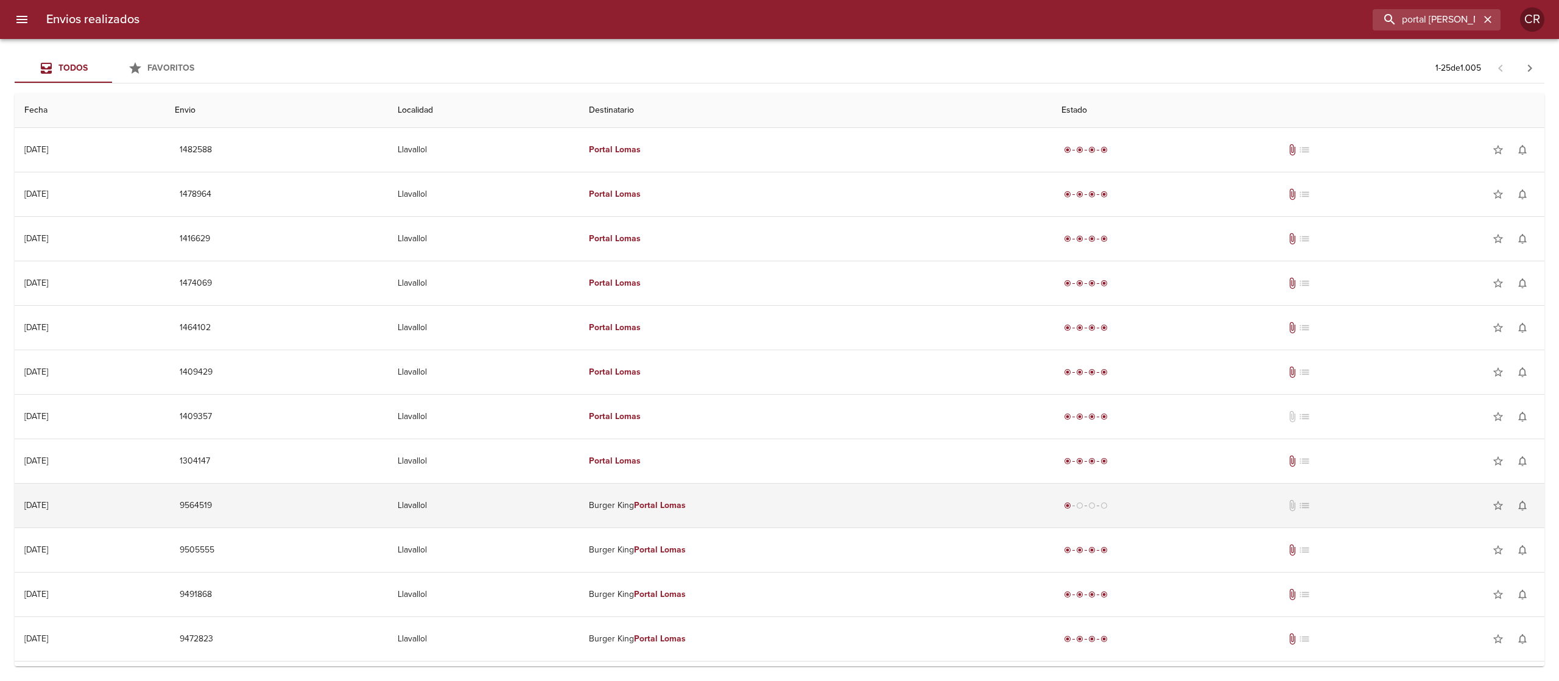
click at [699, 513] on td "[PERSON_NAME] [PERSON_NAME] Portal [PERSON_NAME]" at bounding box center [815, 506] width 473 height 44
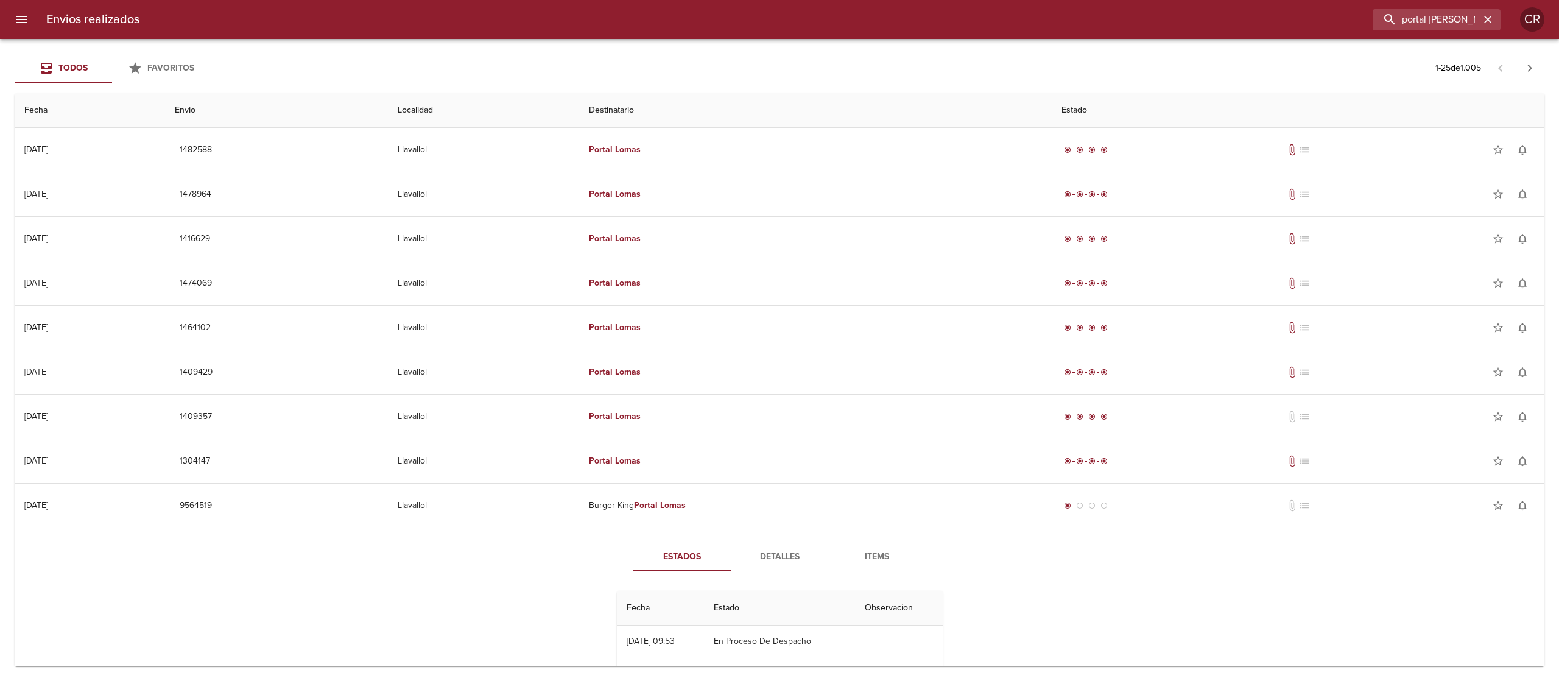
click at [755, 555] on span "Detalles" at bounding box center [779, 556] width 83 height 15
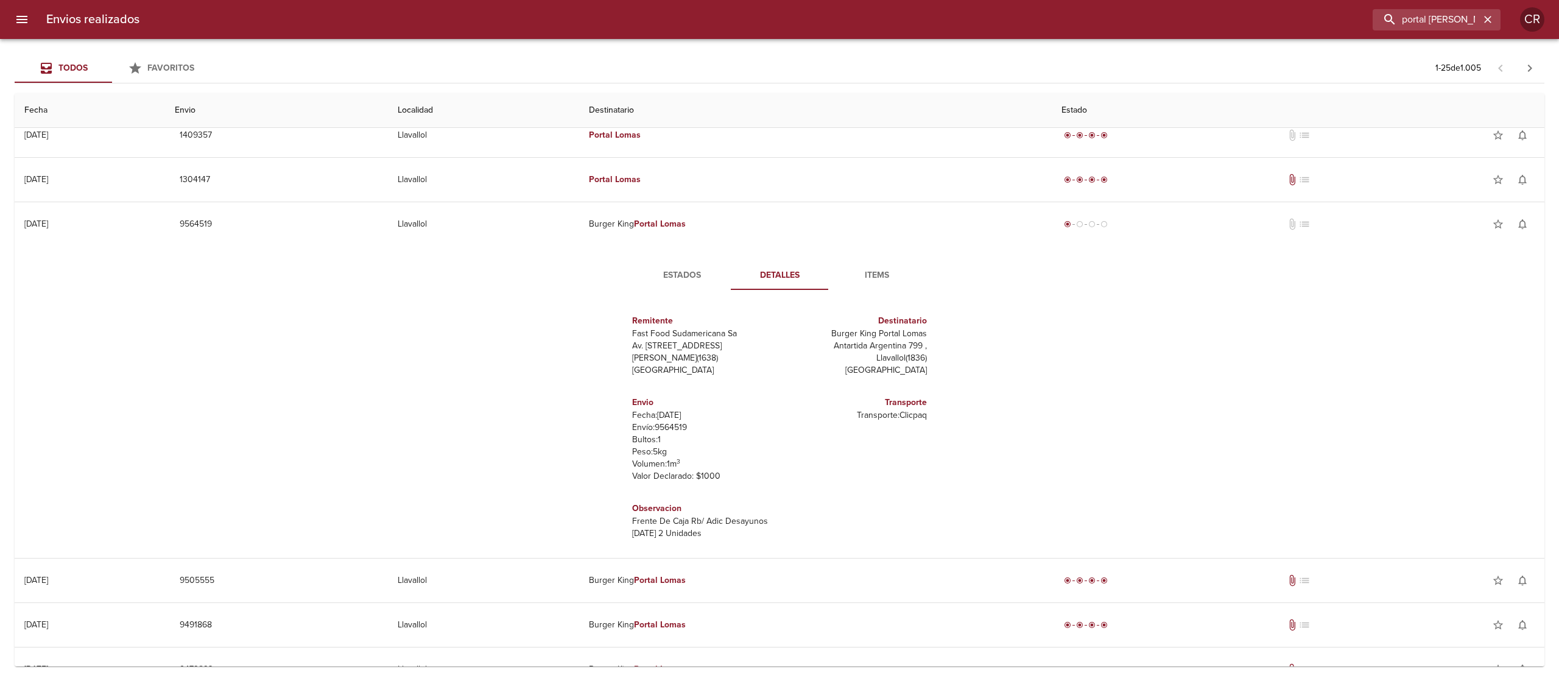
scroll to position [244, 0]
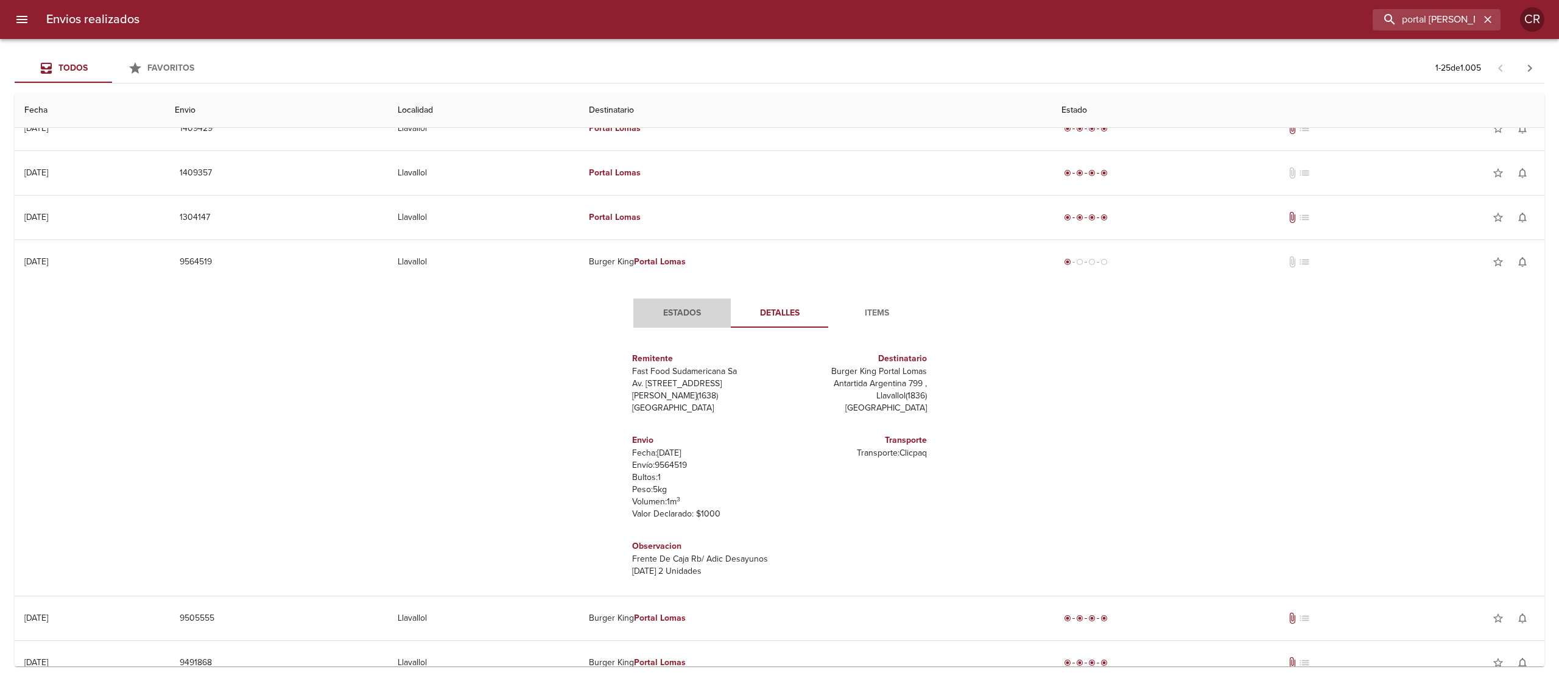
click at [680, 321] on span "Estados" at bounding box center [682, 313] width 83 height 15
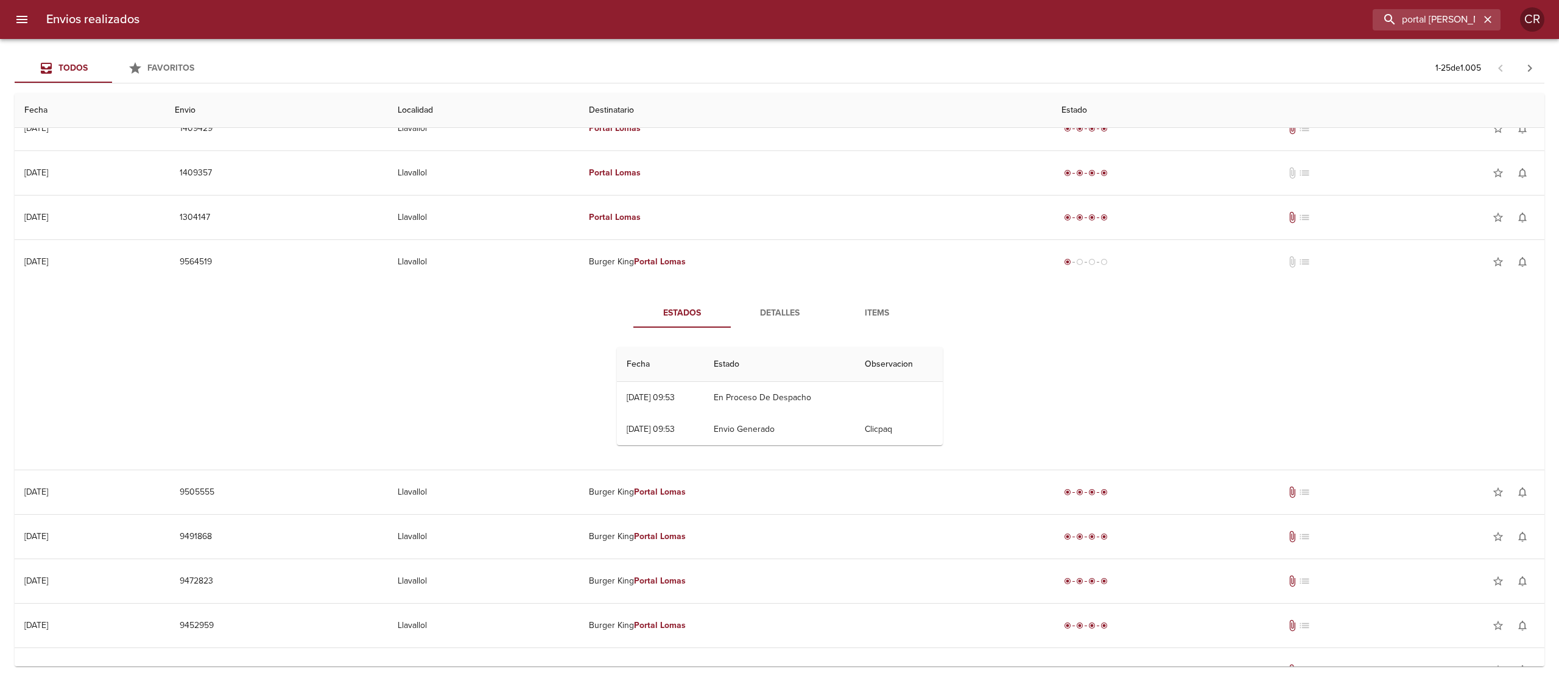
click at [781, 317] on span "Detalles" at bounding box center [779, 313] width 83 height 15
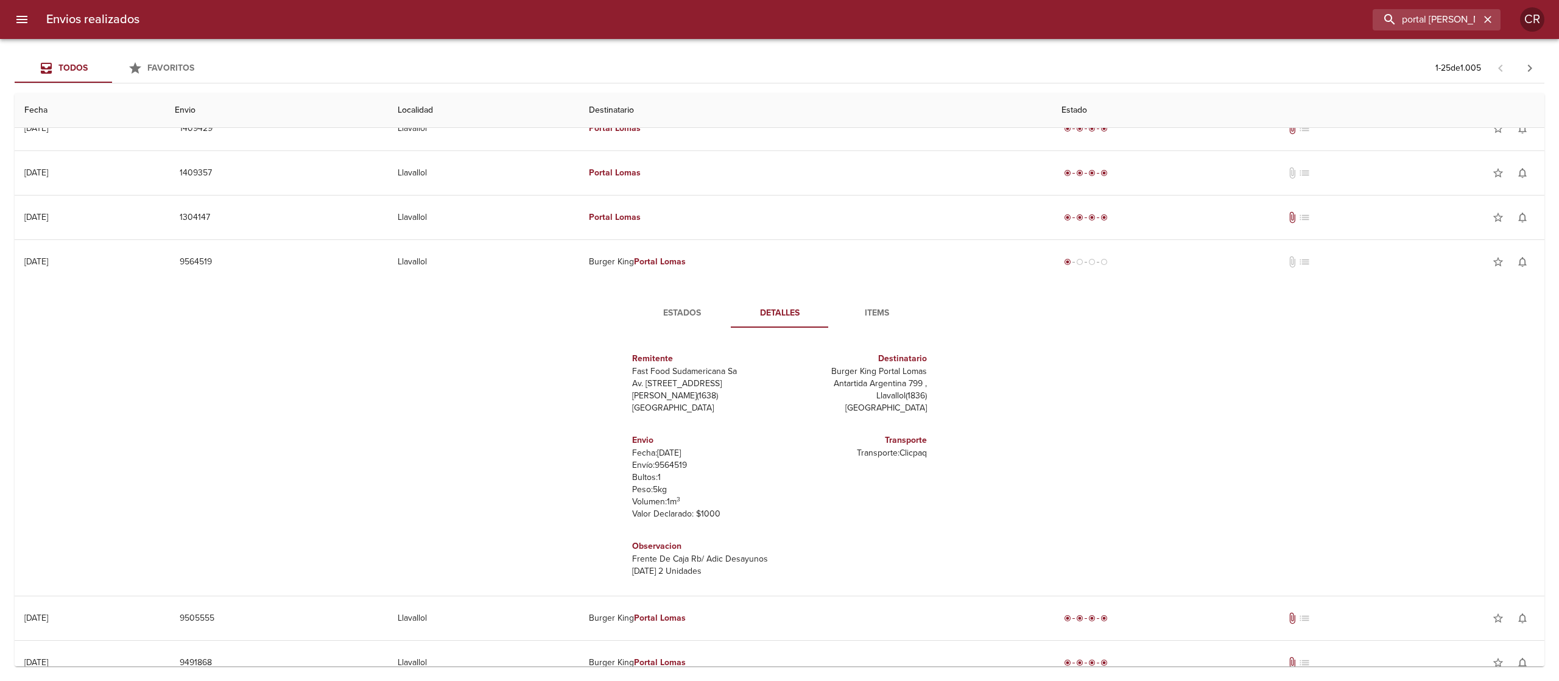
click at [661, 312] on span "Estados" at bounding box center [682, 313] width 83 height 15
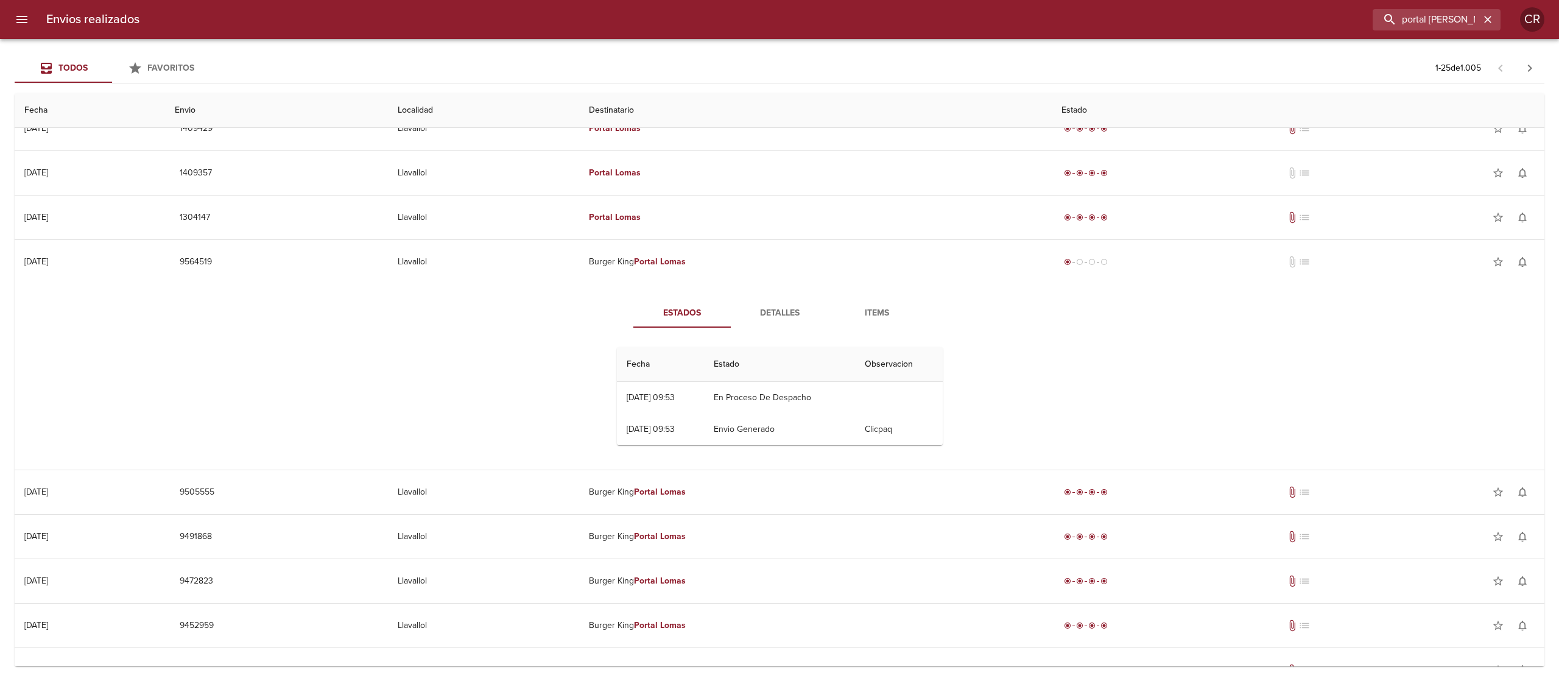
click at [770, 312] on span "Detalles" at bounding box center [779, 313] width 83 height 15
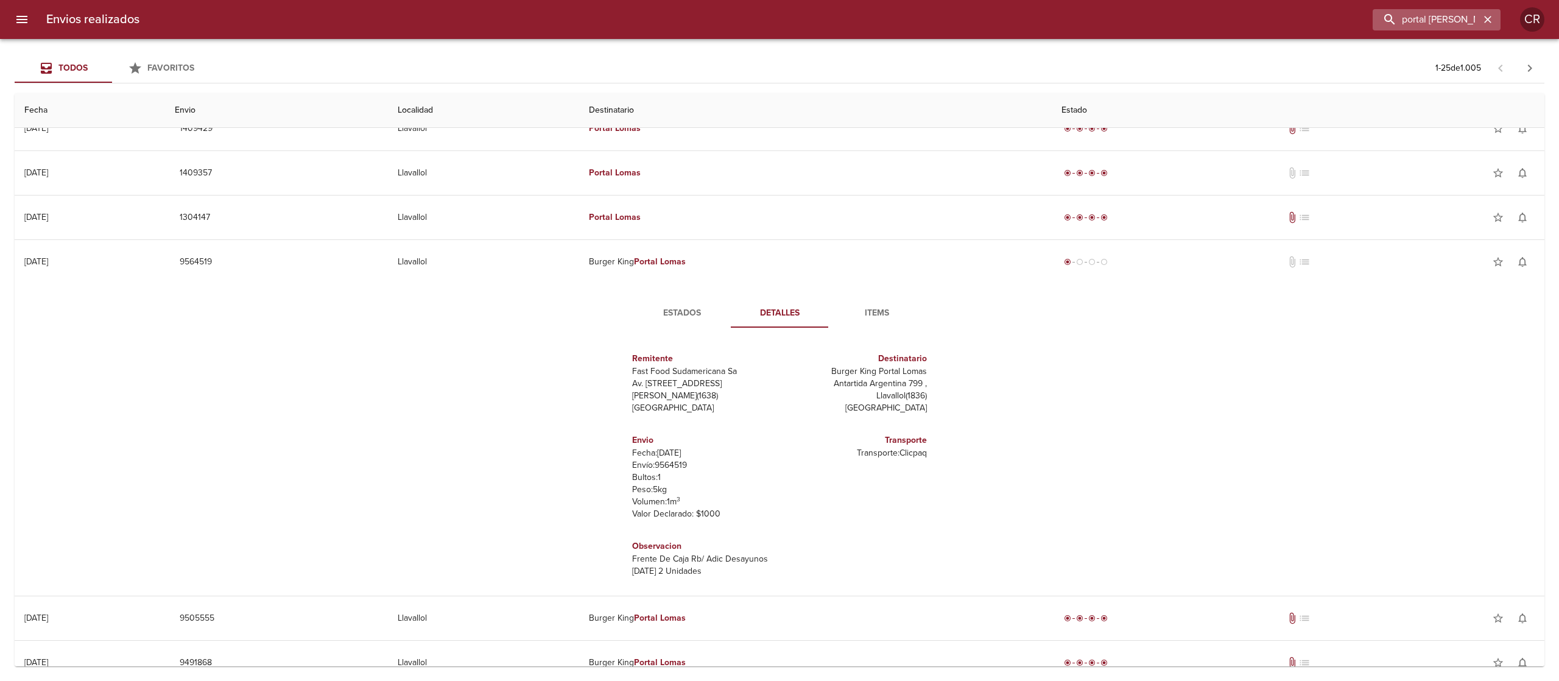
click at [1487, 17] on icon "button" at bounding box center [1488, 19] width 12 height 12
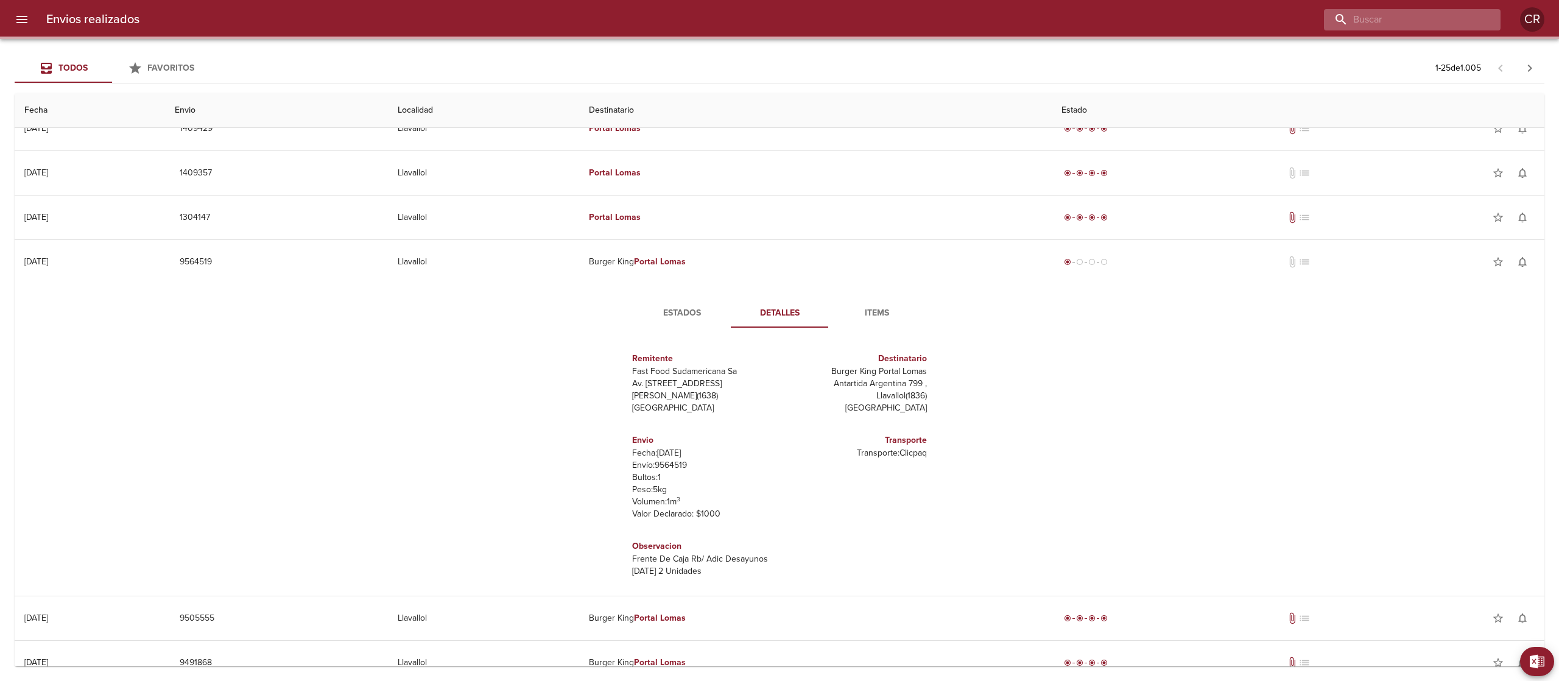
click at [1436, 15] on input "buscar" at bounding box center [1402, 19] width 156 height 21
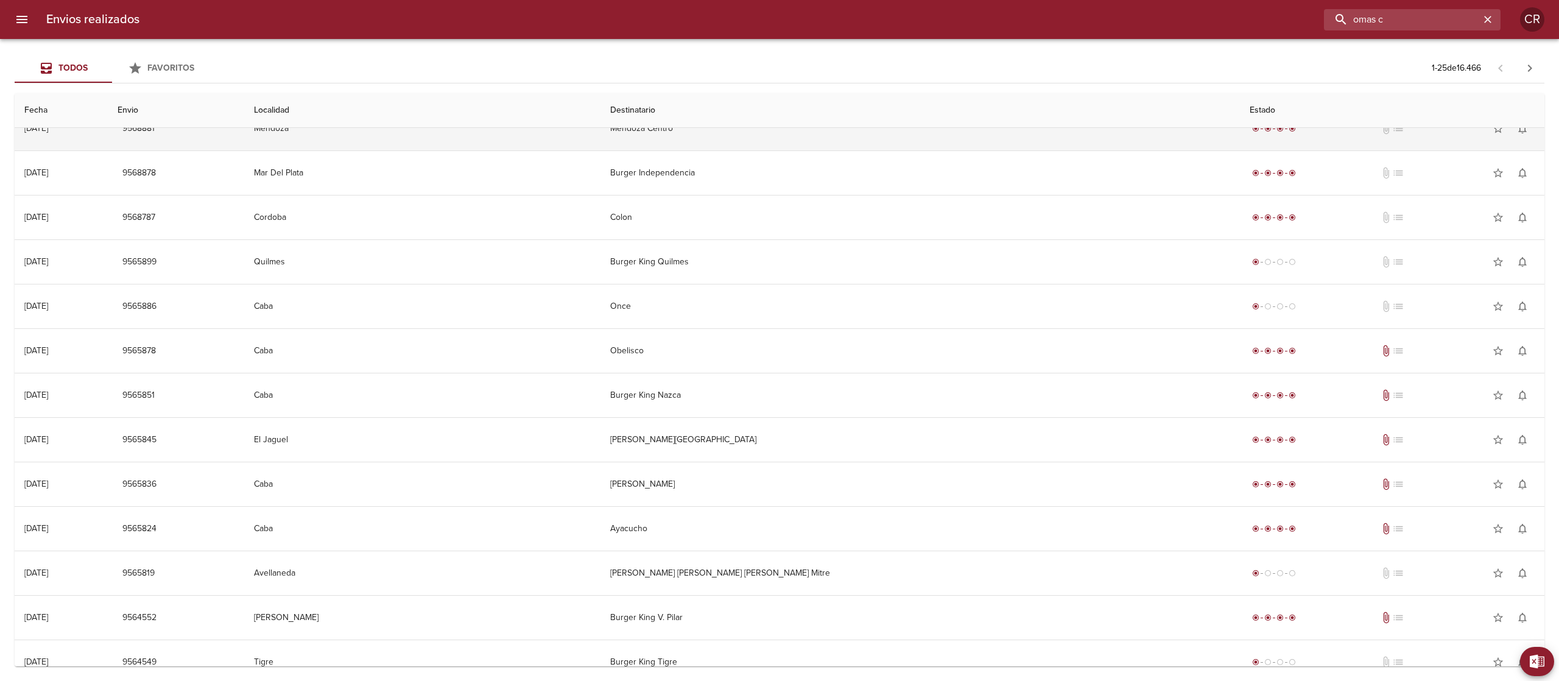
scroll to position [0, 0]
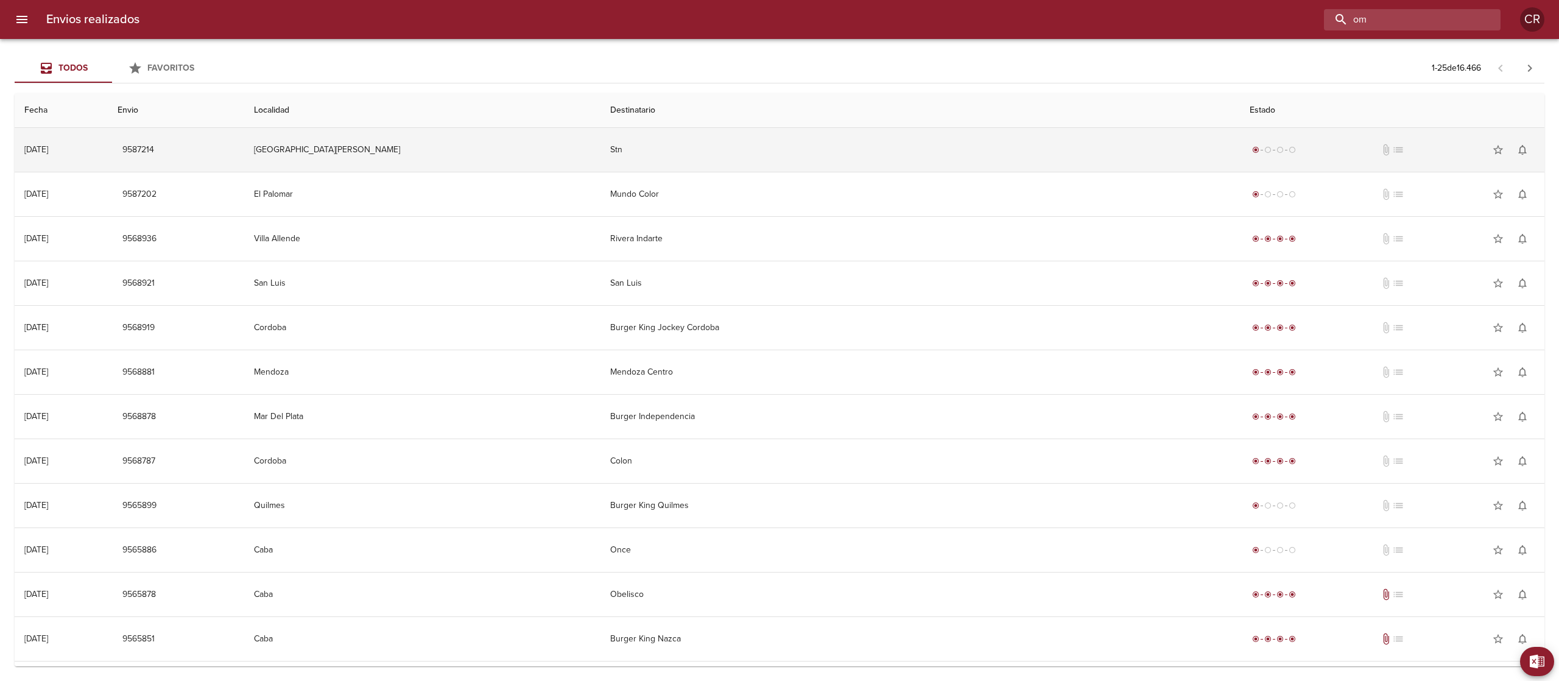
type input "o"
type input "[PERSON_NAME][GEOGRAPHIC_DATA]"
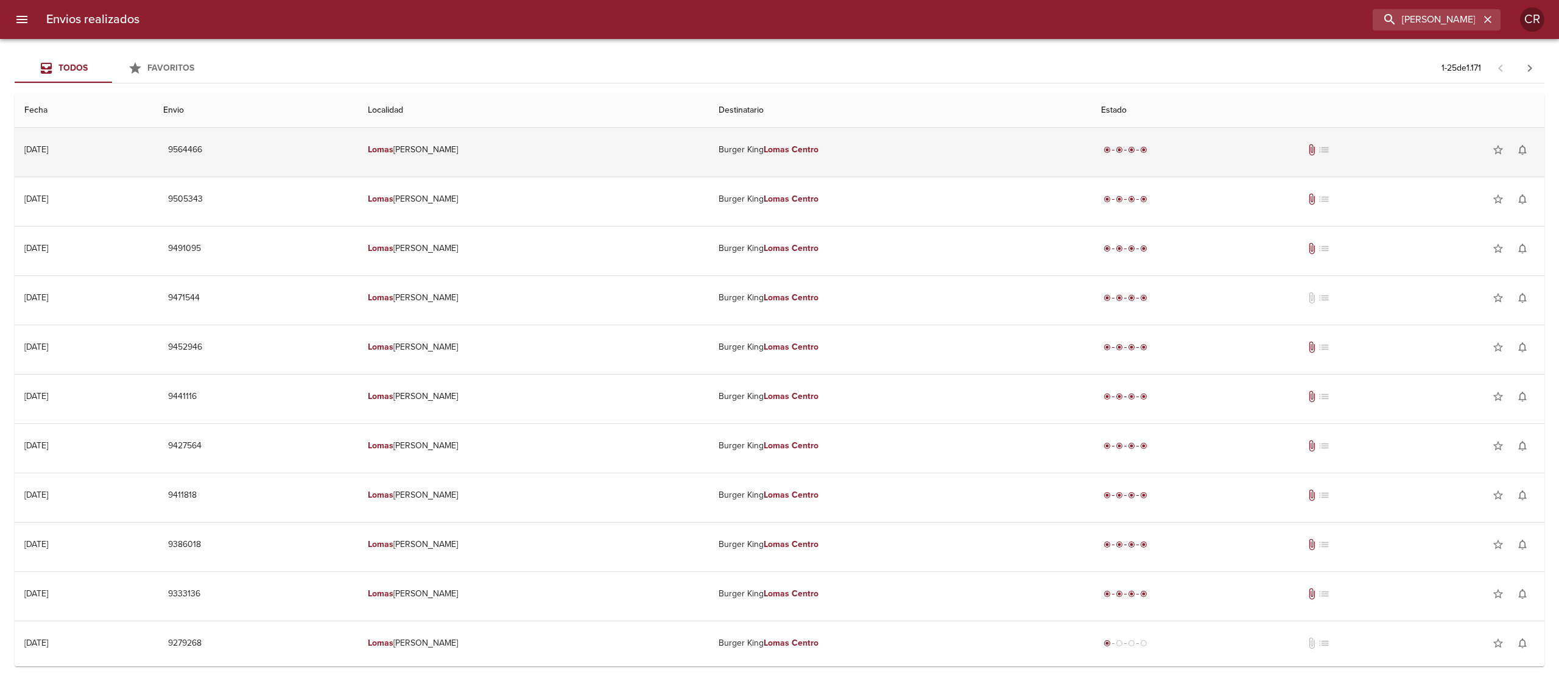
click at [743, 153] on td "[PERSON_NAME] [PERSON_NAME][GEOGRAPHIC_DATA][PERSON_NAME]" at bounding box center [900, 150] width 382 height 44
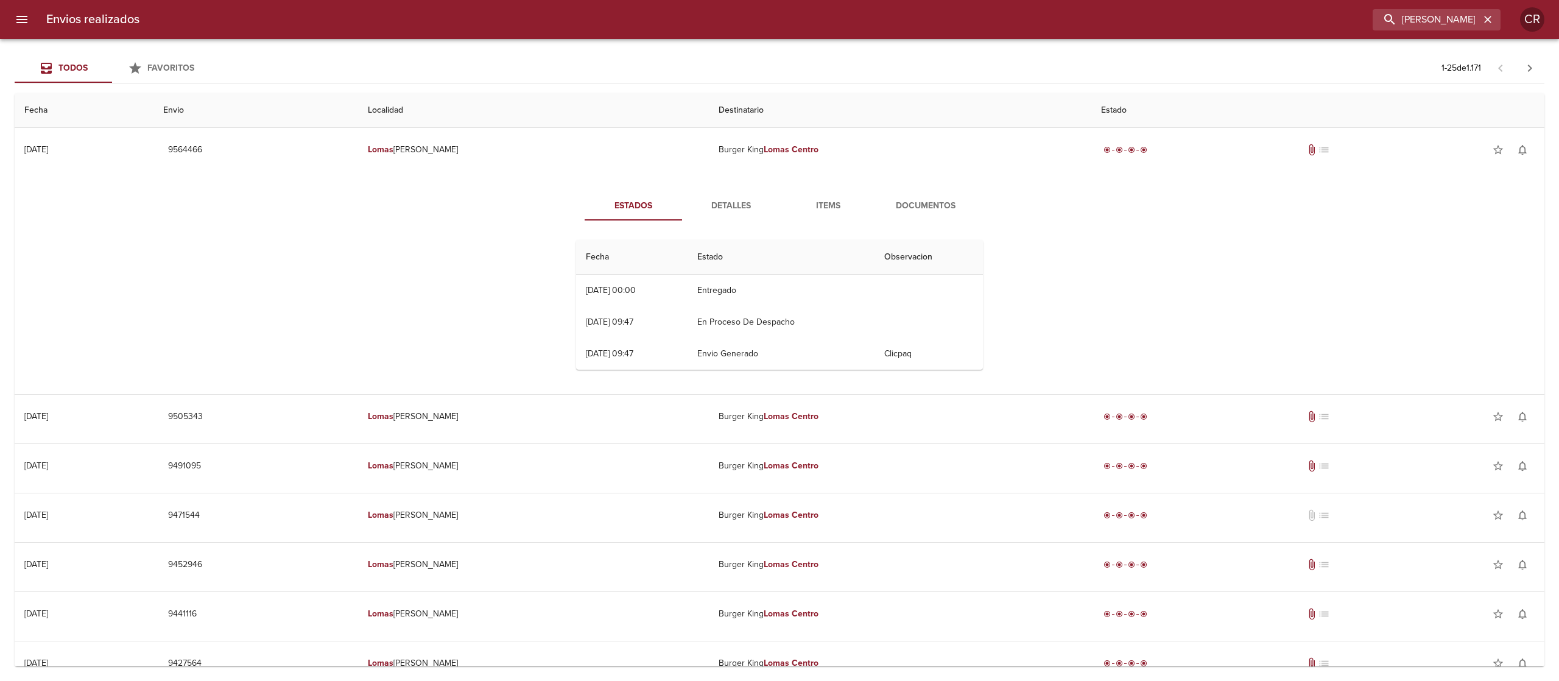
click at [739, 205] on span "Detalles" at bounding box center [730, 206] width 83 height 15
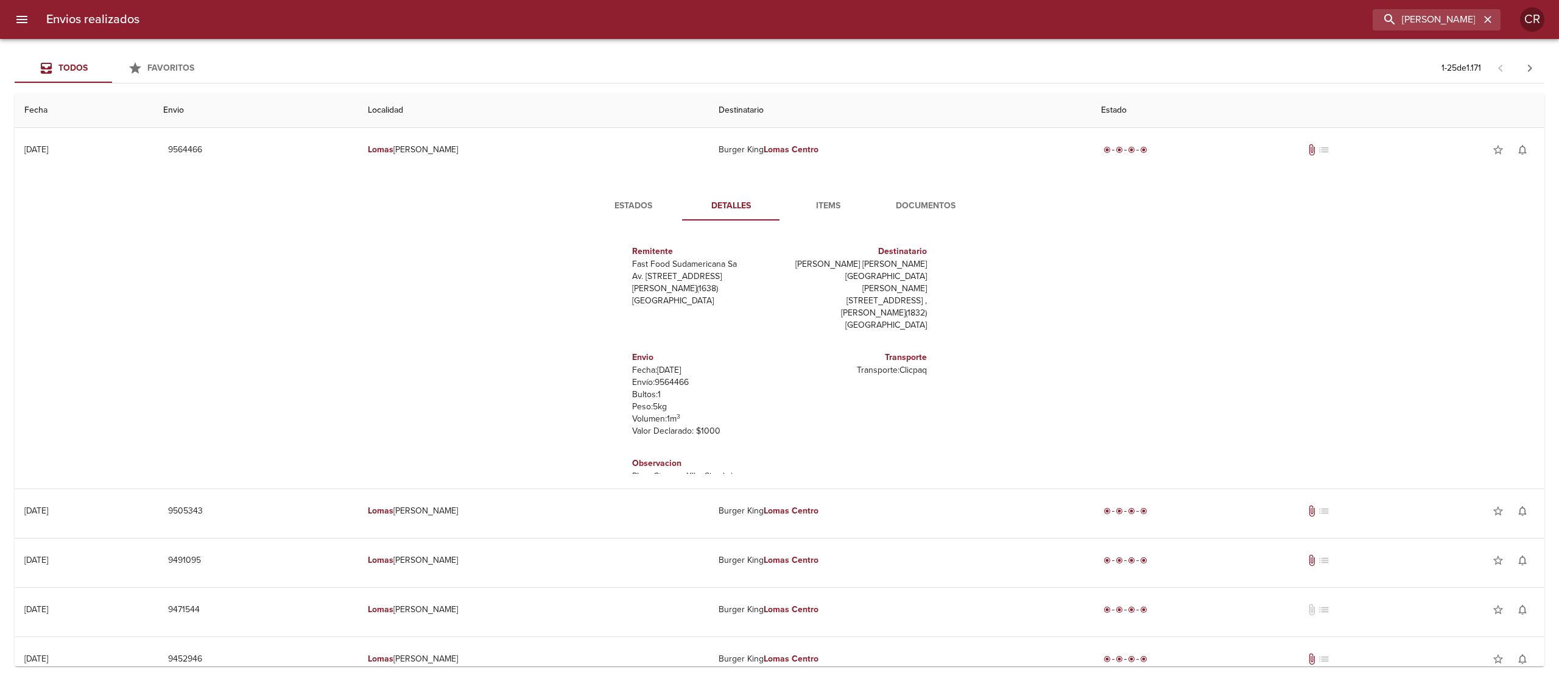
click at [907, 204] on span "Documentos" at bounding box center [925, 206] width 83 height 15
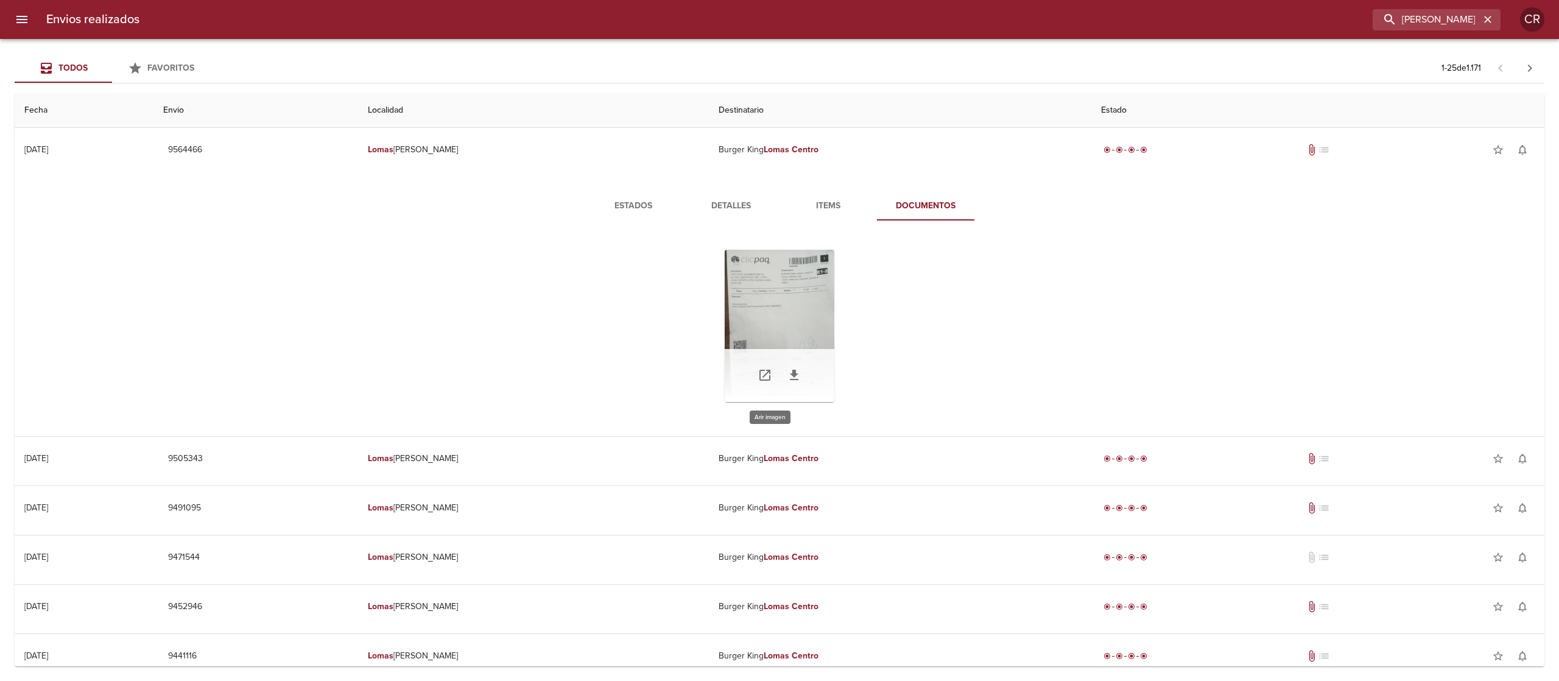
click at [767, 297] on div "Tabla de envíos del cliente" at bounding box center [780, 326] width 110 height 152
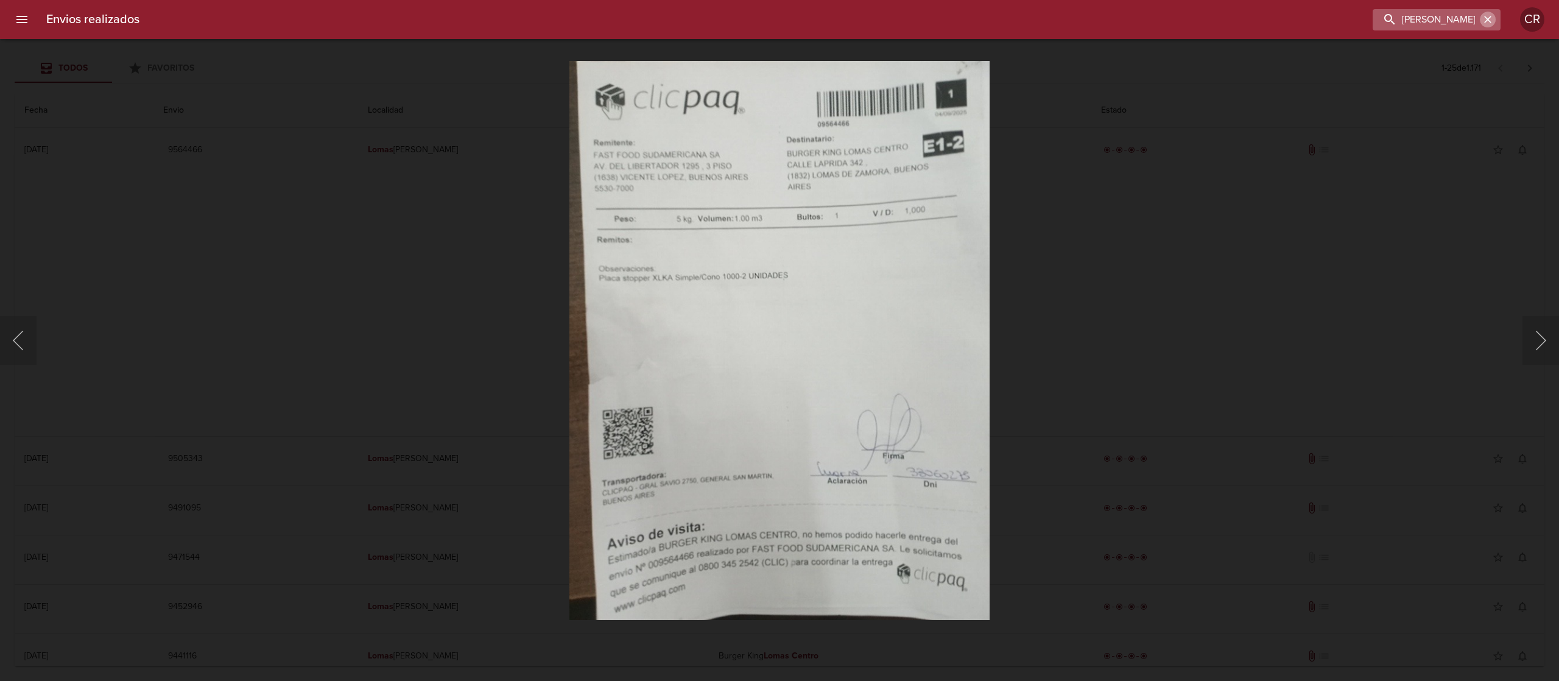
click at [1487, 21] on icon "button" at bounding box center [1488, 19] width 12 height 12
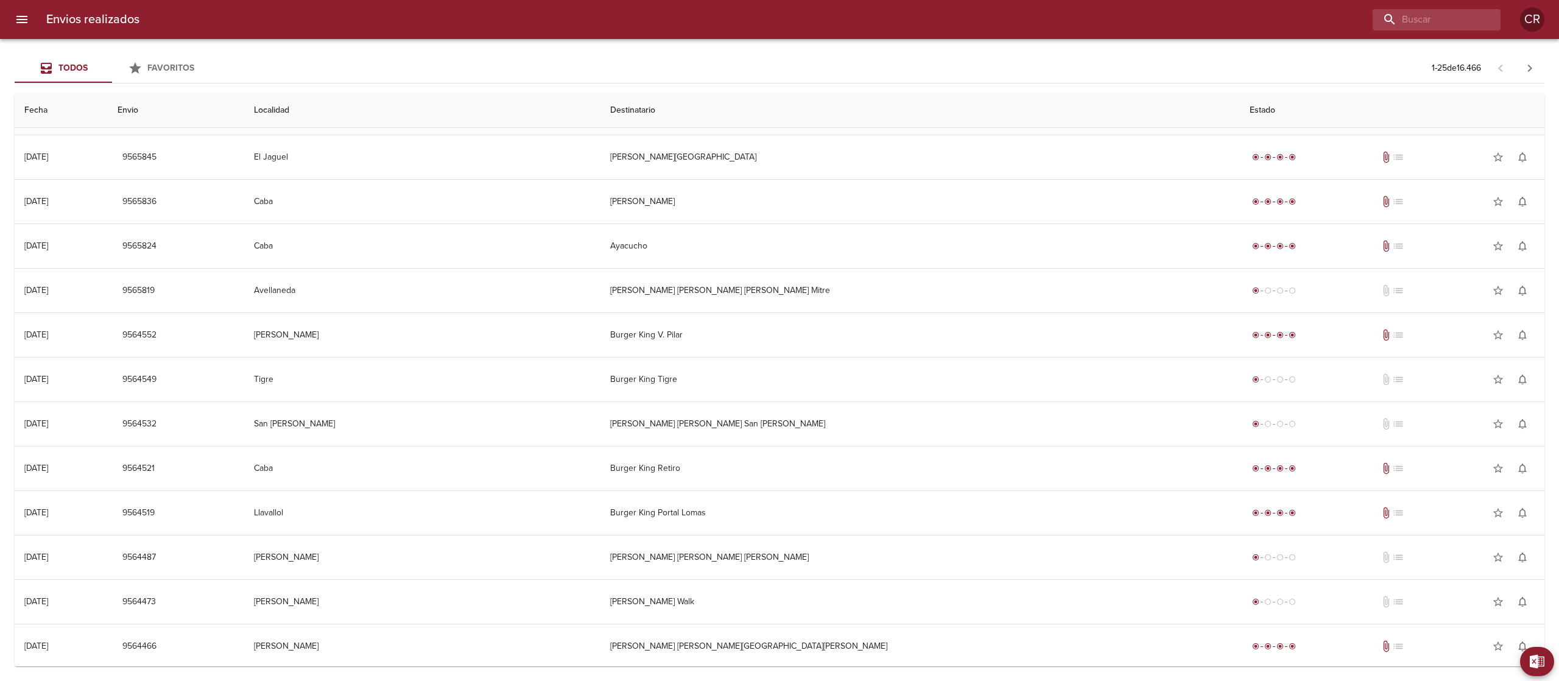
scroll to position [578, 0]
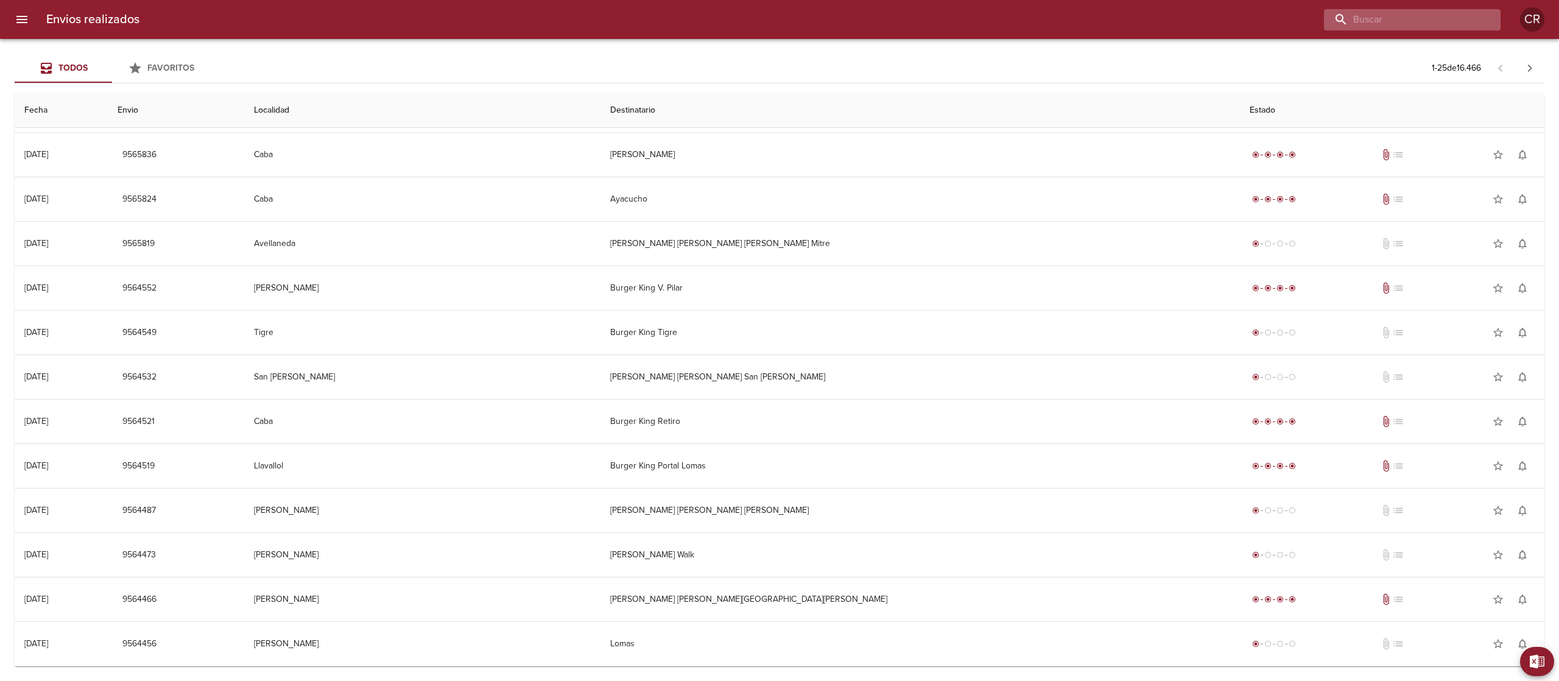
click at [1429, 19] on input "buscar" at bounding box center [1402, 19] width 156 height 21
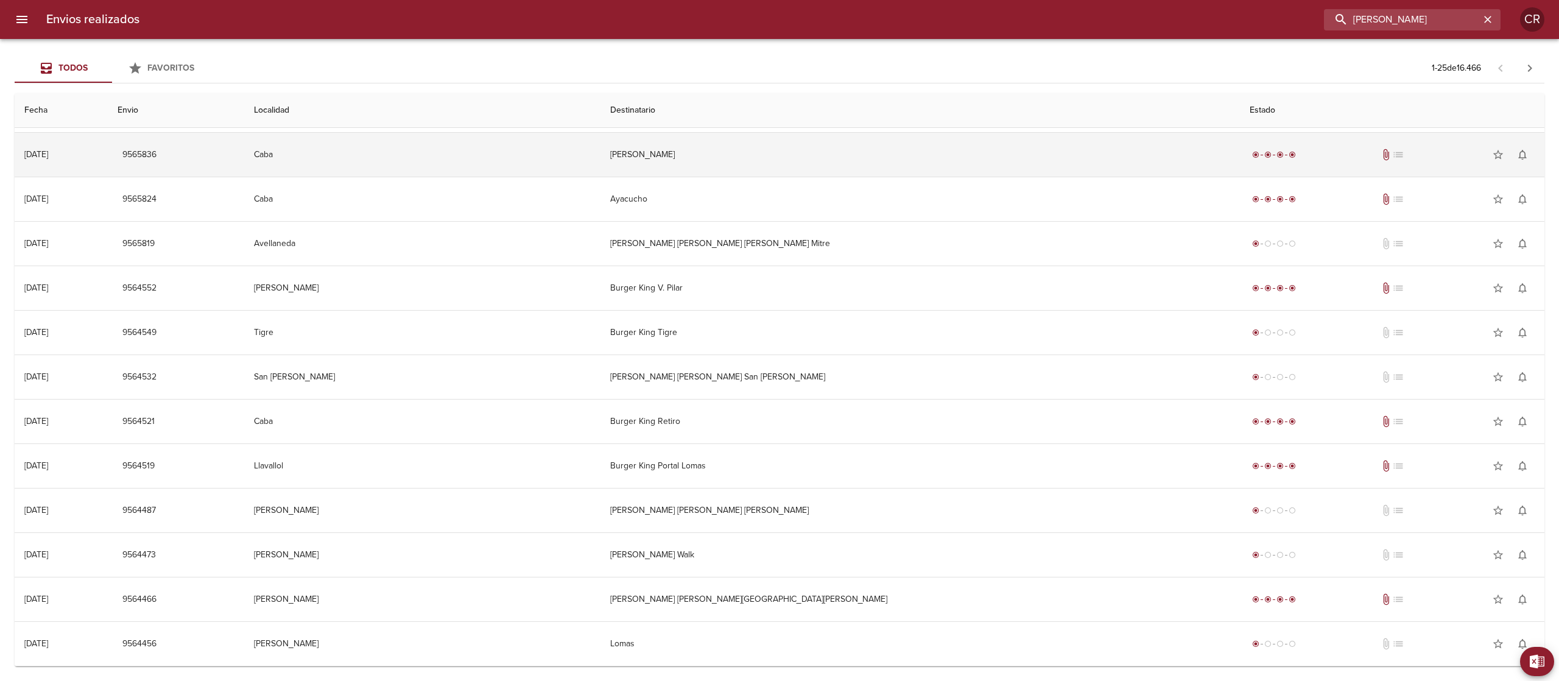
type input "[PERSON_NAME]"
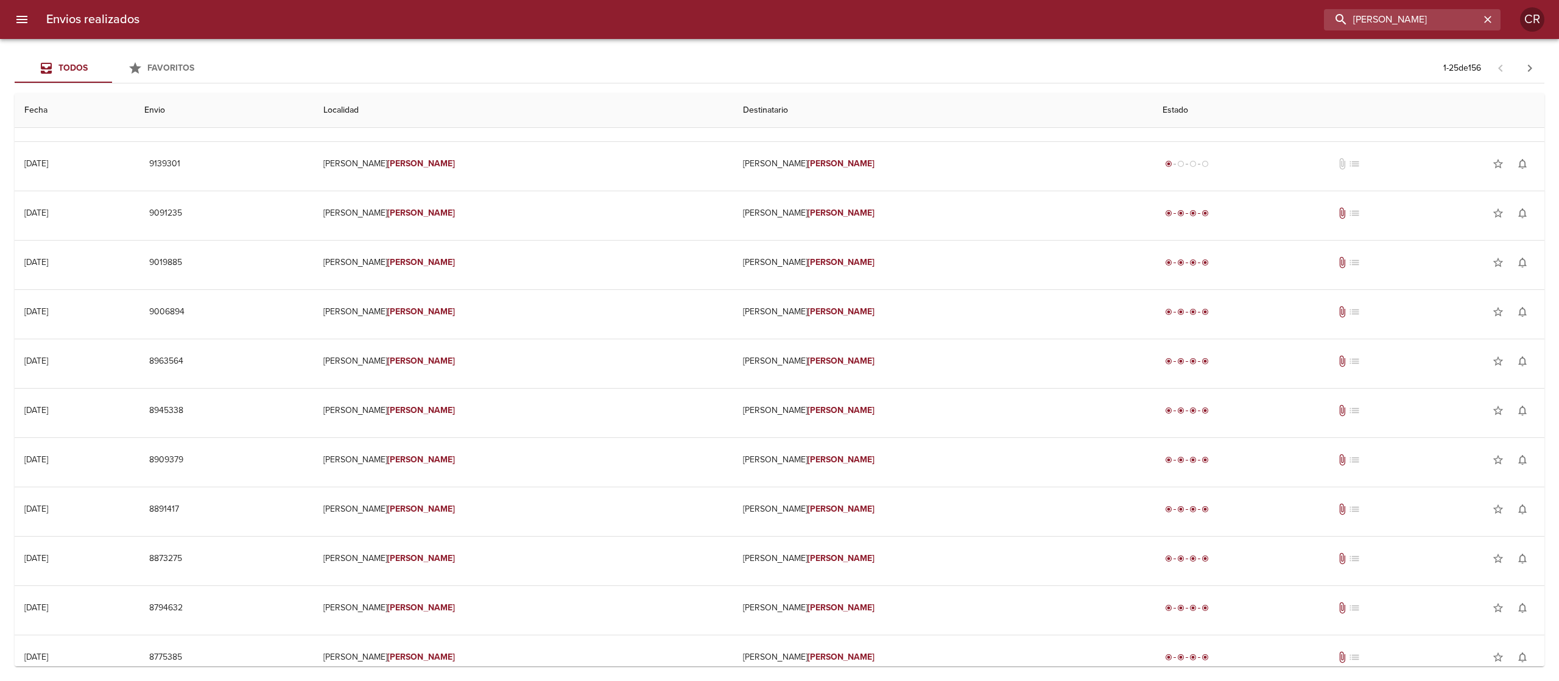
scroll to position [0, 0]
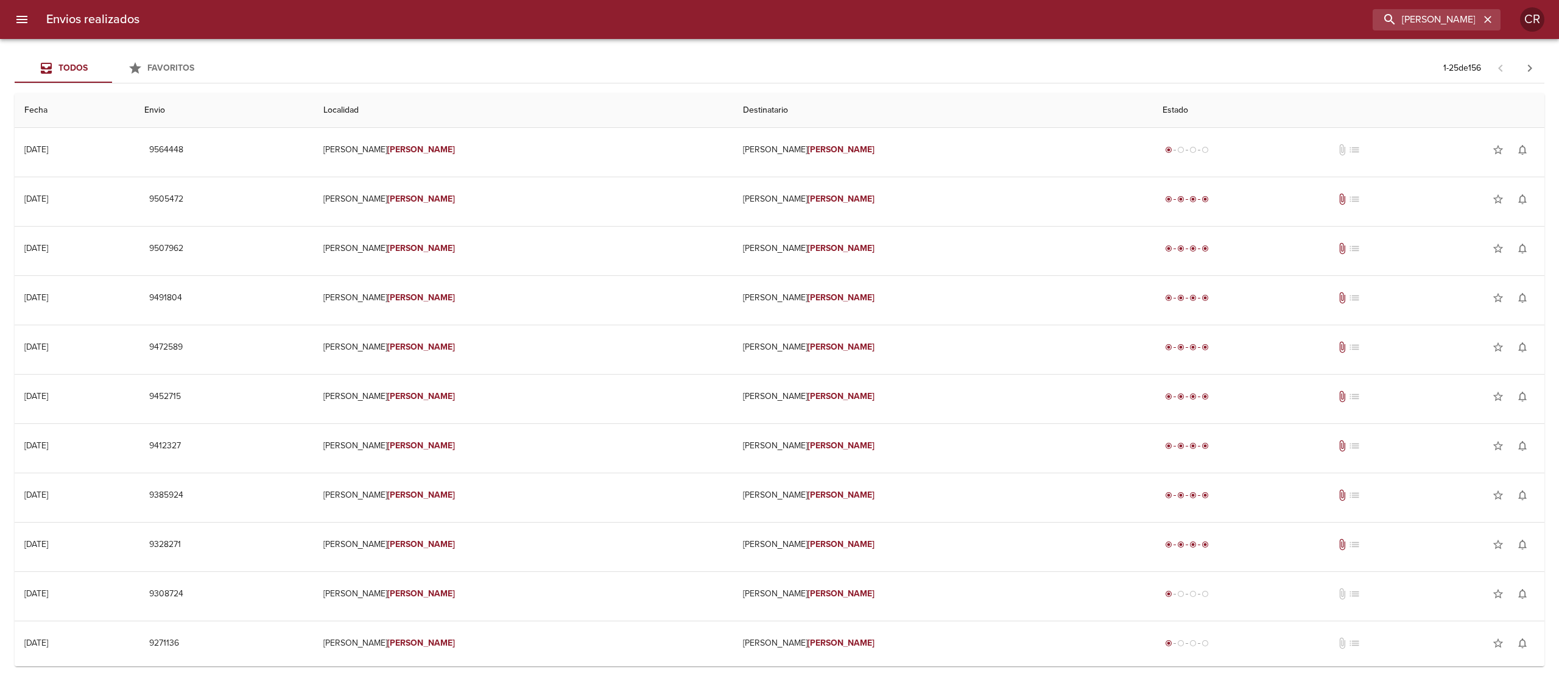
click at [819, 118] on th "Destinatario" at bounding box center [943, 110] width 420 height 35
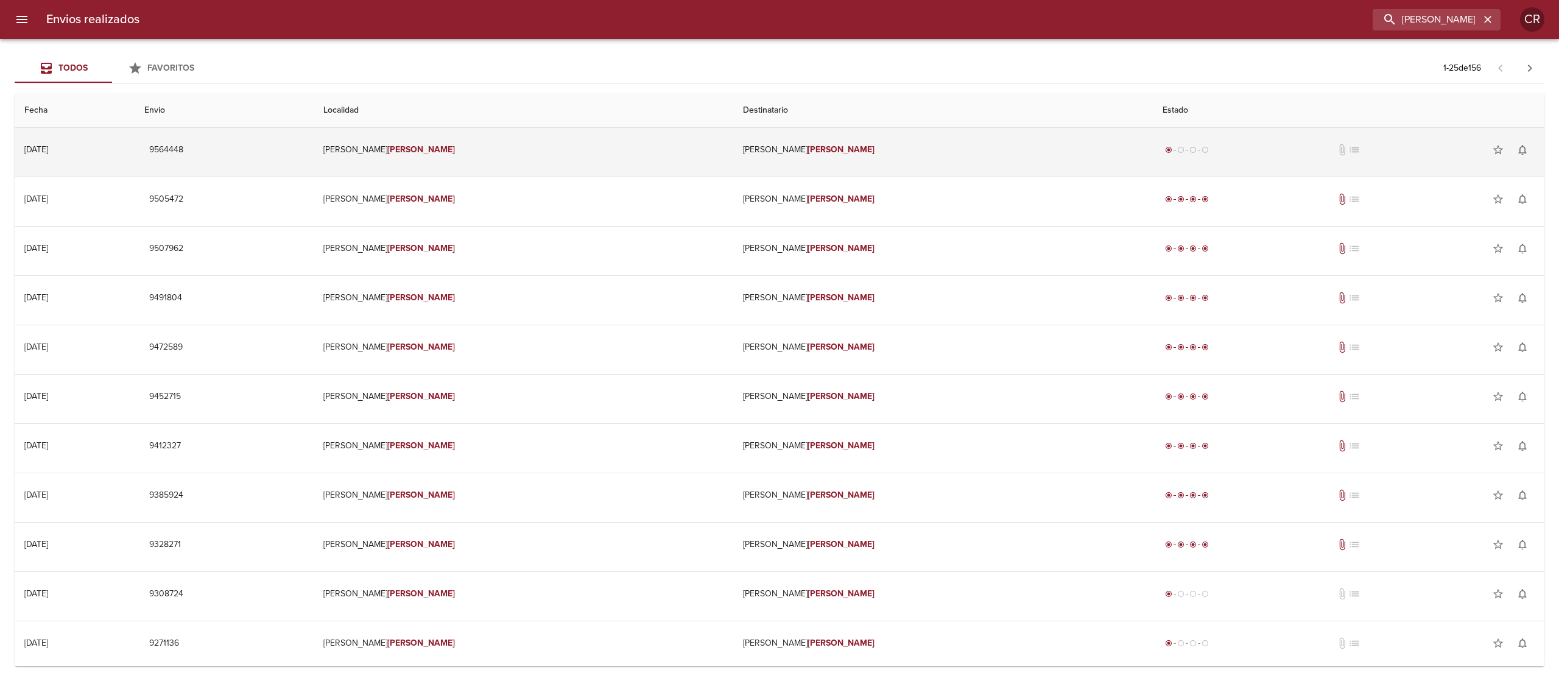
click at [822, 145] on td "[PERSON_NAME]" at bounding box center [943, 150] width 420 height 44
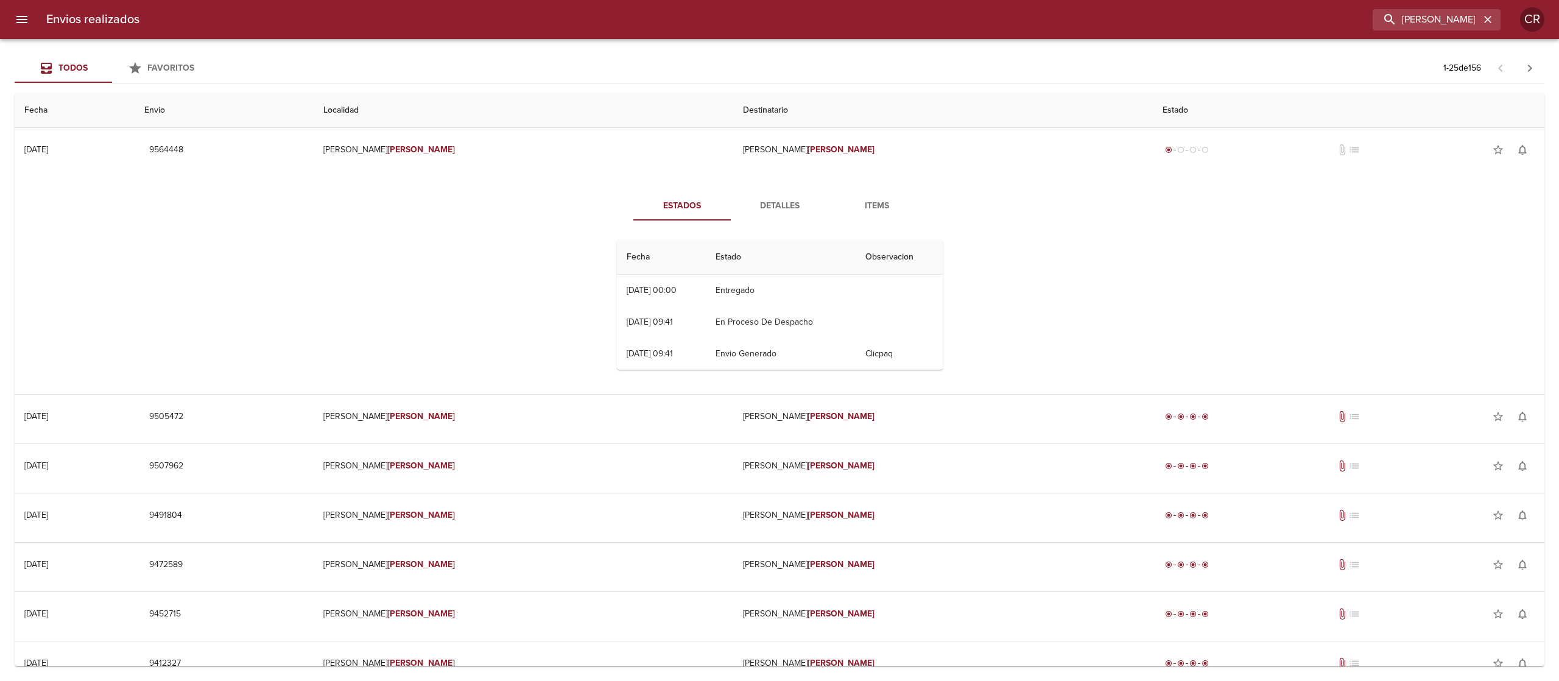
click at [788, 197] on button "Detalles" at bounding box center [779, 205] width 97 height 29
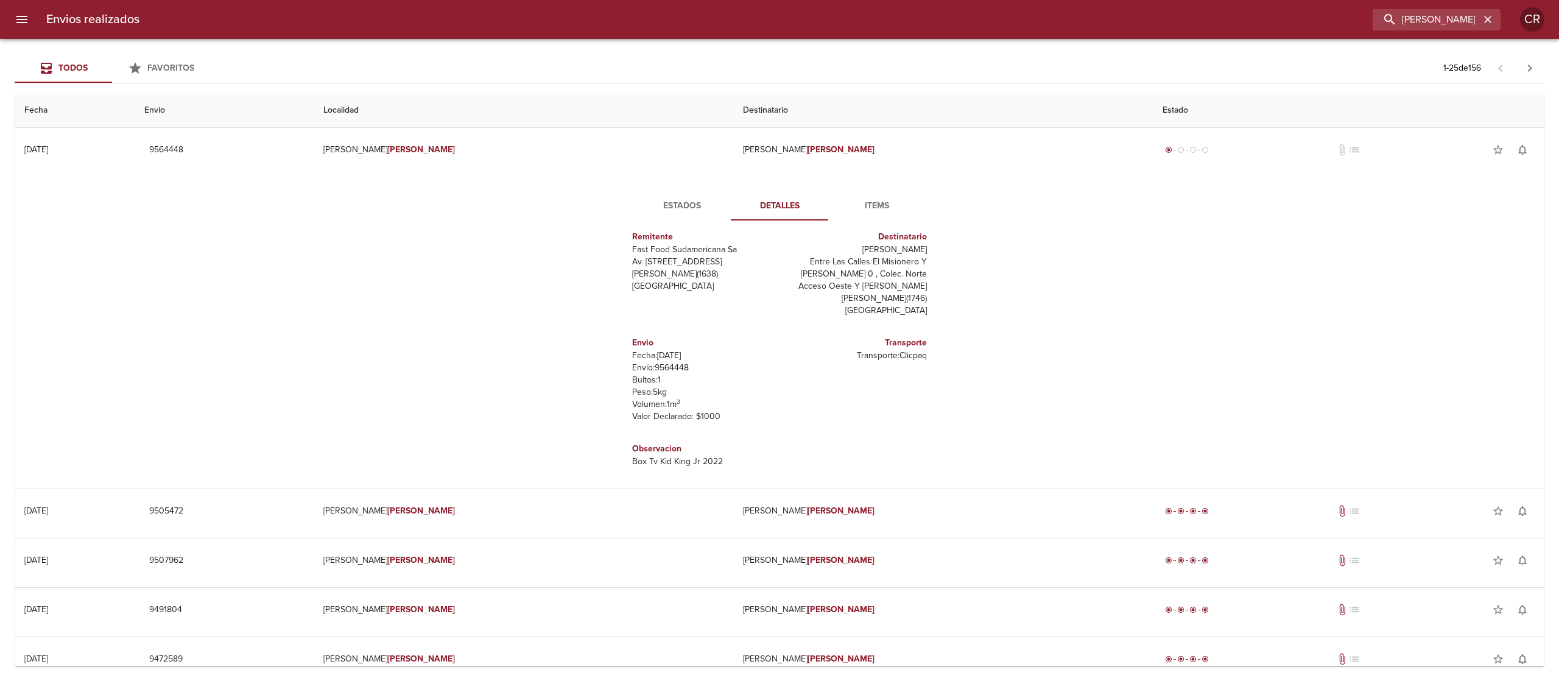
scroll to position [18, 0]
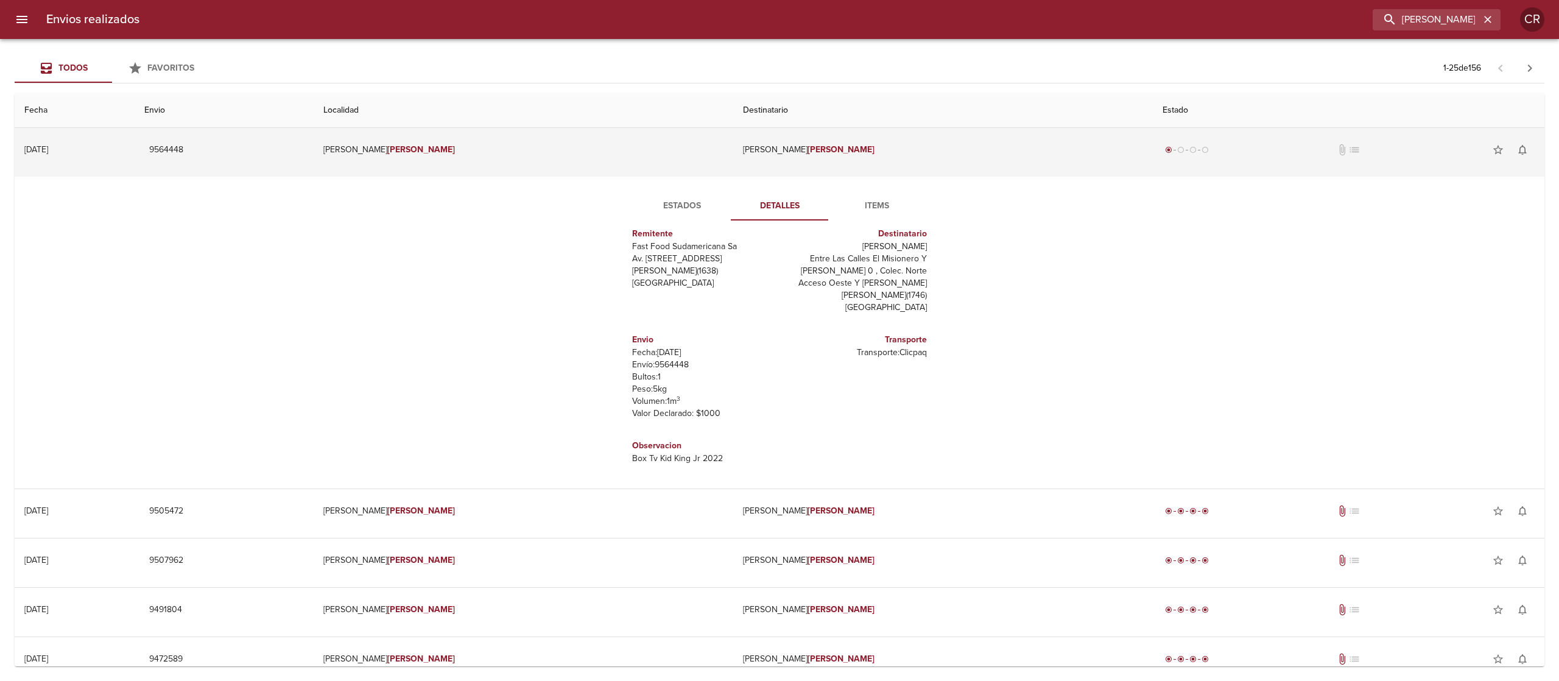
click at [819, 144] on em "[PERSON_NAME]" at bounding box center [842, 149] width 68 height 10
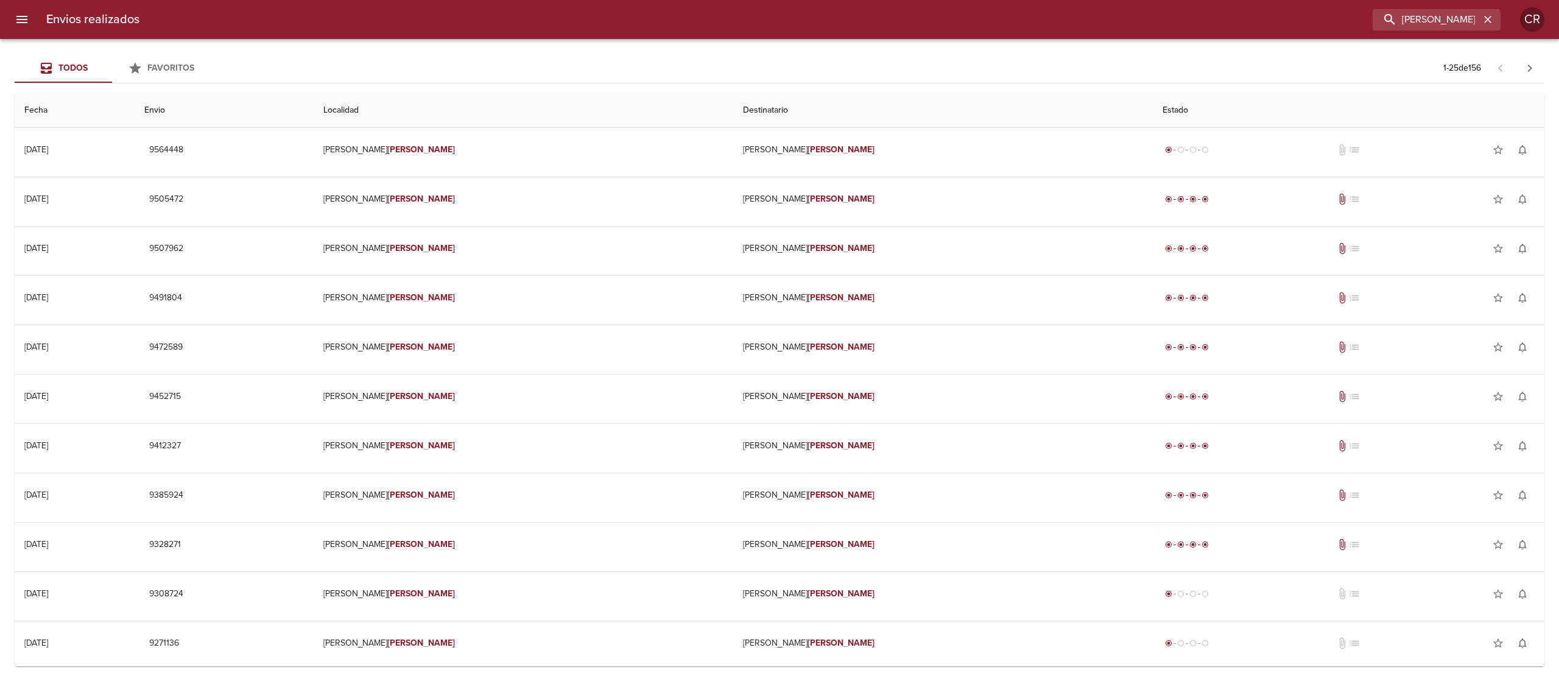
click at [1492, 5] on div "Envios realizados [PERSON_NAME]" at bounding box center [779, 19] width 1559 height 39
click at [1487, 16] on icon "button" at bounding box center [1488, 19] width 12 height 12
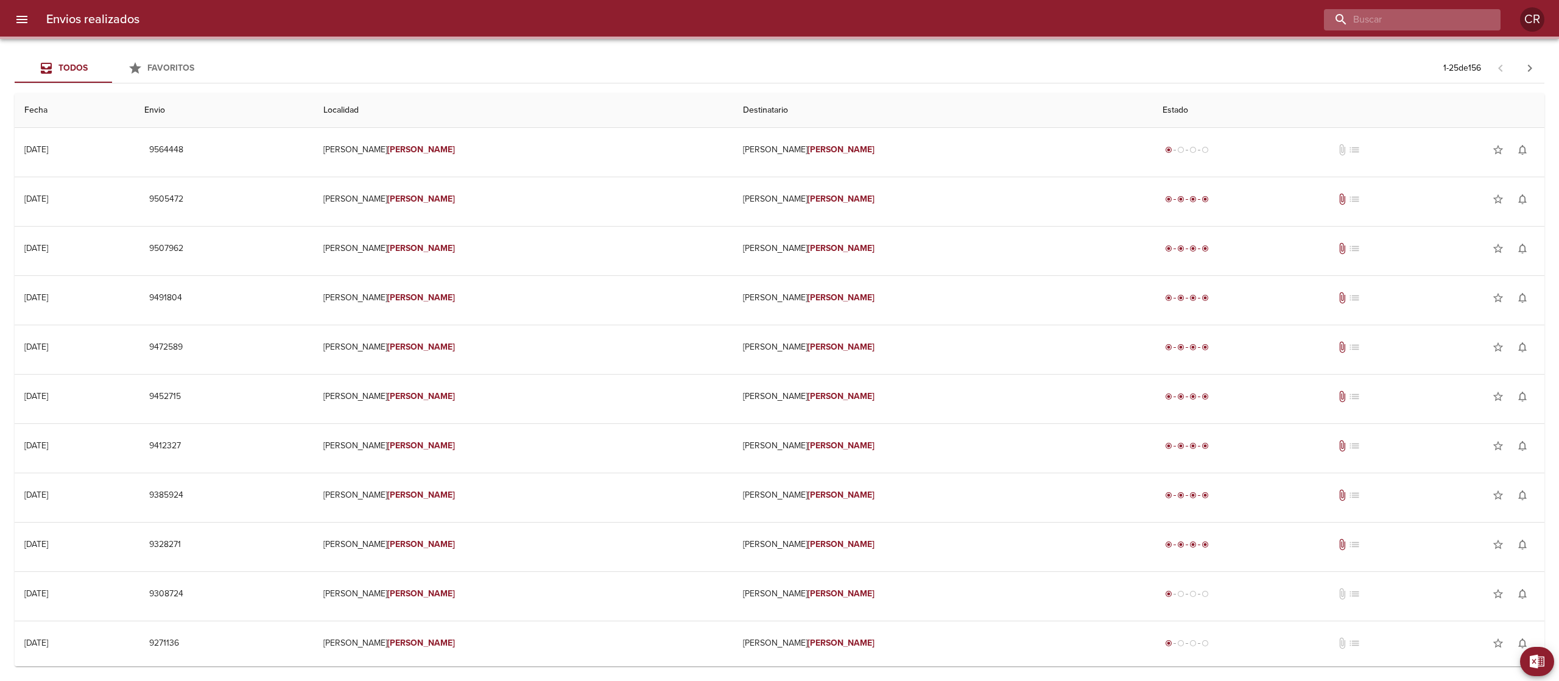
click at [1459, 18] on input "buscar" at bounding box center [1402, 19] width 156 height 21
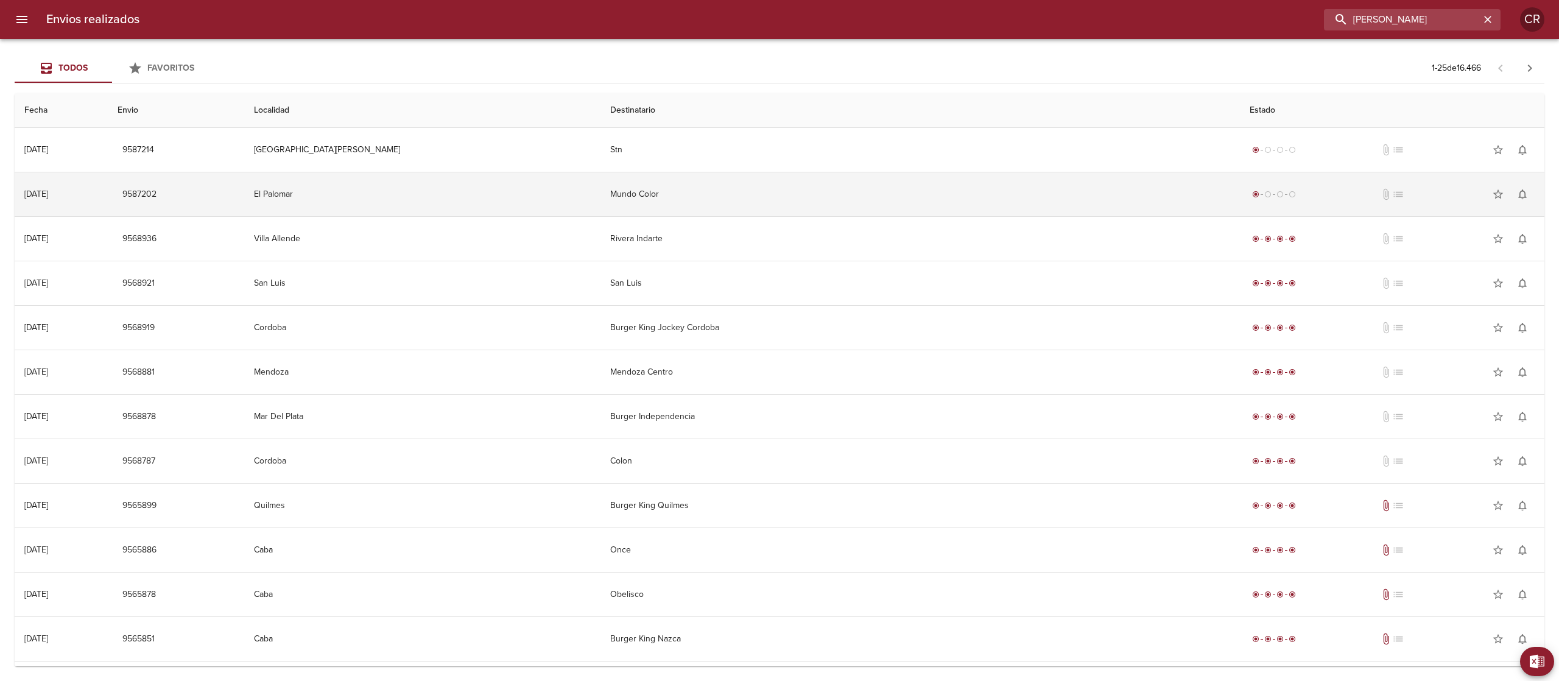
type input "[PERSON_NAME]"
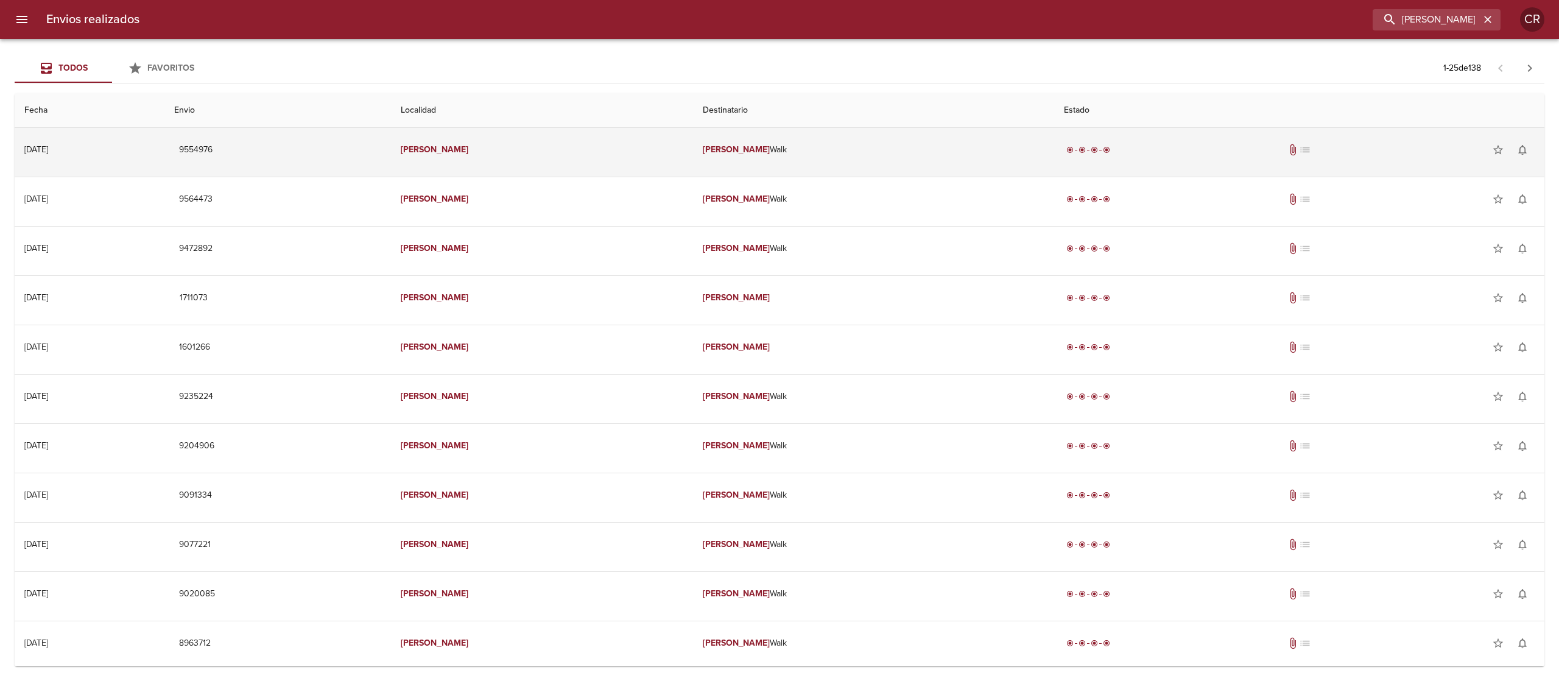
click at [783, 153] on td "[PERSON_NAME] Walk" at bounding box center [873, 150] width 361 height 44
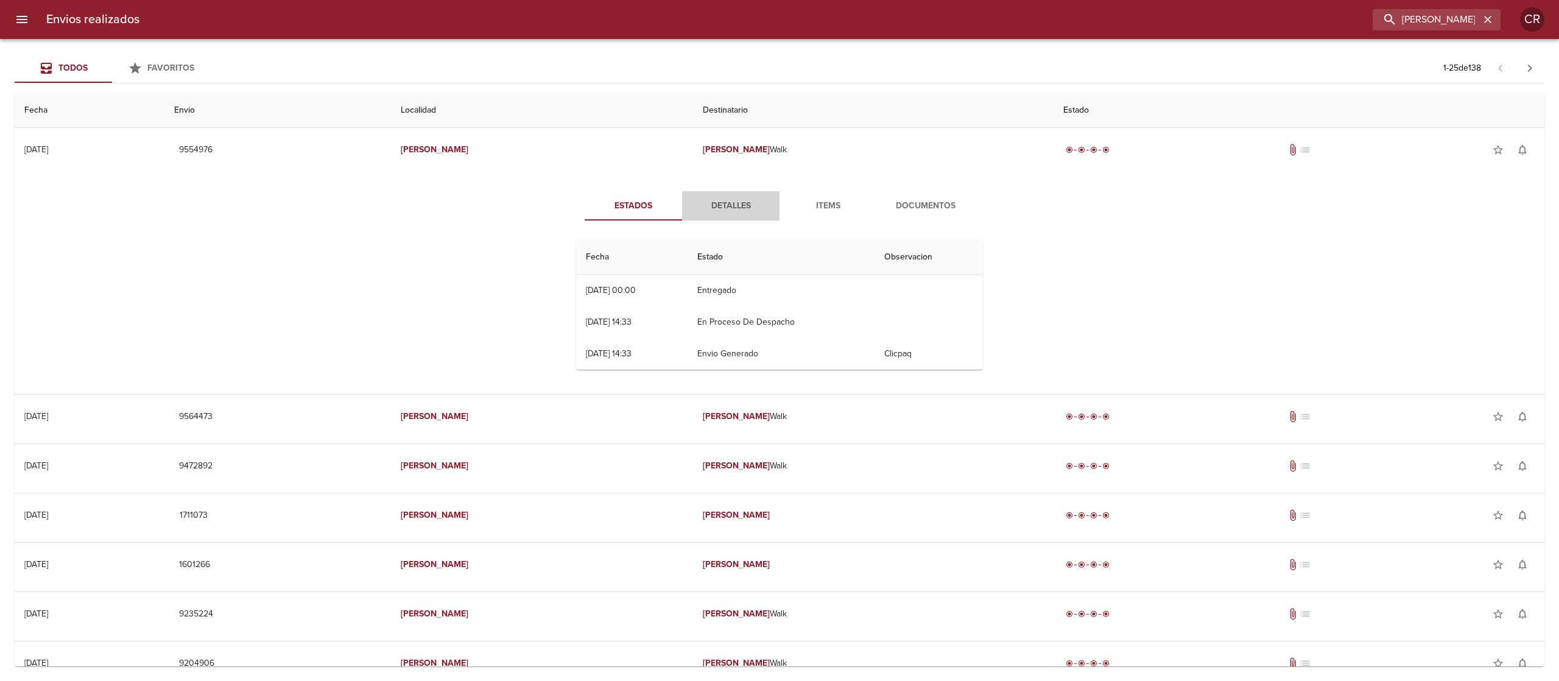
click at [731, 203] on span "Detalles" at bounding box center [730, 206] width 83 height 15
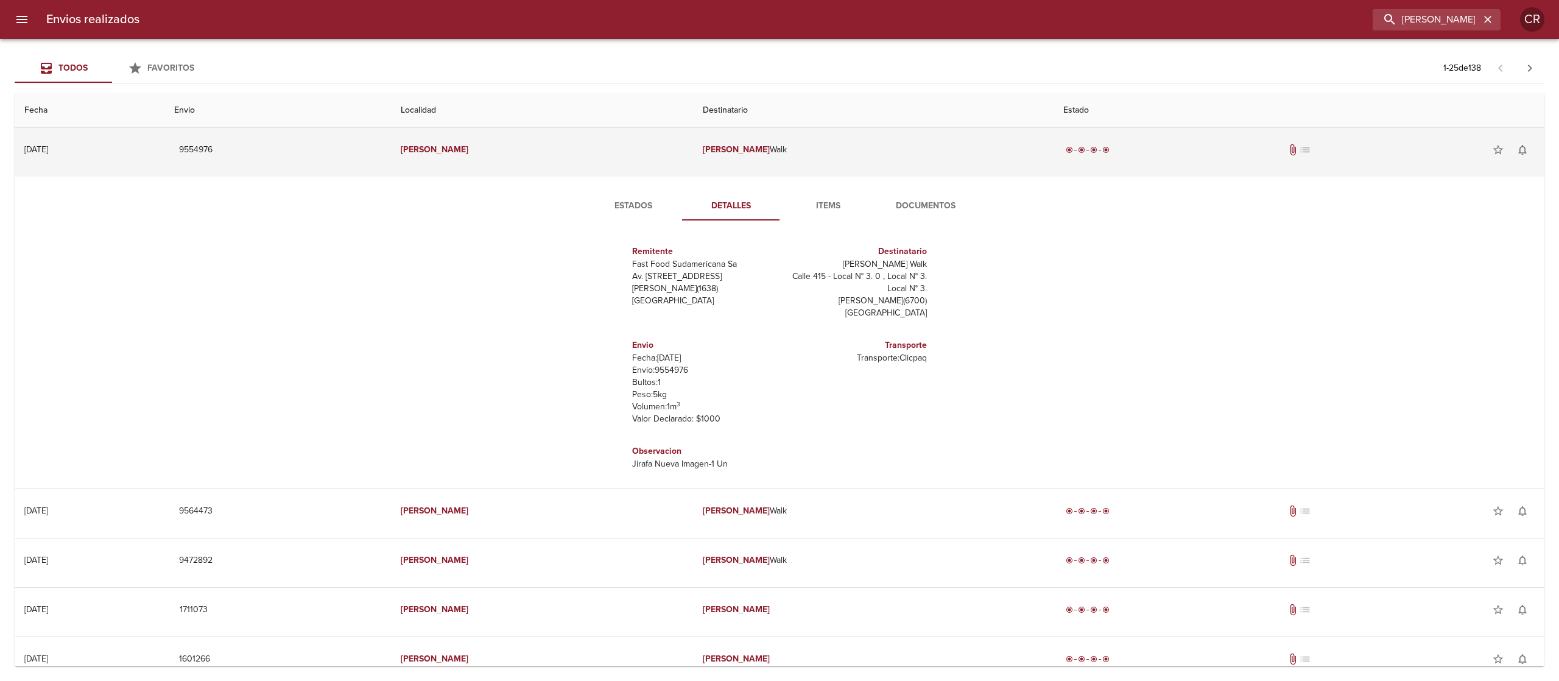
click at [693, 144] on td "[PERSON_NAME]" at bounding box center [542, 150] width 302 height 44
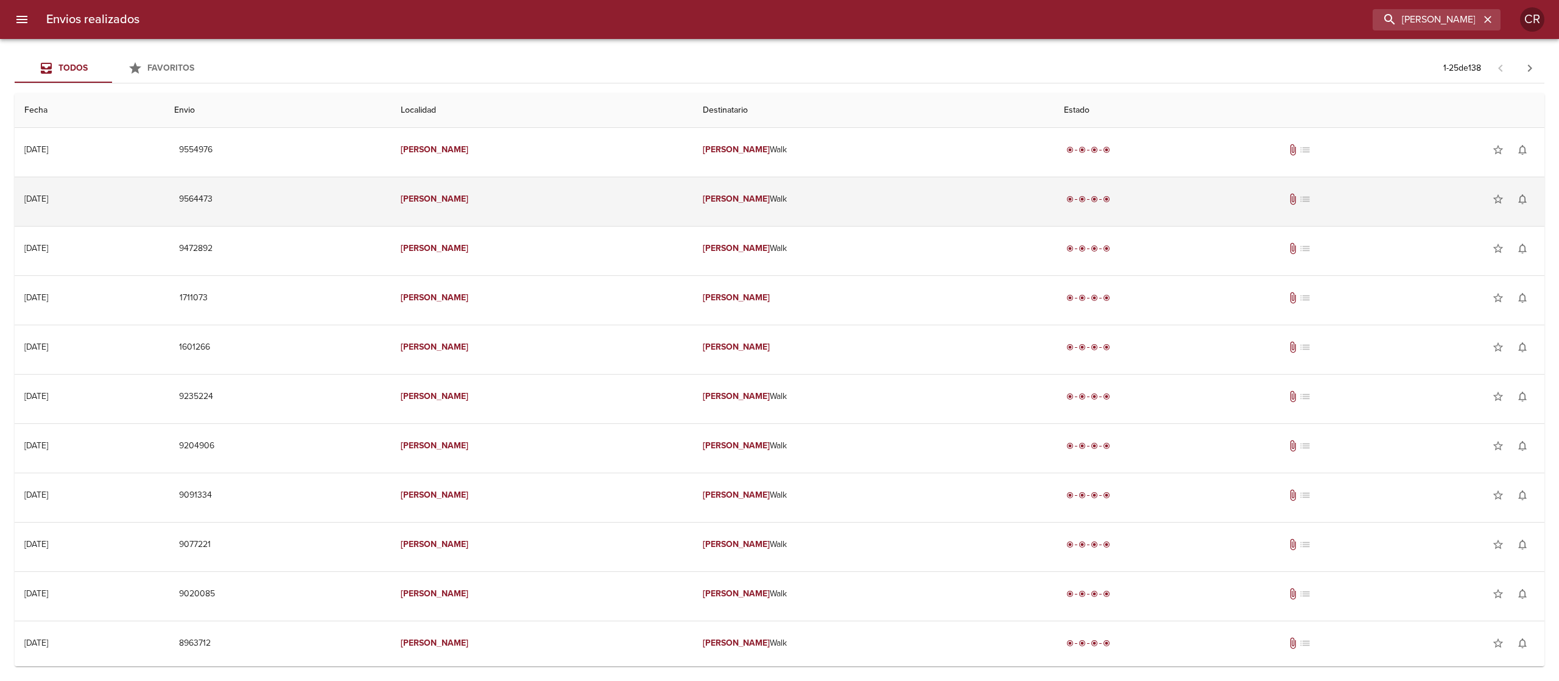
click at [767, 206] on td "[PERSON_NAME] Walk" at bounding box center [873, 199] width 361 height 44
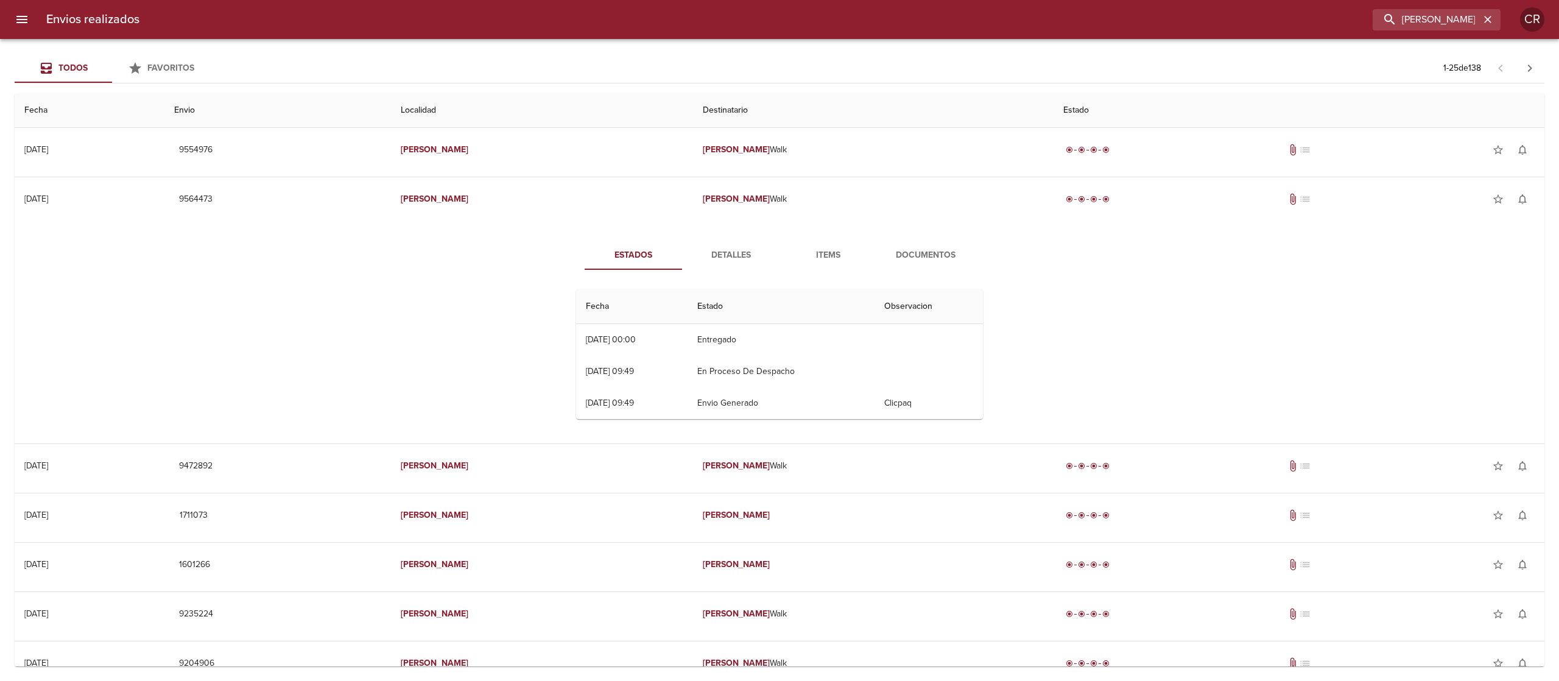
click at [904, 244] on button "Documentos" at bounding box center [925, 255] width 97 height 29
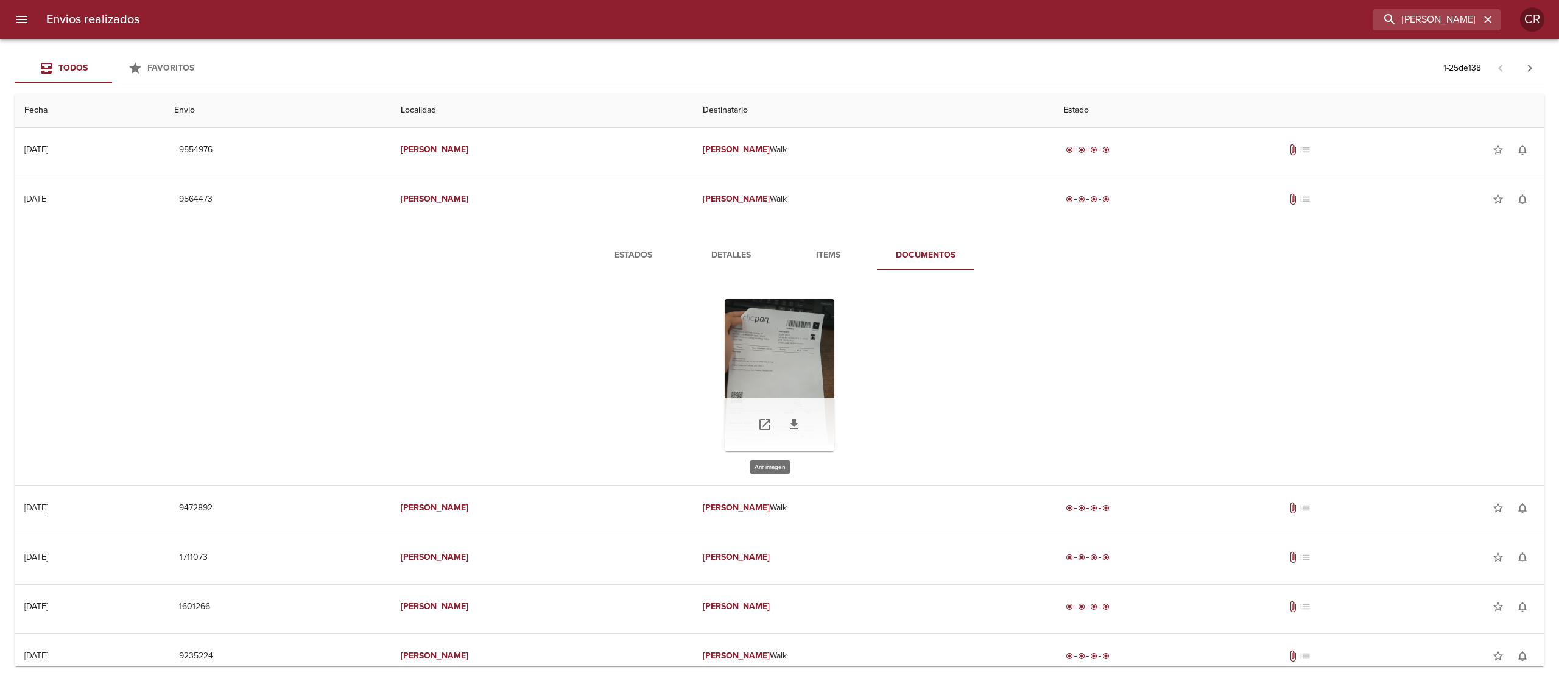
click at [777, 368] on div "Tabla de envíos del cliente" at bounding box center [780, 375] width 110 height 152
